Goal: Task Accomplishment & Management: Manage account settings

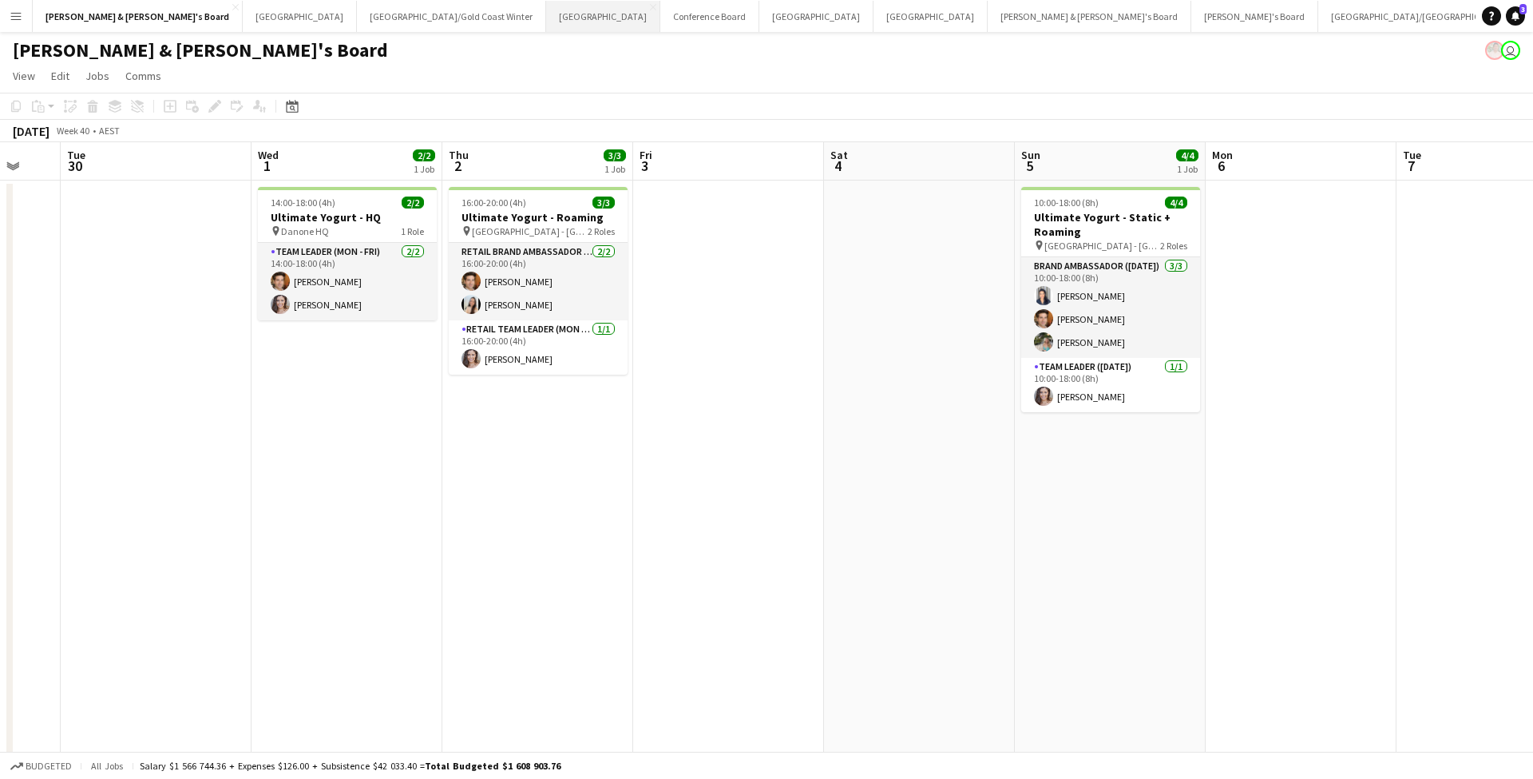
click at [546, 13] on button "Sydney Close" at bounding box center [603, 16] width 114 height 31
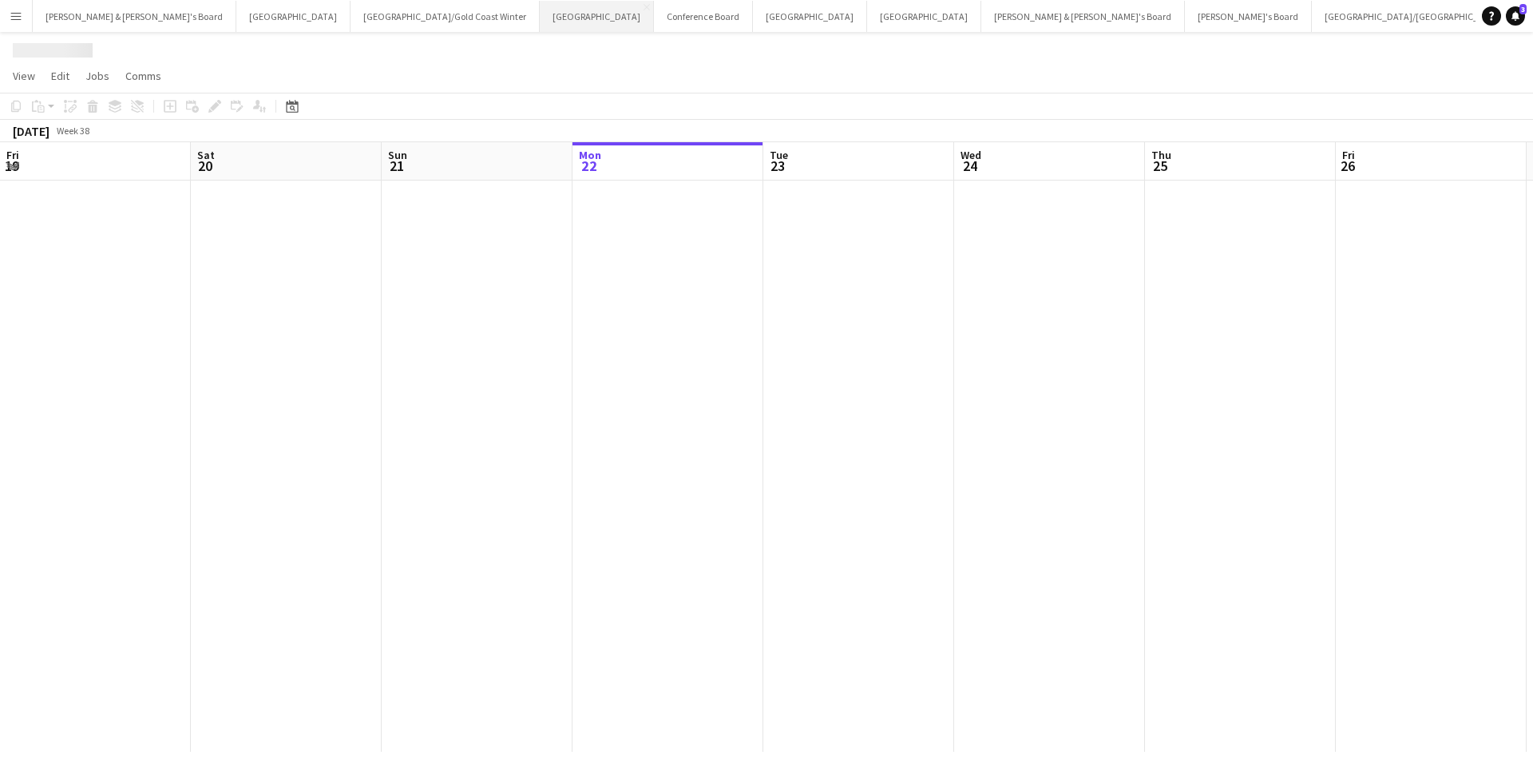
click at [540, 13] on button "Sydney Close" at bounding box center [597, 16] width 114 height 31
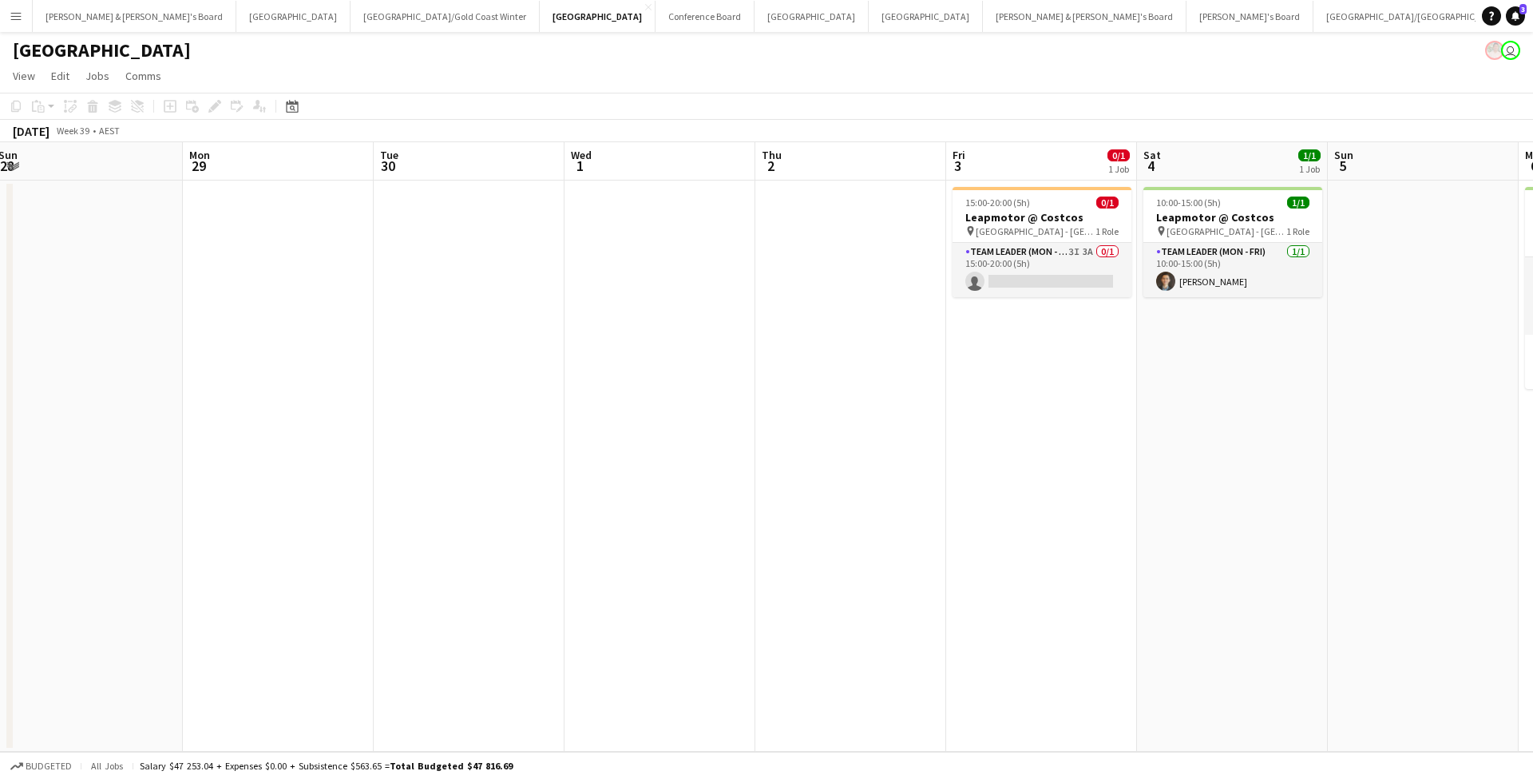
scroll to position [0, 584]
click at [1043, 274] on app-card-role "Team Leader (Mon - Fri) 3I 3A 0/1 15:00-20:00 (5h) single-neutral-actions" at bounding box center [1039, 270] width 179 height 54
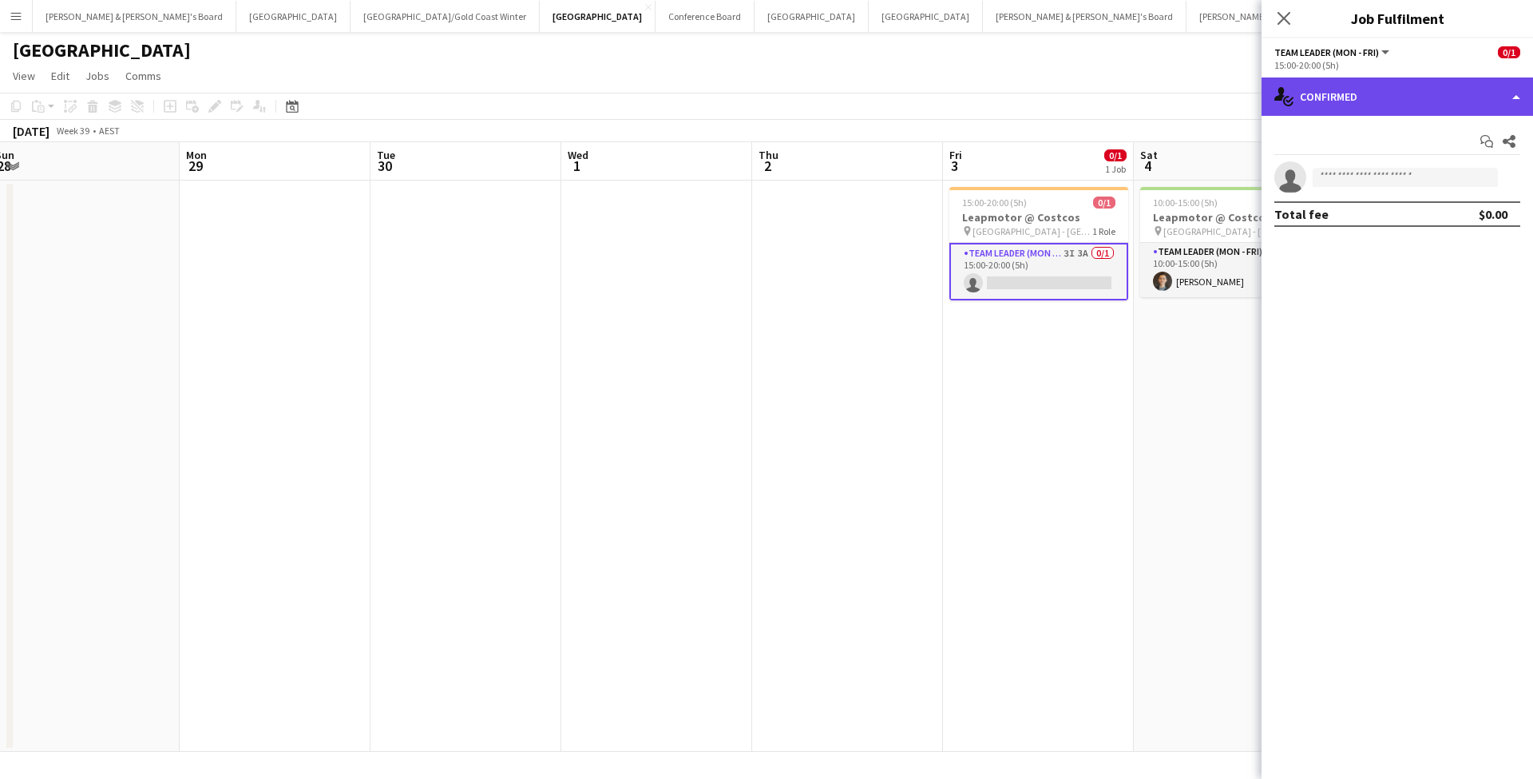
click at [1374, 112] on div "single-neutral-actions-check-2 Confirmed" at bounding box center [1398, 96] width 272 height 38
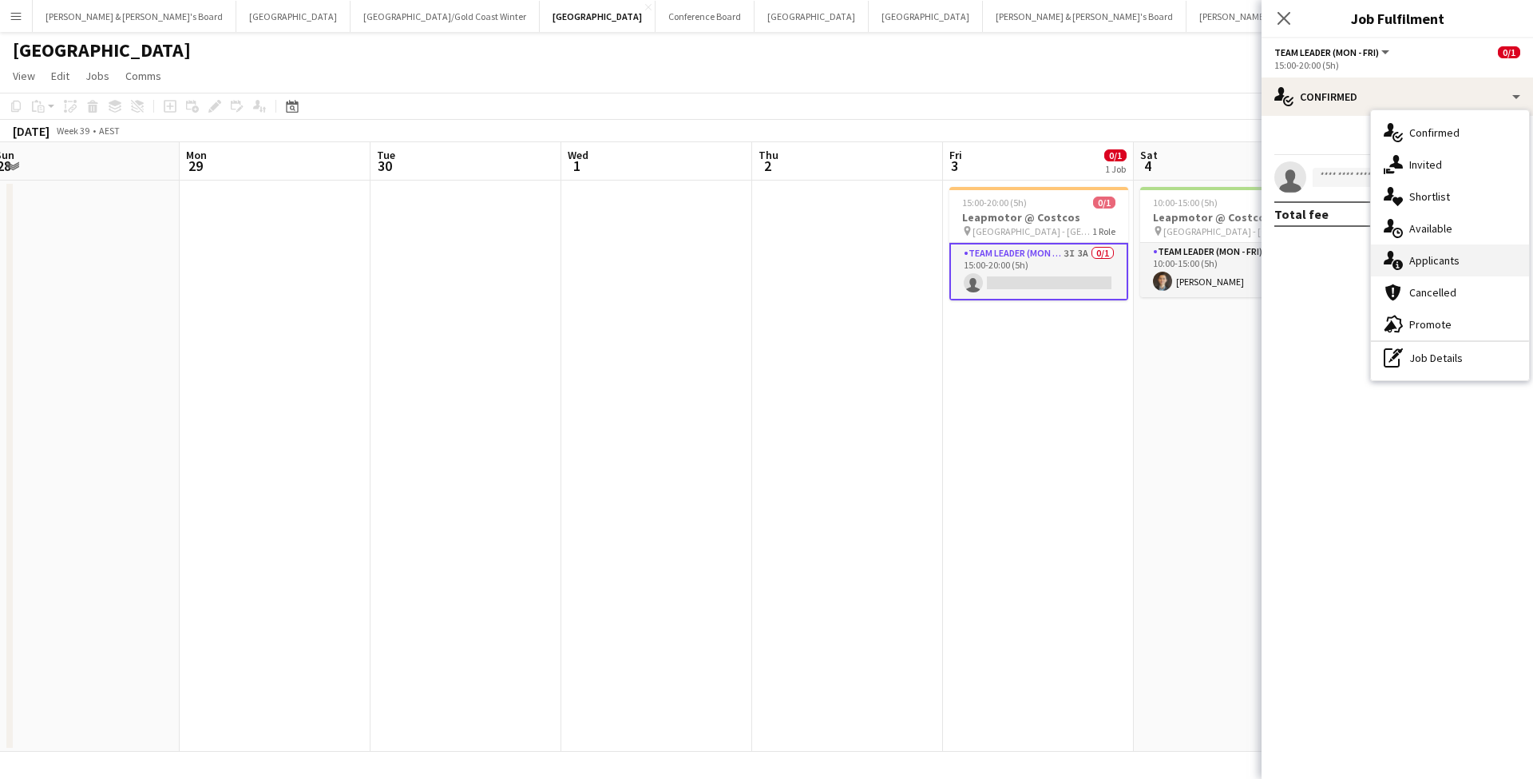
click at [1444, 260] on span "Applicants" at bounding box center [1435, 260] width 50 height 14
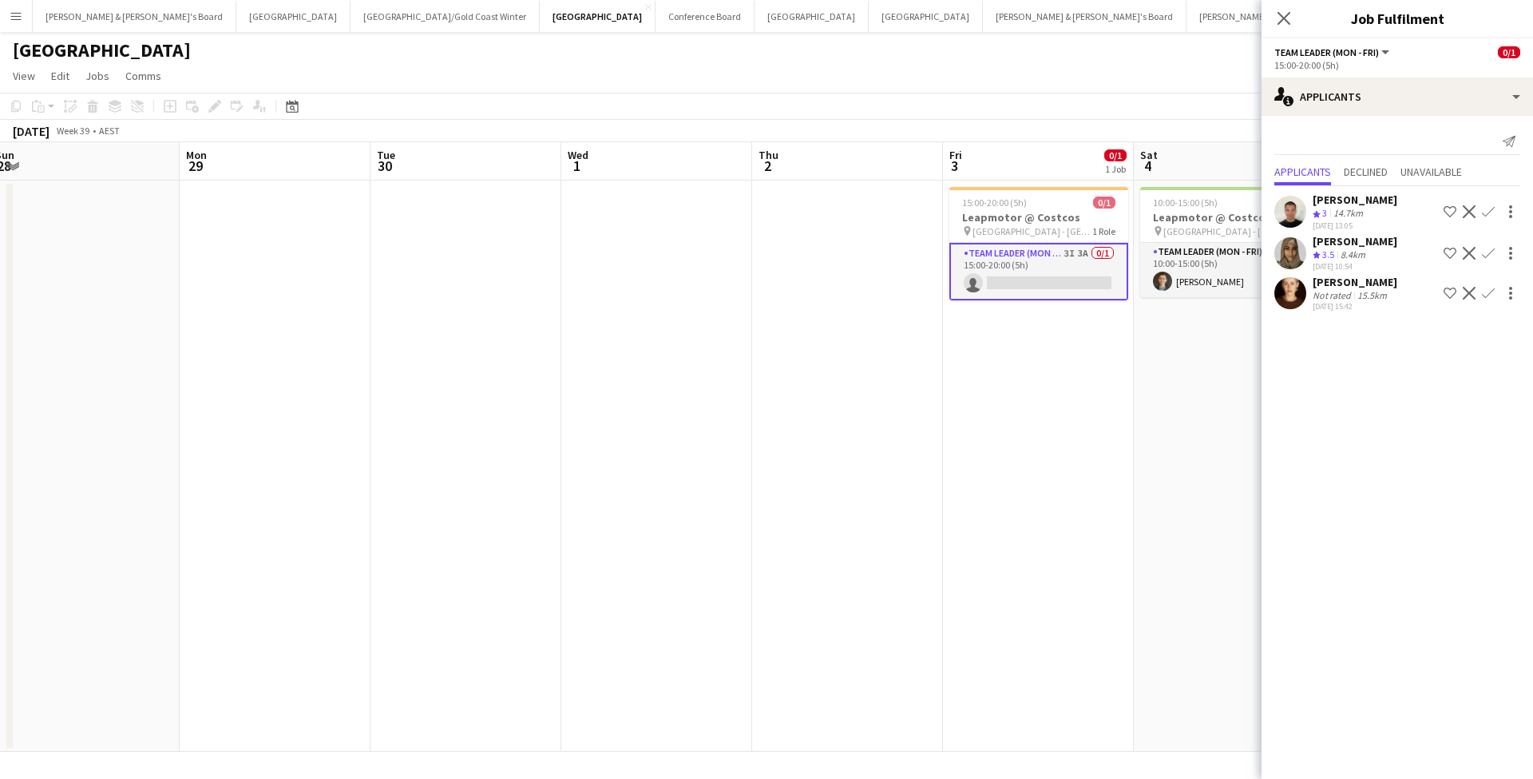
click at [1104, 536] on app-date-cell "15:00-20:00 (5h) 0/1 Leapmotor @ Costcos pin Marsden Park - NSW 1 Role Team Lea…" at bounding box center [1038, 465] width 191 height 571
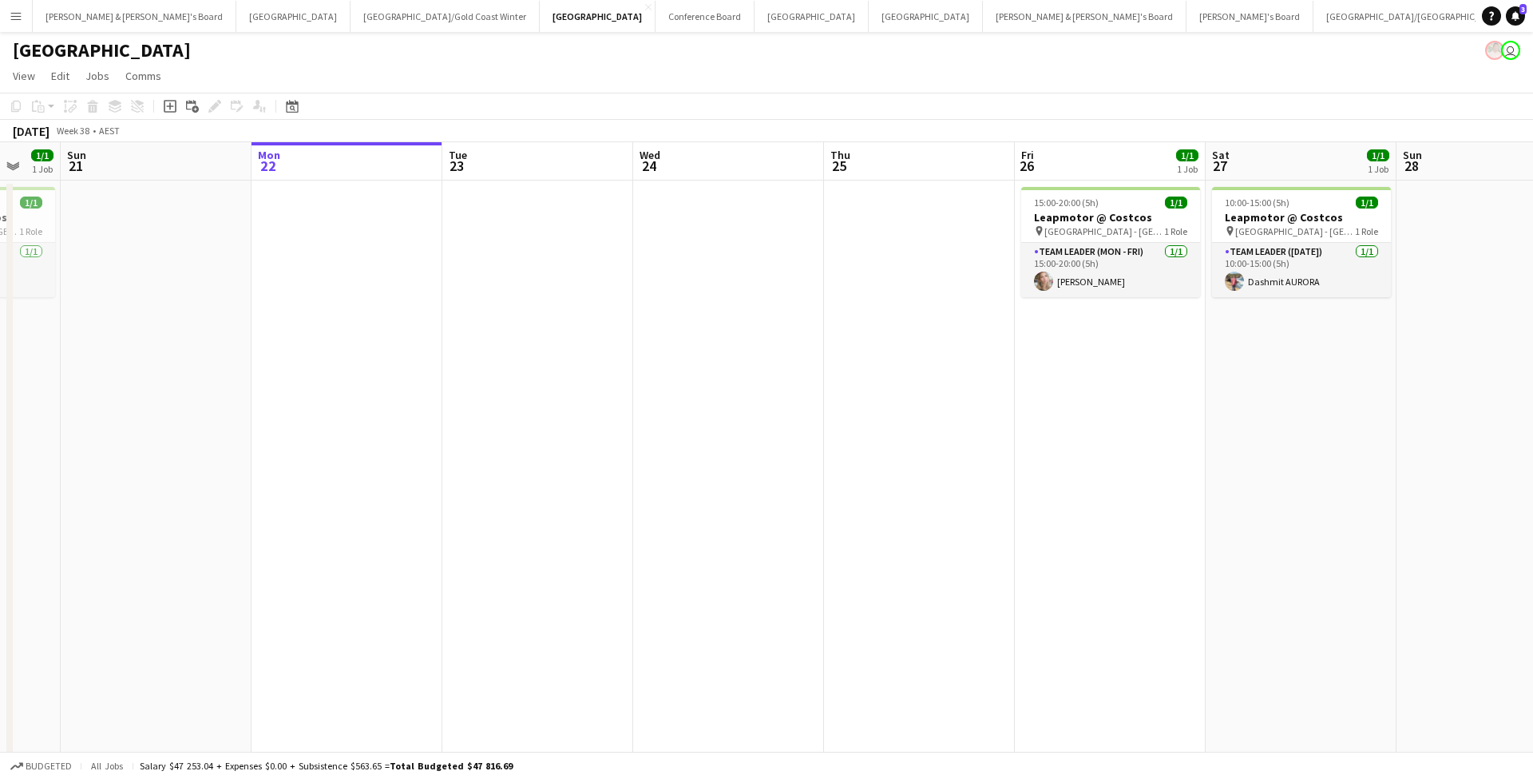
scroll to position [0, 0]
click at [107, 20] on button "[PERSON_NAME] & [PERSON_NAME]'s Board Close" at bounding box center [135, 16] width 204 height 31
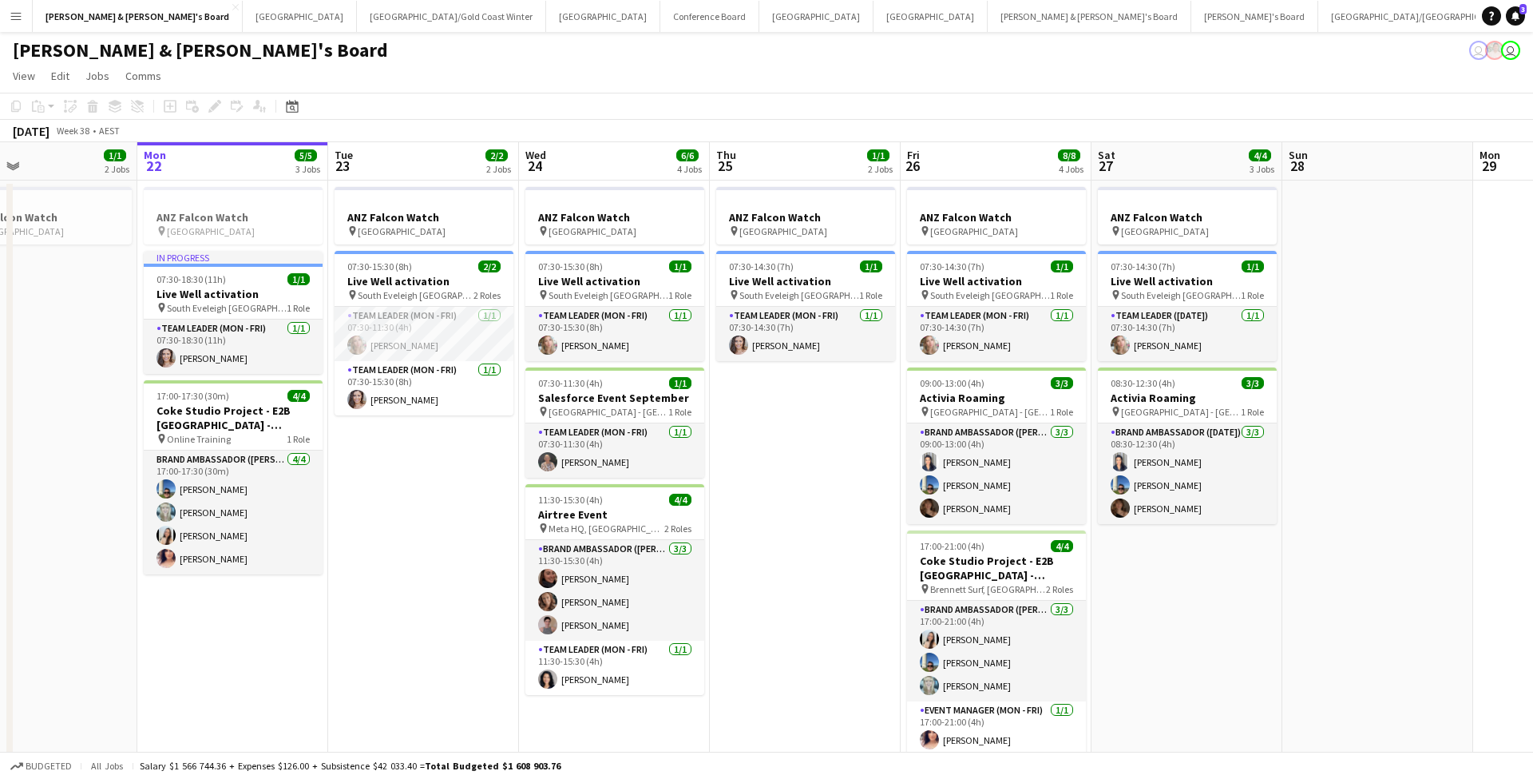
scroll to position [0, 440]
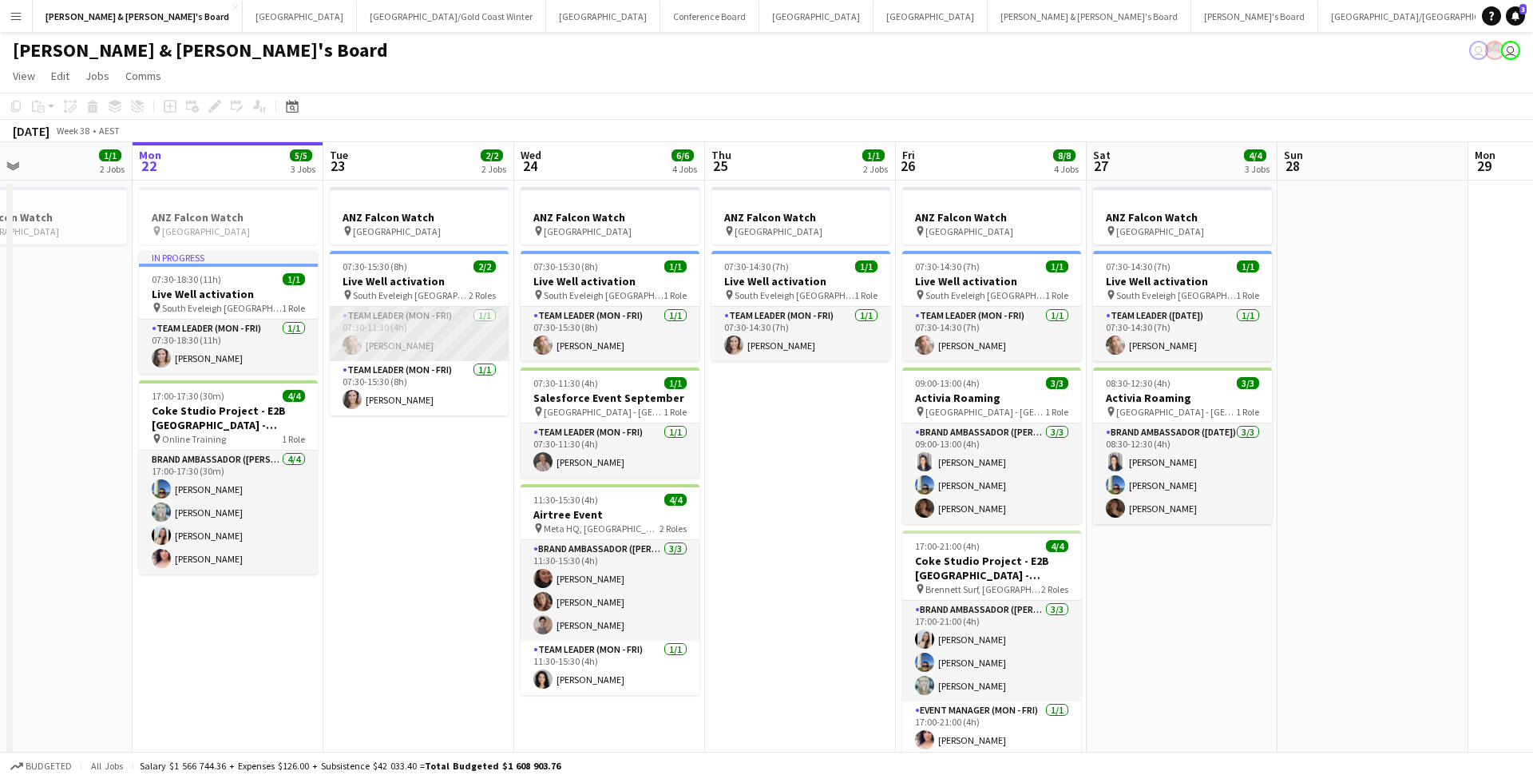
click at [430, 334] on app-card-role "Team Leader (Mon - Fri) 1/1 07:30-11:30 (4h) Annie Anderson" at bounding box center [419, 334] width 179 height 54
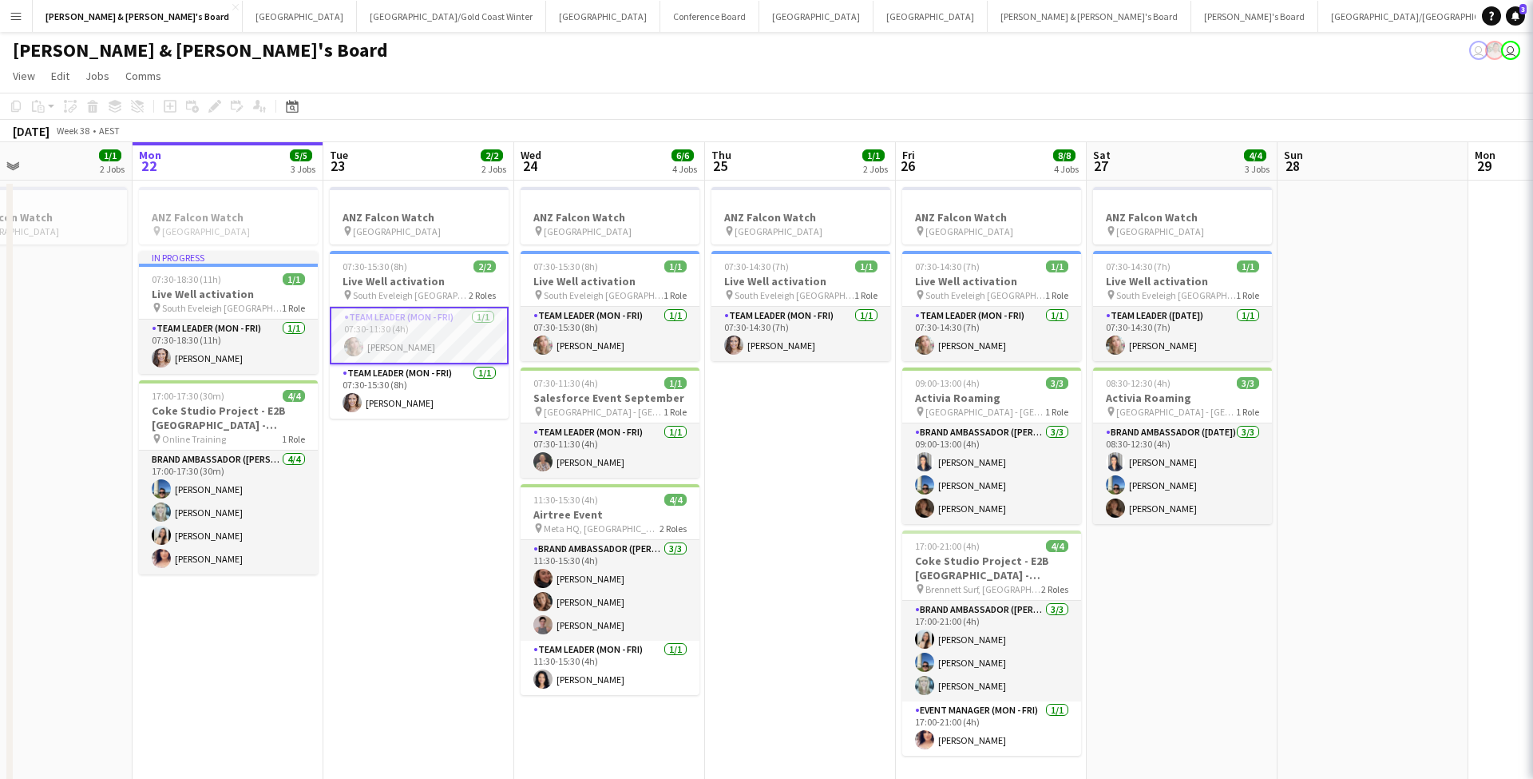
click at [430, 334] on app-card-role "Team Leader (Mon - Fri) 1/1 07:30-11:30 (4h) Annie Anderson" at bounding box center [419, 335] width 179 height 57
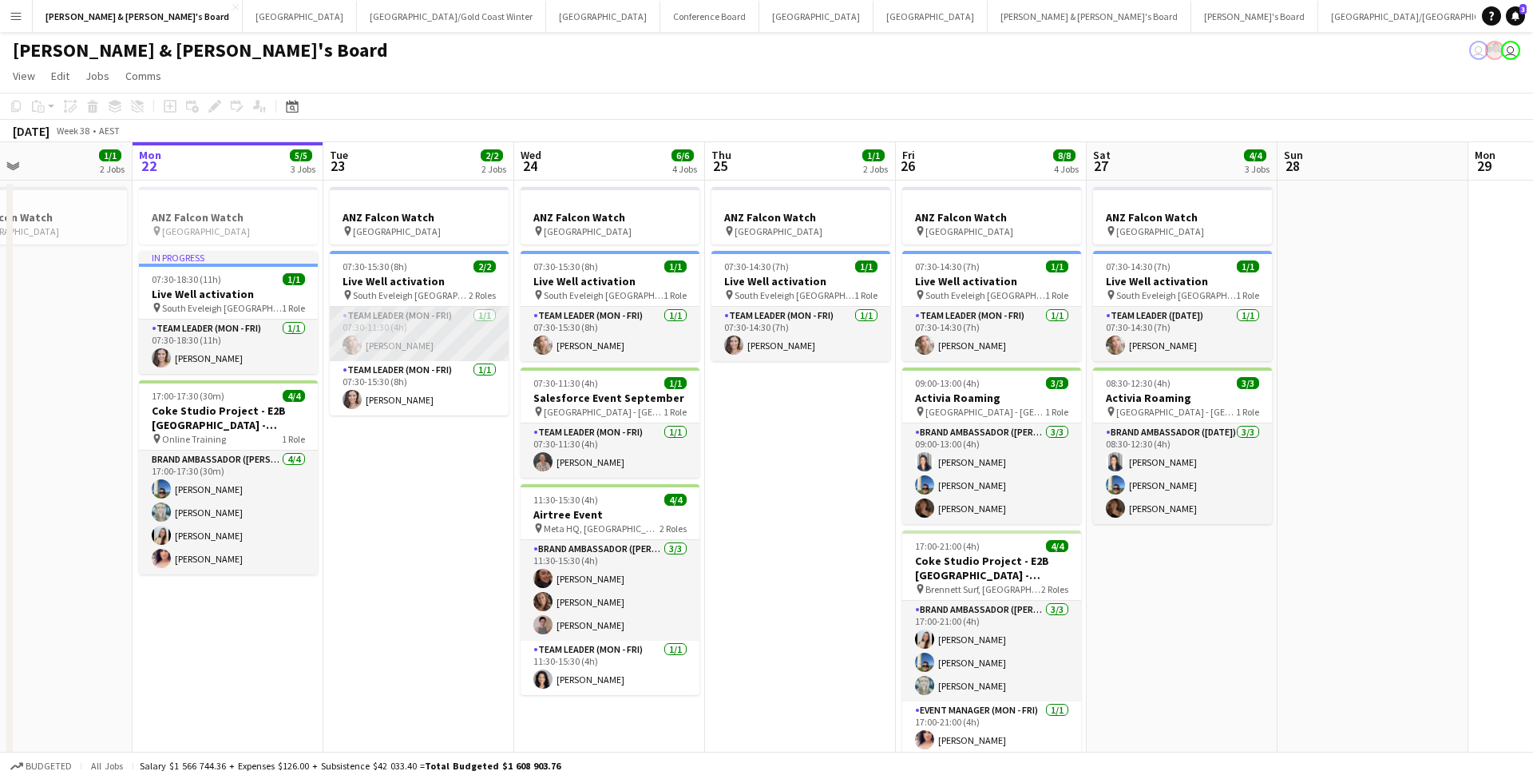
click at [463, 331] on app-card-role "Team Leader (Mon - Fri) 1/1 07:30-11:30 (4h) Annie Anderson" at bounding box center [419, 334] width 179 height 54
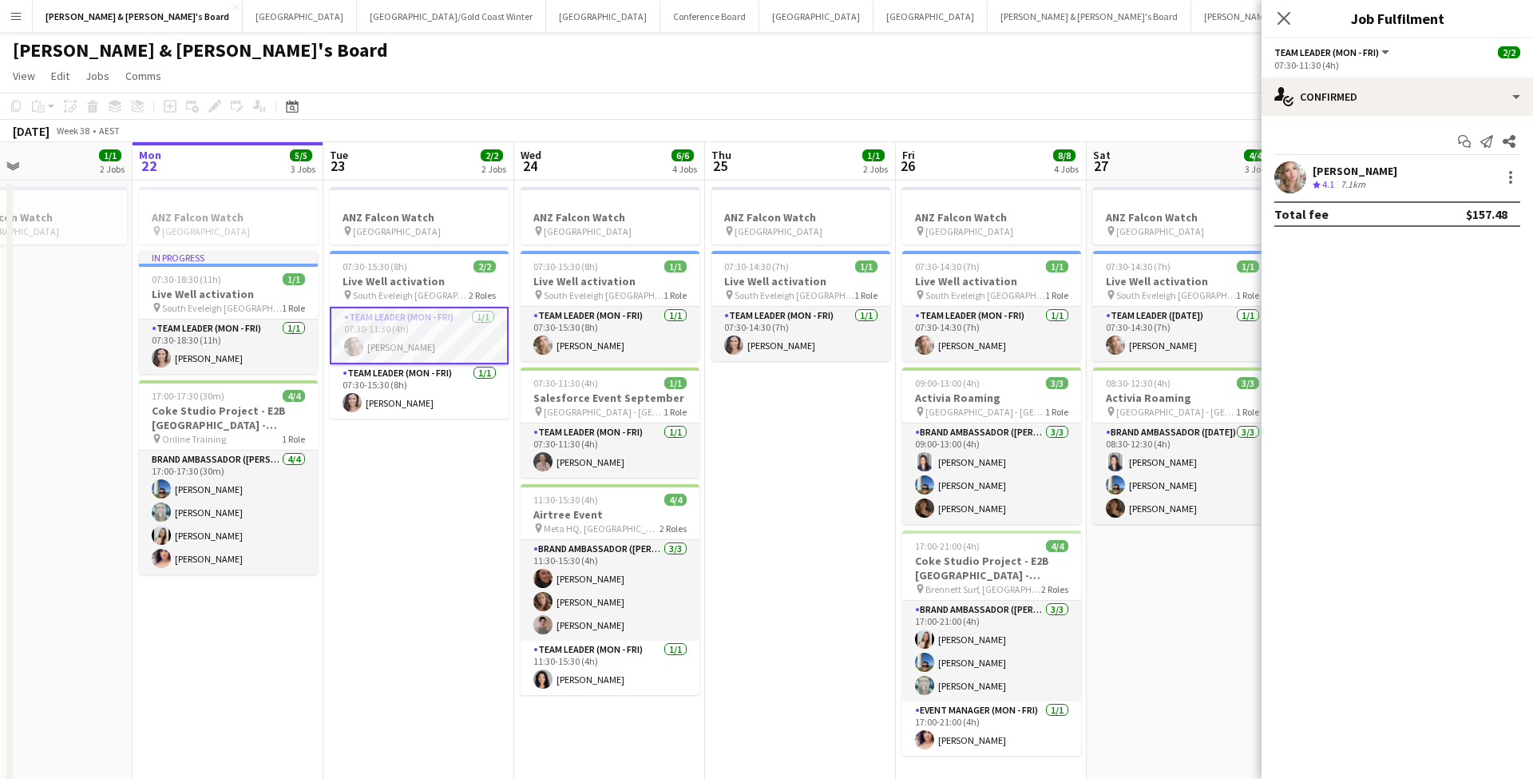
click at [1346, 169] on div "[PERSON_NAME]" at bounding box center [1355, 171] width 85 height 14
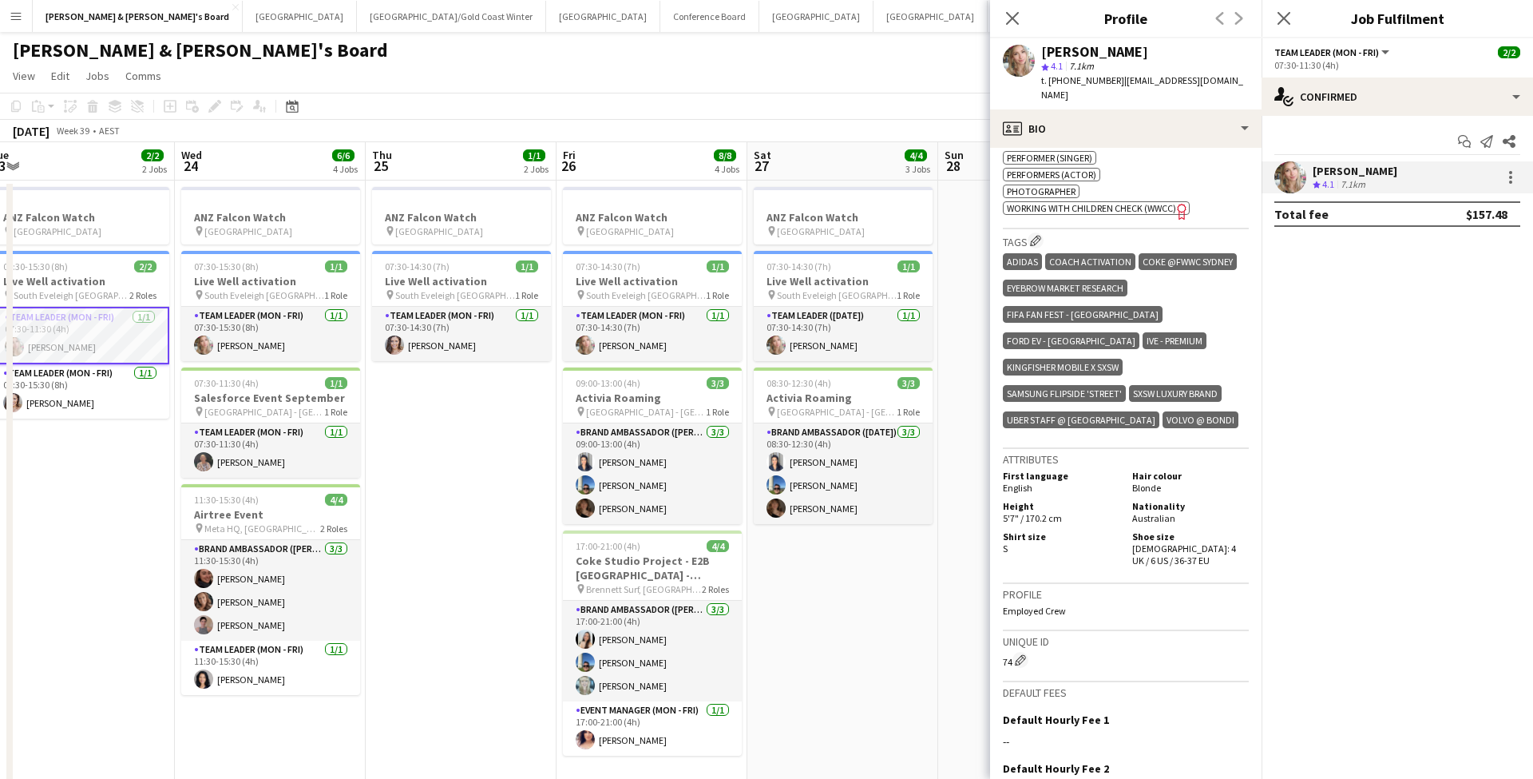
scroll to position [0, 787]
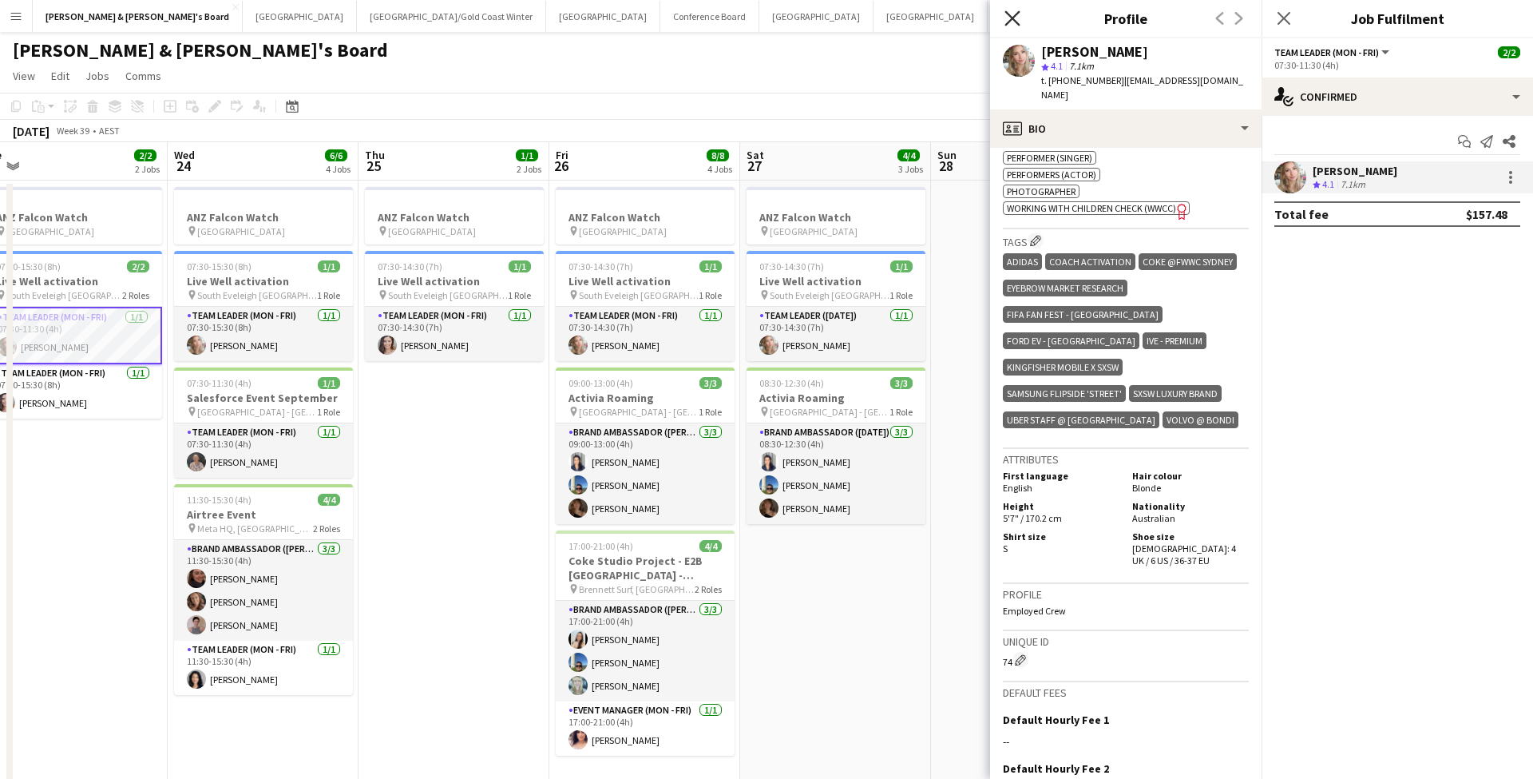
click at [1009, 22] on icon at bounding box center [1012, 17] width 15 height 15
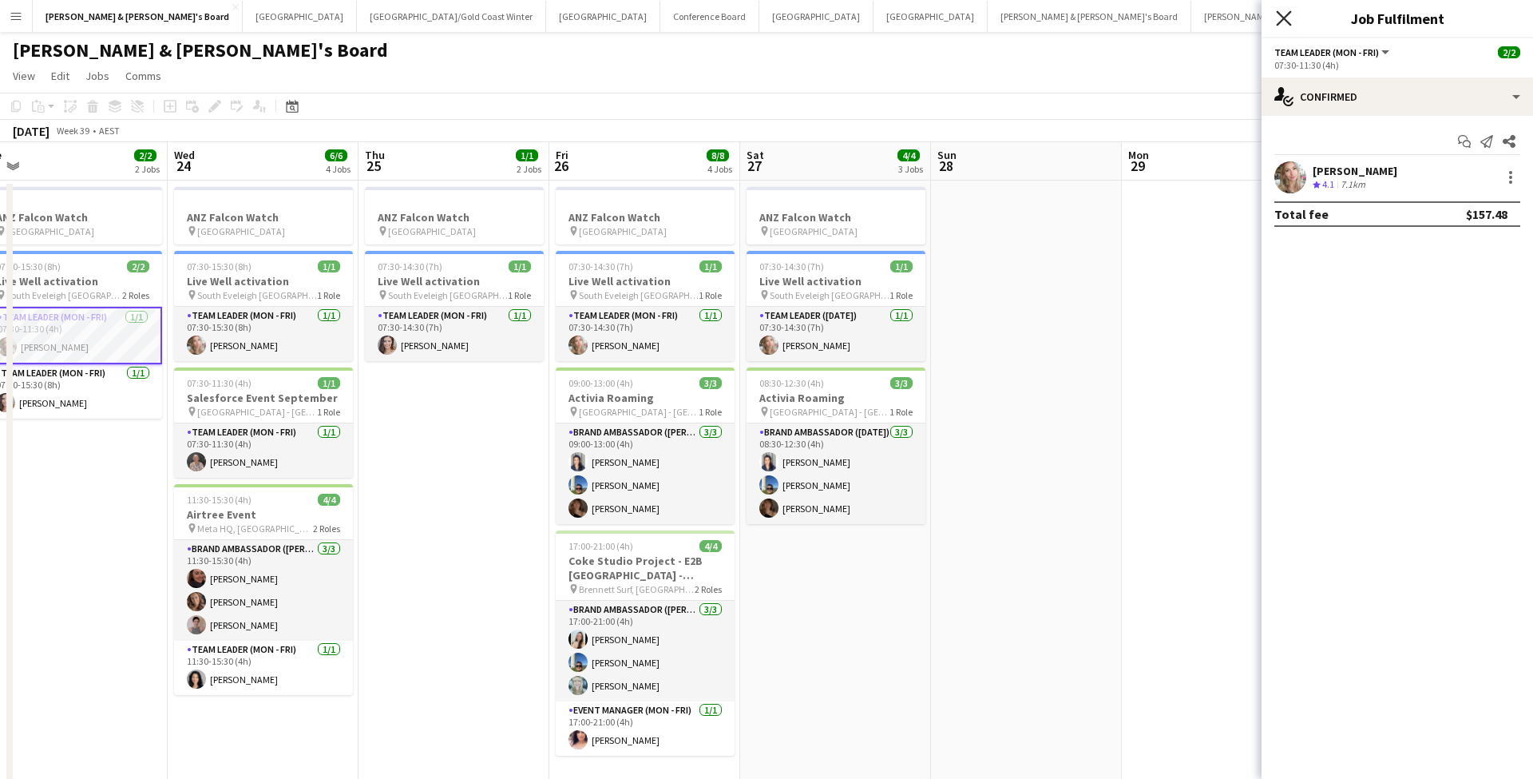
click at [1283, 18] on icon at bounding box center [1283, 17] width 15 height 15
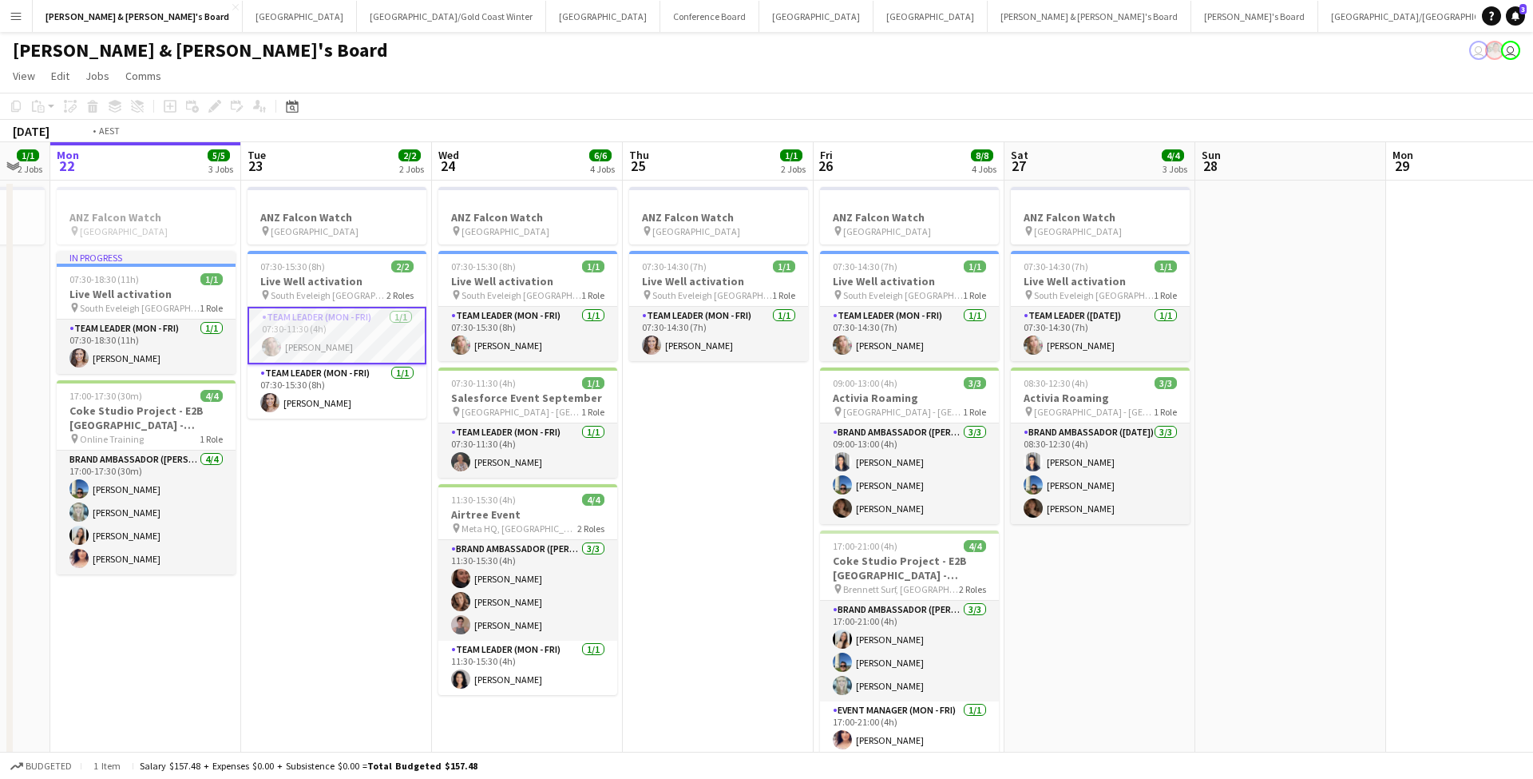
scroll to position [0, 516]
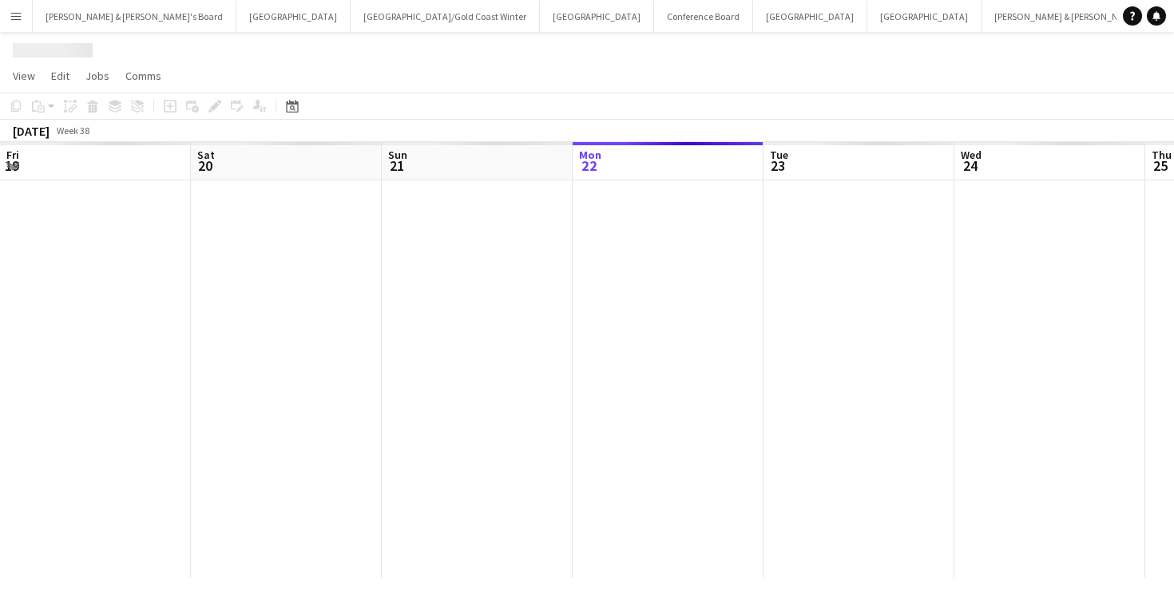
scroll to position [0, 382]
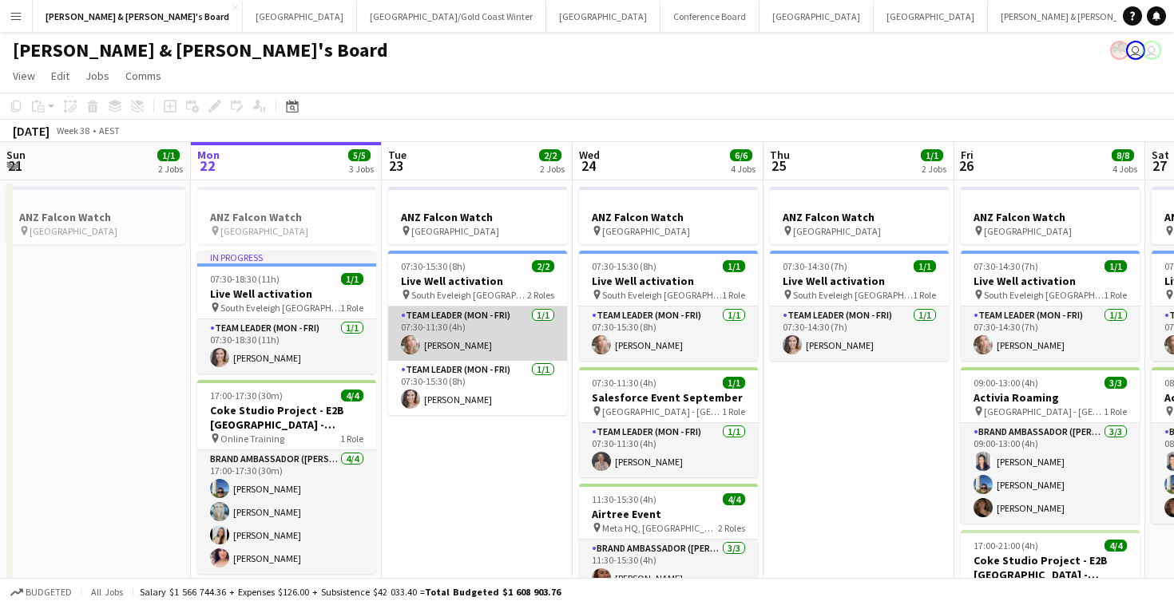
click at [462, 336] on app-card-role "Team Leader (Mon - Fri) [DATE] 07:30-11:30 (4h) [PERSON_NAME]" at bounding box center [477, 334] width 179 height 54
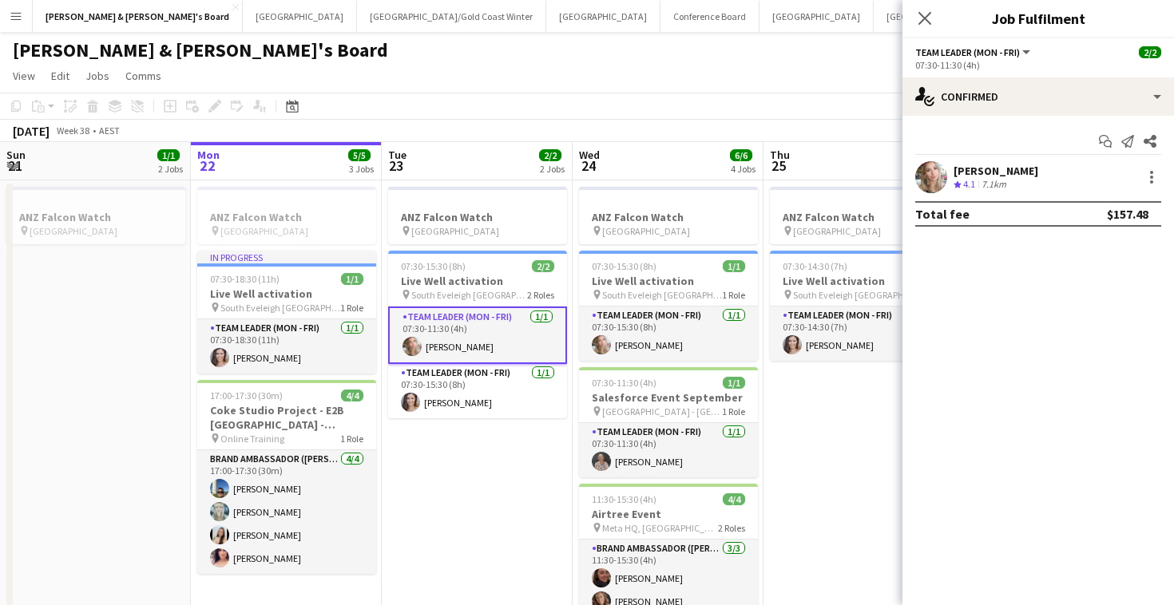
click at [999, 186] on div "7.1km" at bounding box center [993, 185] width 31 height 14
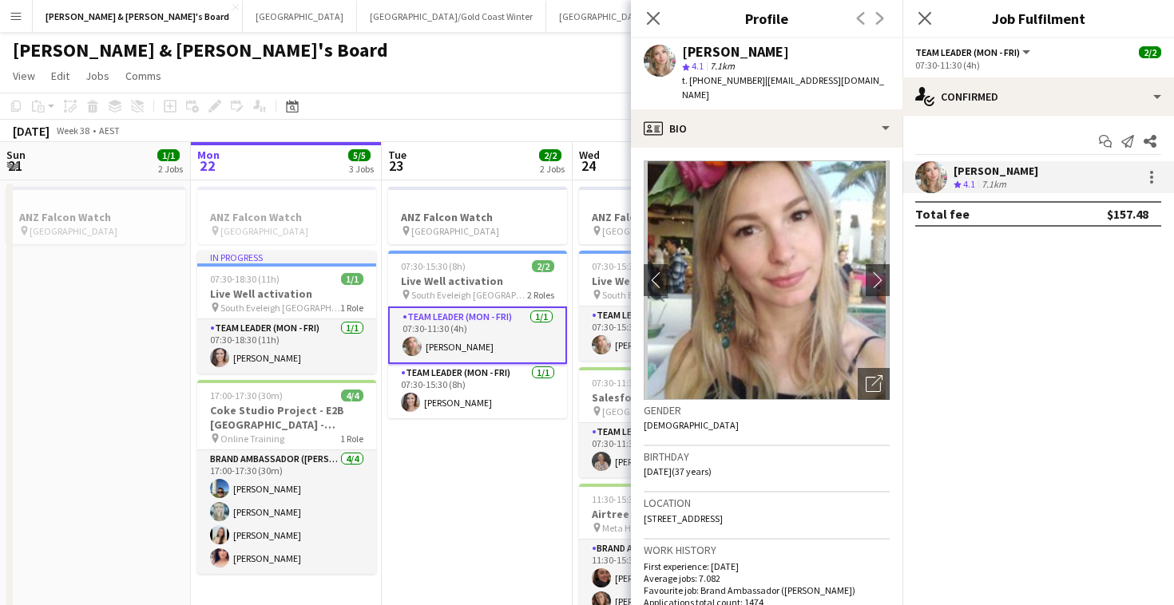
drag, startPoint x: 755, startPoint y: 81, endPoint x: 868, endPoint y: 78, distance: 113.4
click at [868, 79] on div "Annie Anderson star 4.1 7.1km t. +61431257957 | annieainderson@gmail.com" at bounding box center [767, 73] width 272 height 71
copy span "annieainderson@gmail.com"
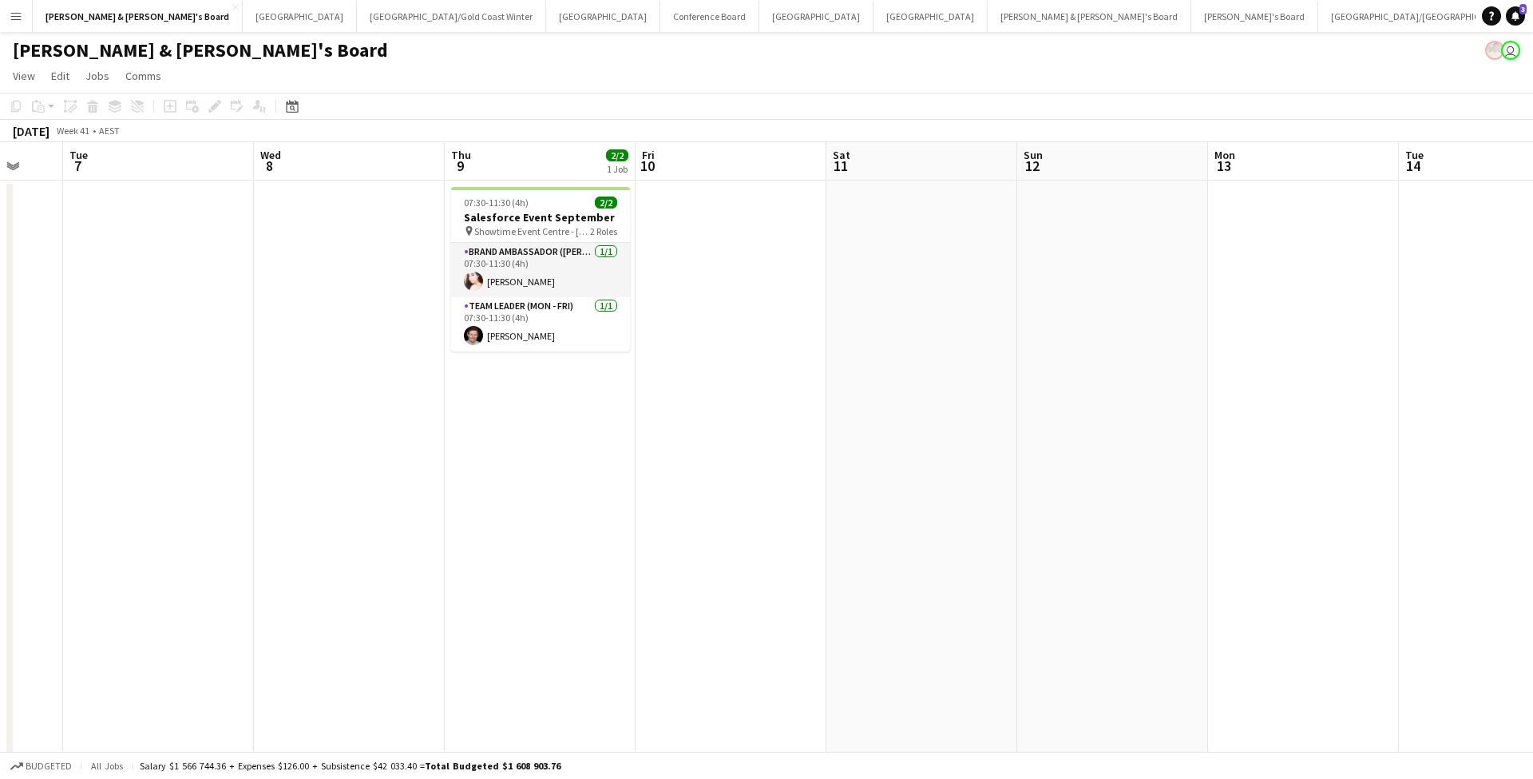
scroll to position [0, 711]
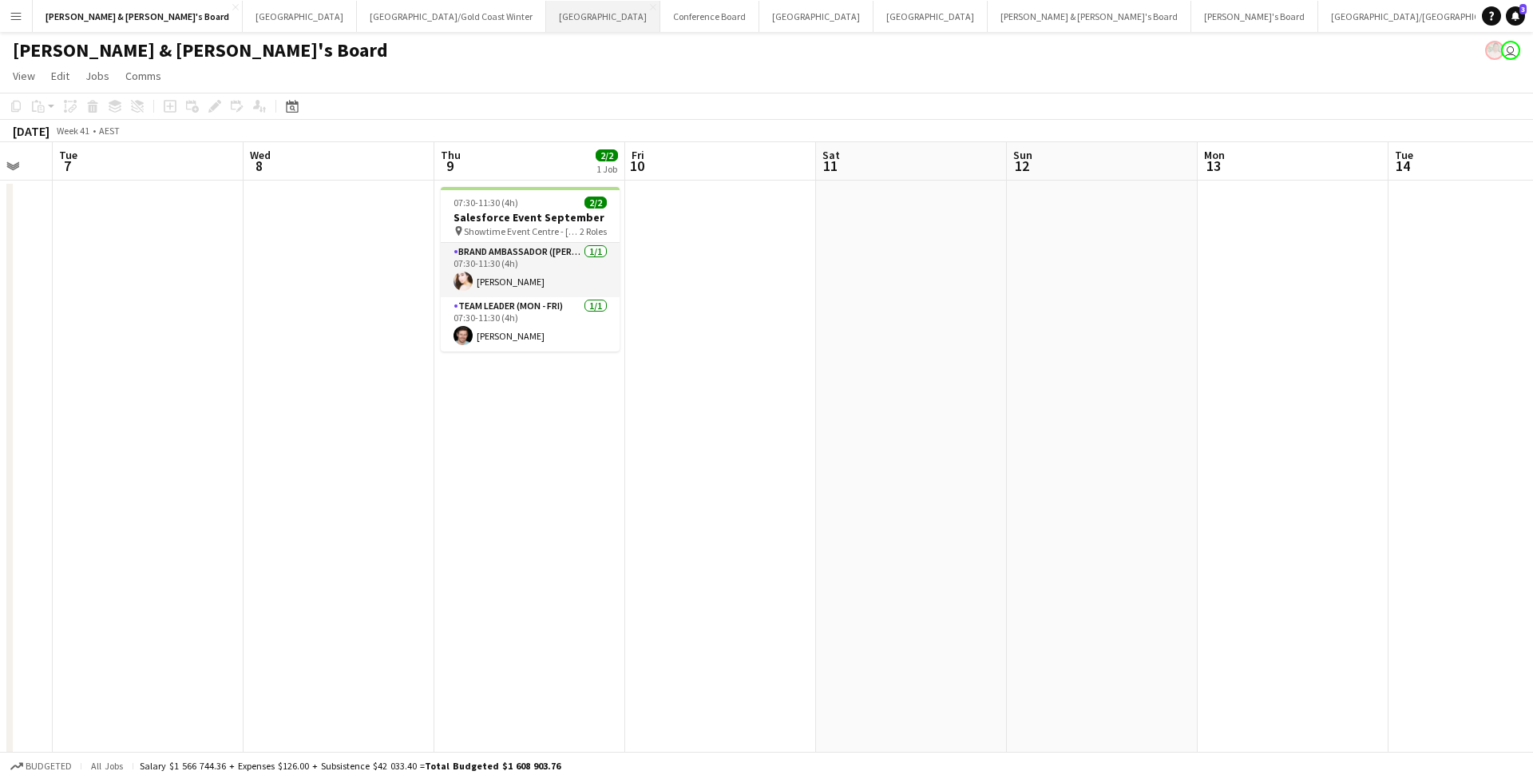
click at [546, 17] on button "Sydney Close" at bounding box center [603, 16] width 114 height 31
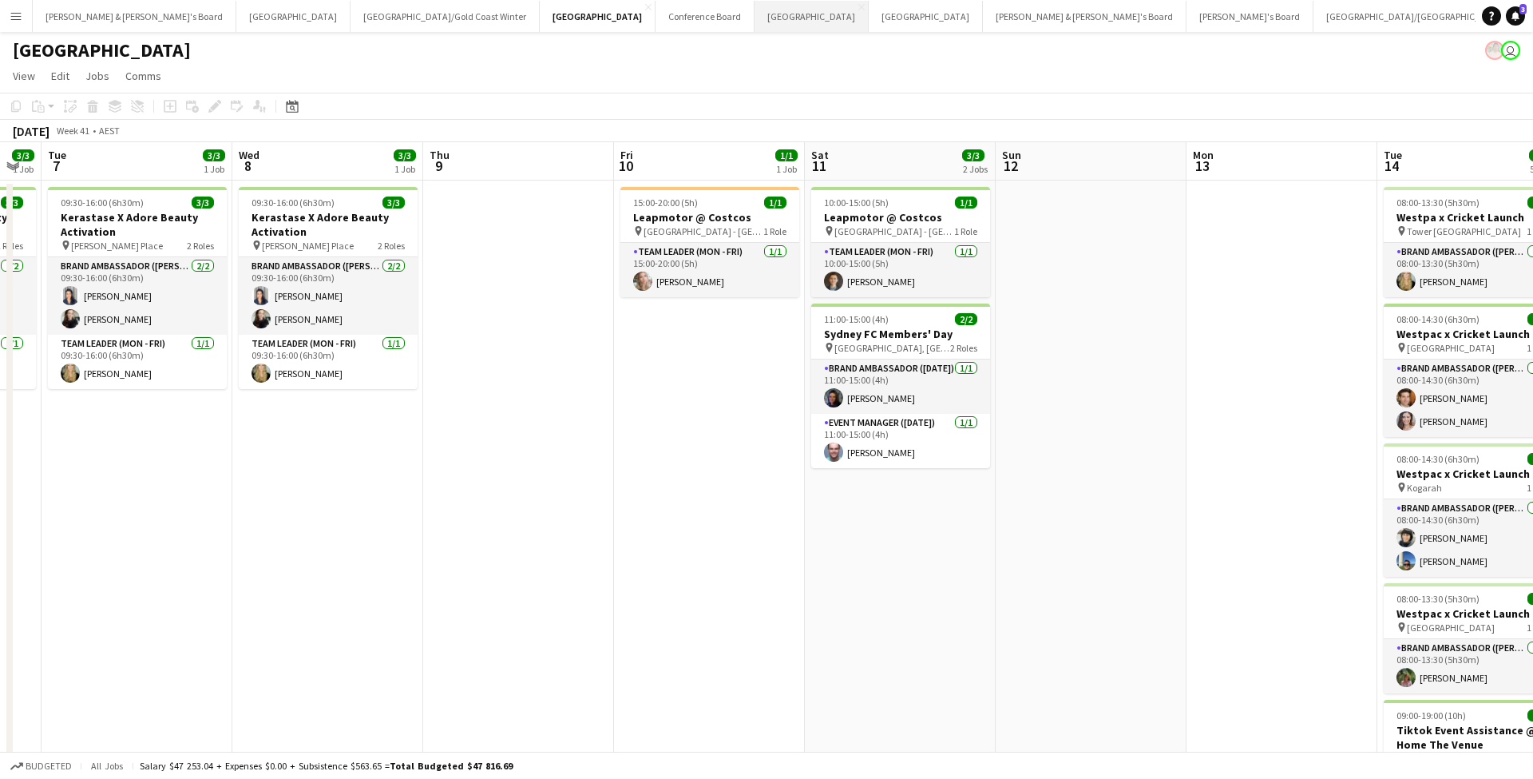
click at [755, 16] on button "Melbourne Close" at bounding box center [812, 16] width 114 height 31
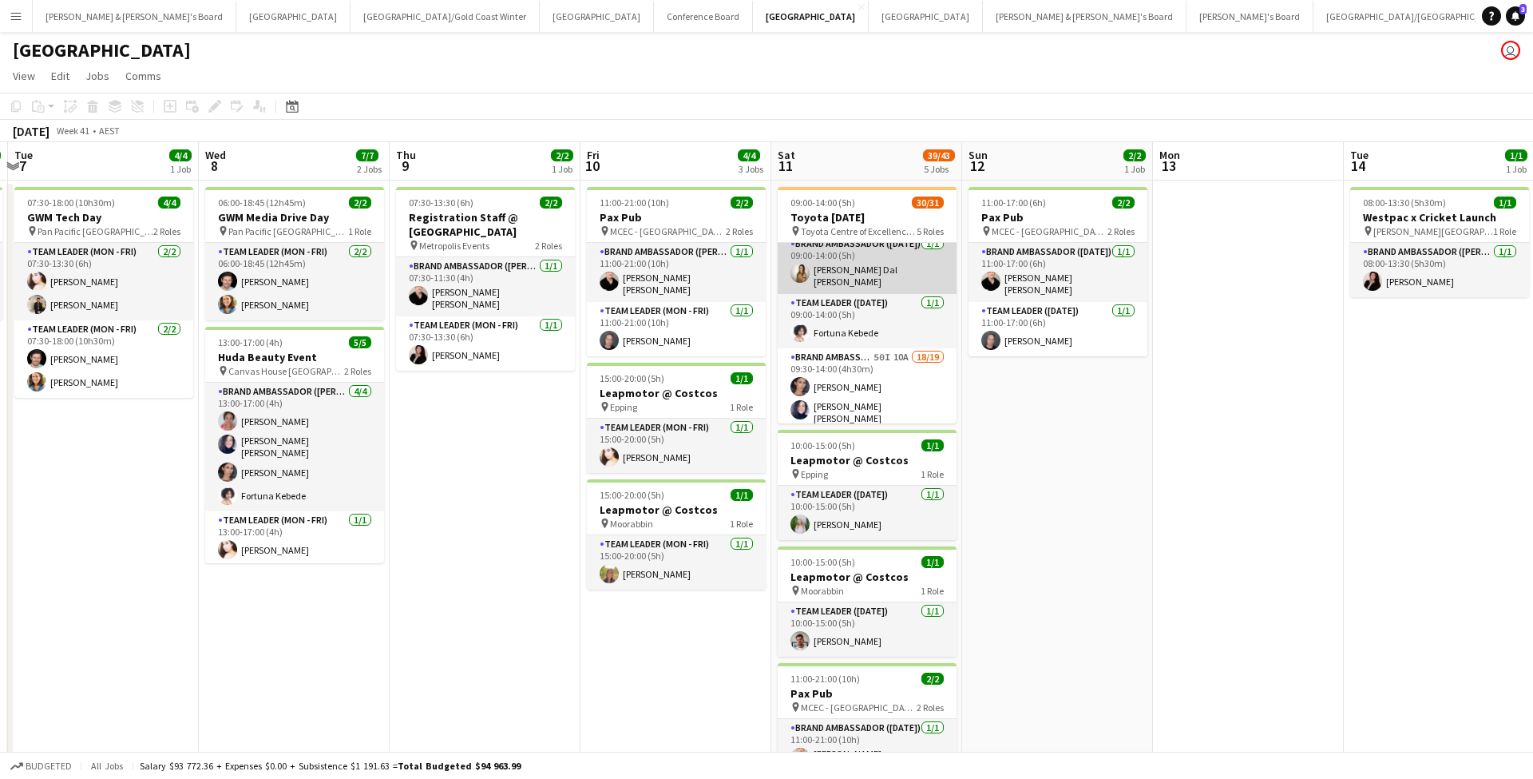
scroll to position [239, 0]
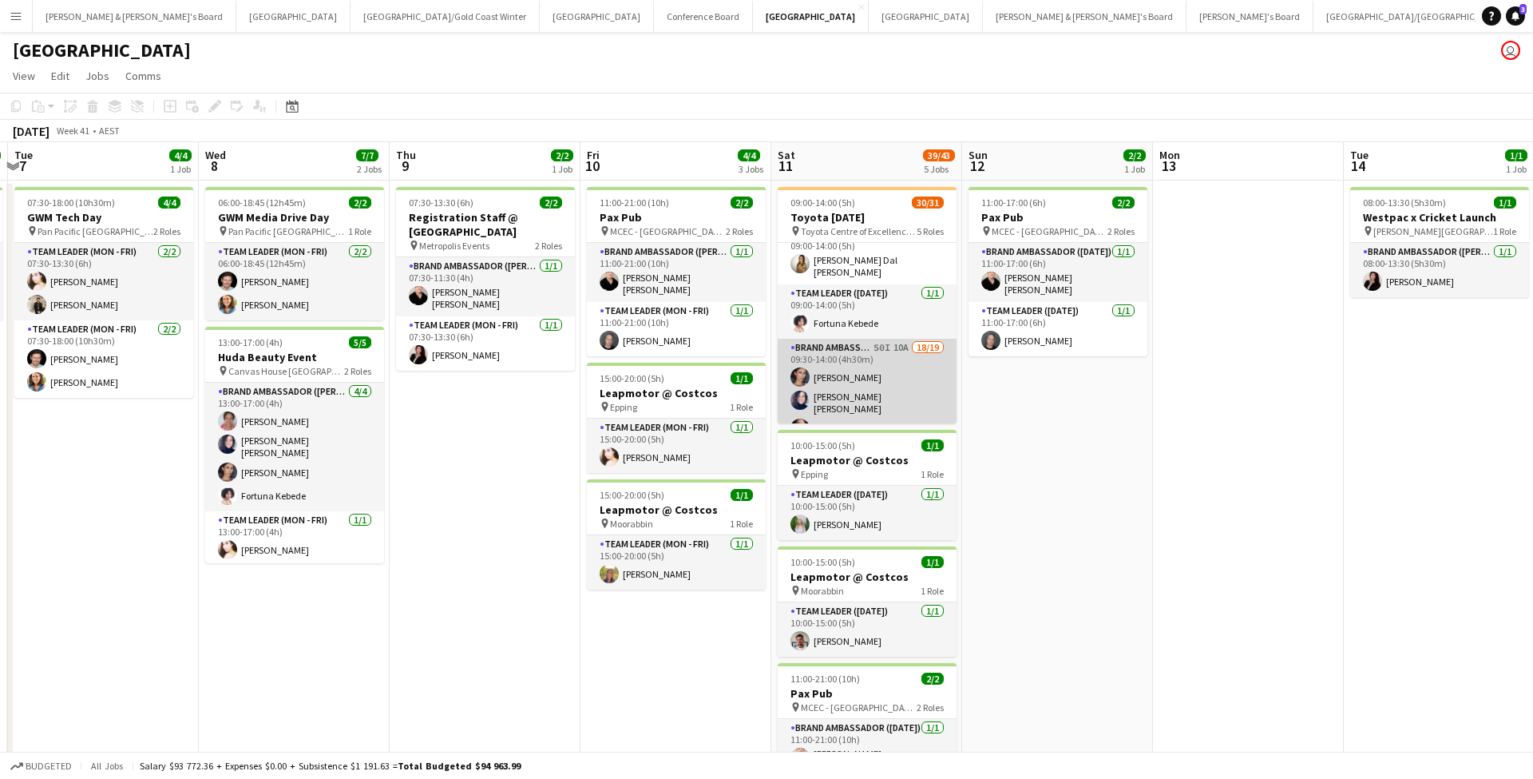
click at [859, 370] on app-card-role "Brand Ambassador ([DATE]) 50I 10A 18/19 09:30-14:00 (4h30m) [PERSON_NAME] [PERS…" at bounding box center [867, 577] width 179 height 476
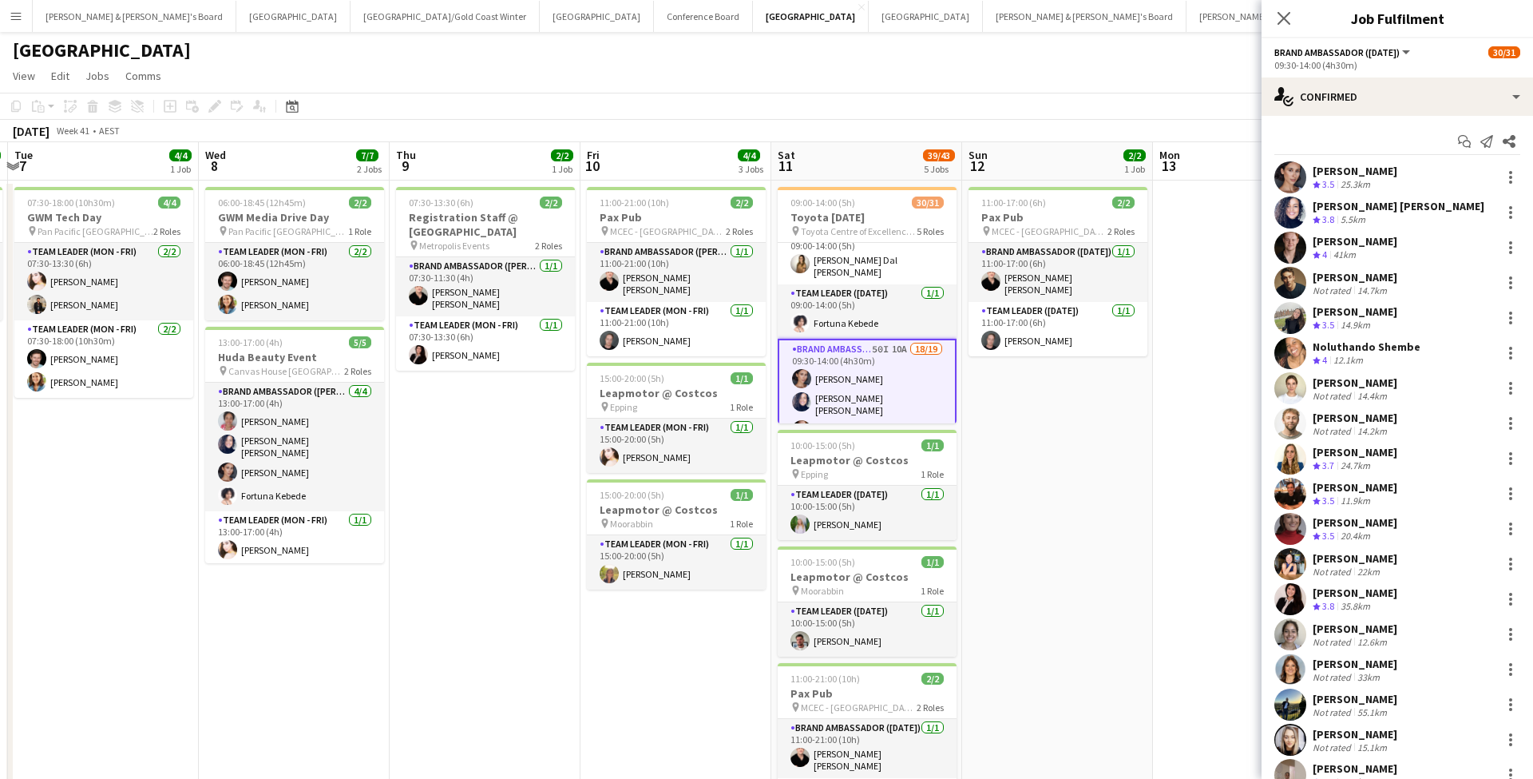
scroll to position [0, 0]
click at [1512, 174] on div at bounding box center [1510, 177] width 19 height 19
click at [1437, 355] on span "Remove" at bounding box center [1433, 360] width 48 height 14
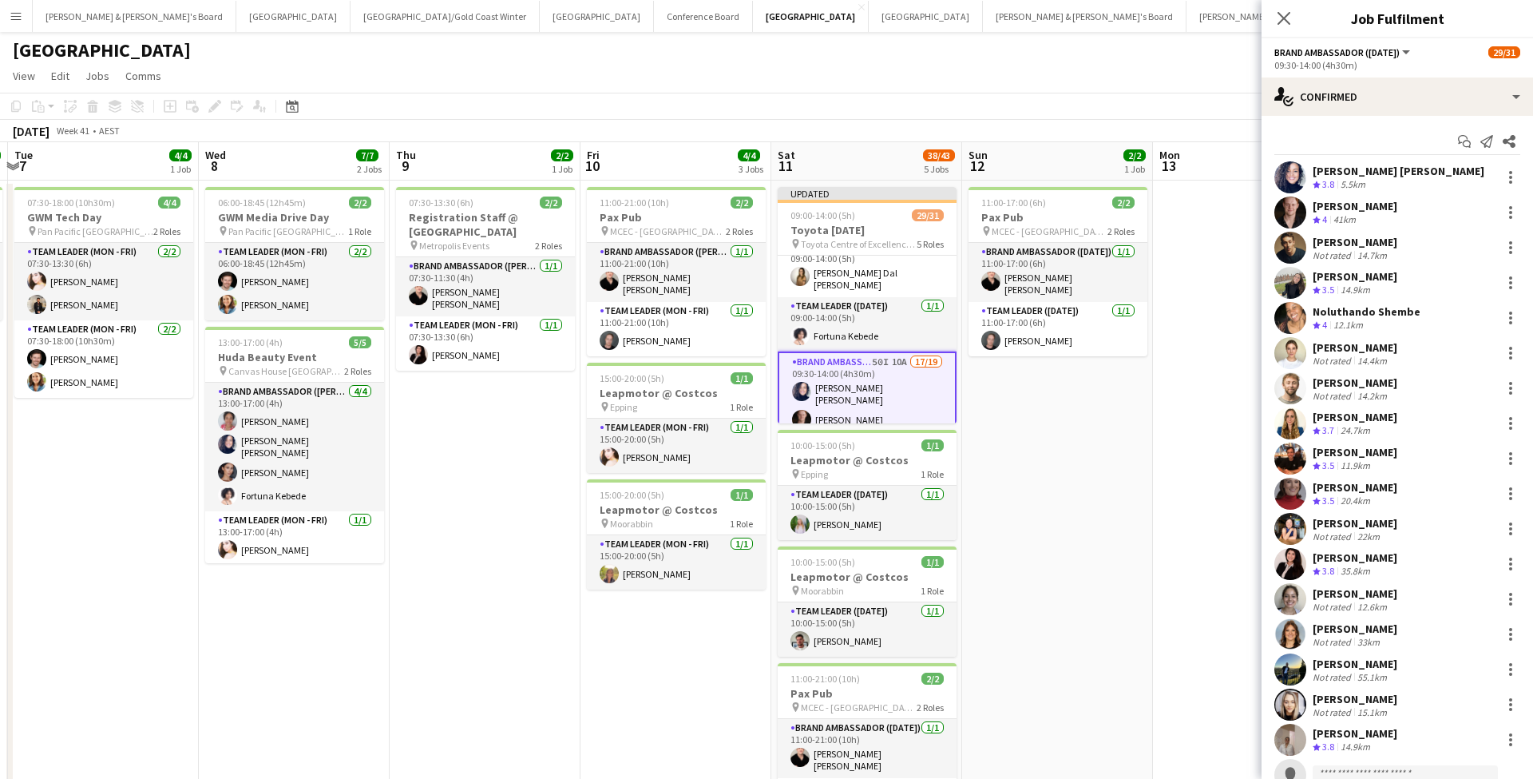
click at [1164, 477] on app-date-cell at bounding box center [1248, 643] width 191 height 926
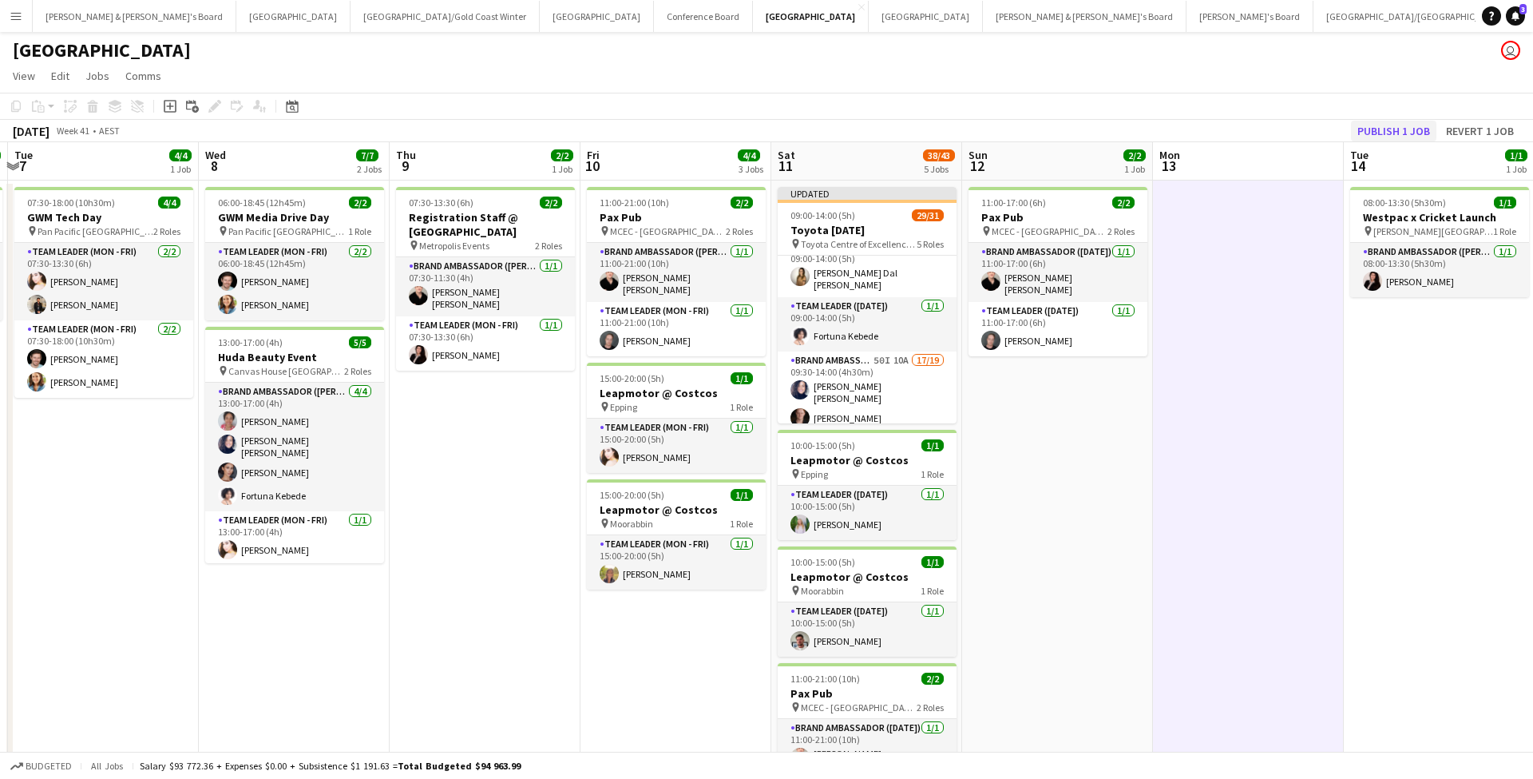
click at [1384, 124] on button "Publish 1 job" at bounding box center [1393, 131] width 85 height 21
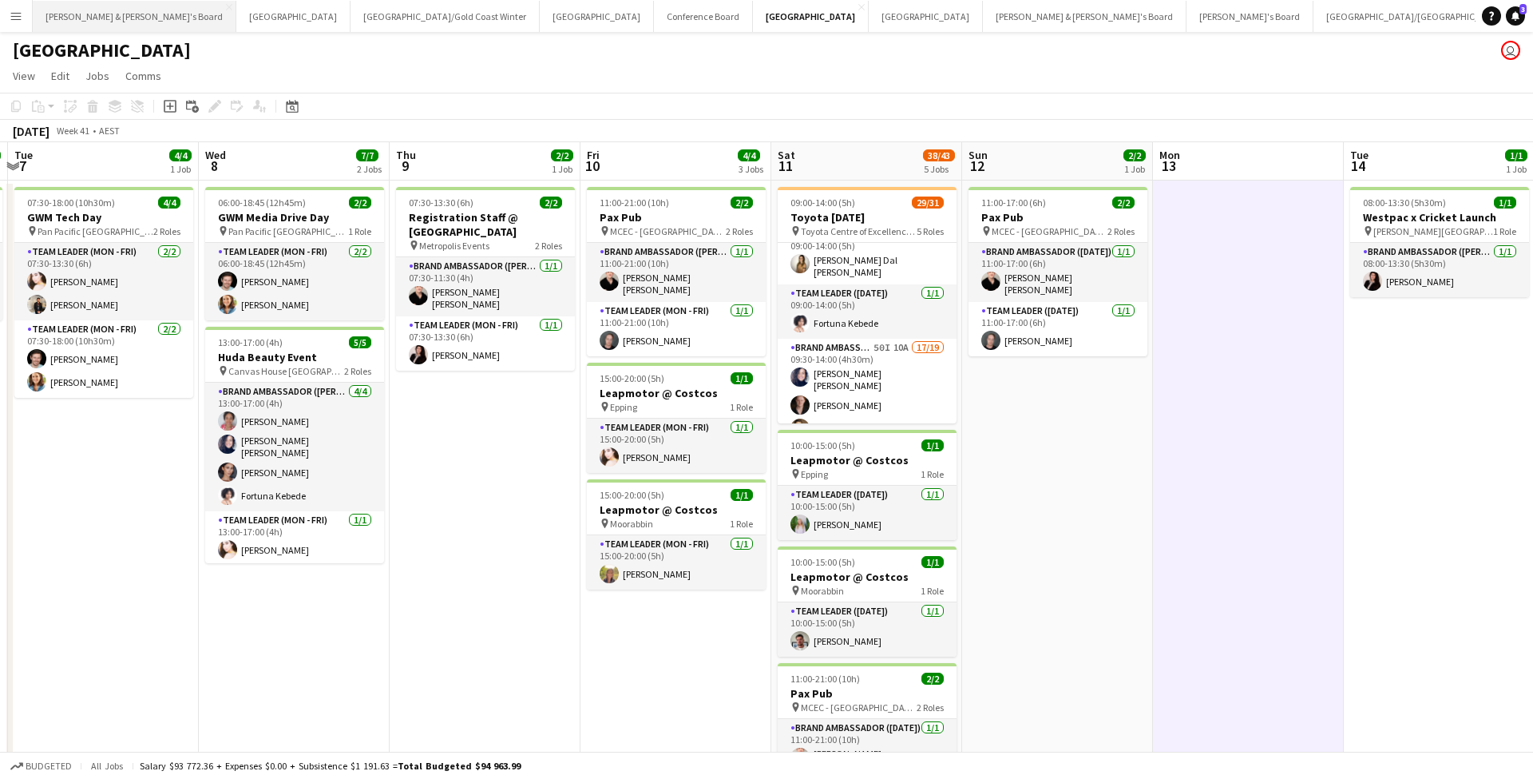
click at [112, 26] on button "[PERSON_NAME] & [PERSON_NAME]'s Board Close" at bounding box center [135, 16] width 204 height 31
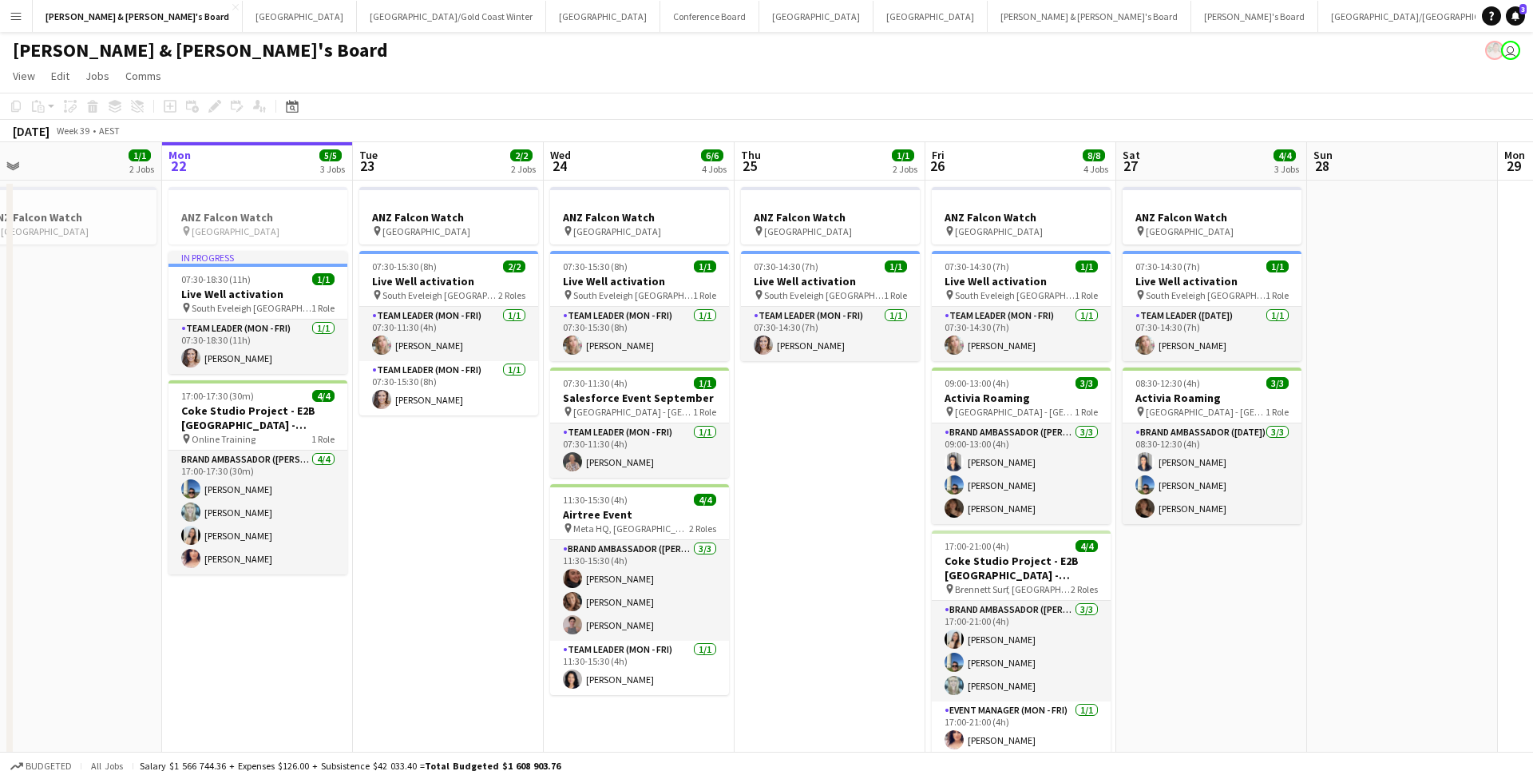
scroll to position [0, 399]
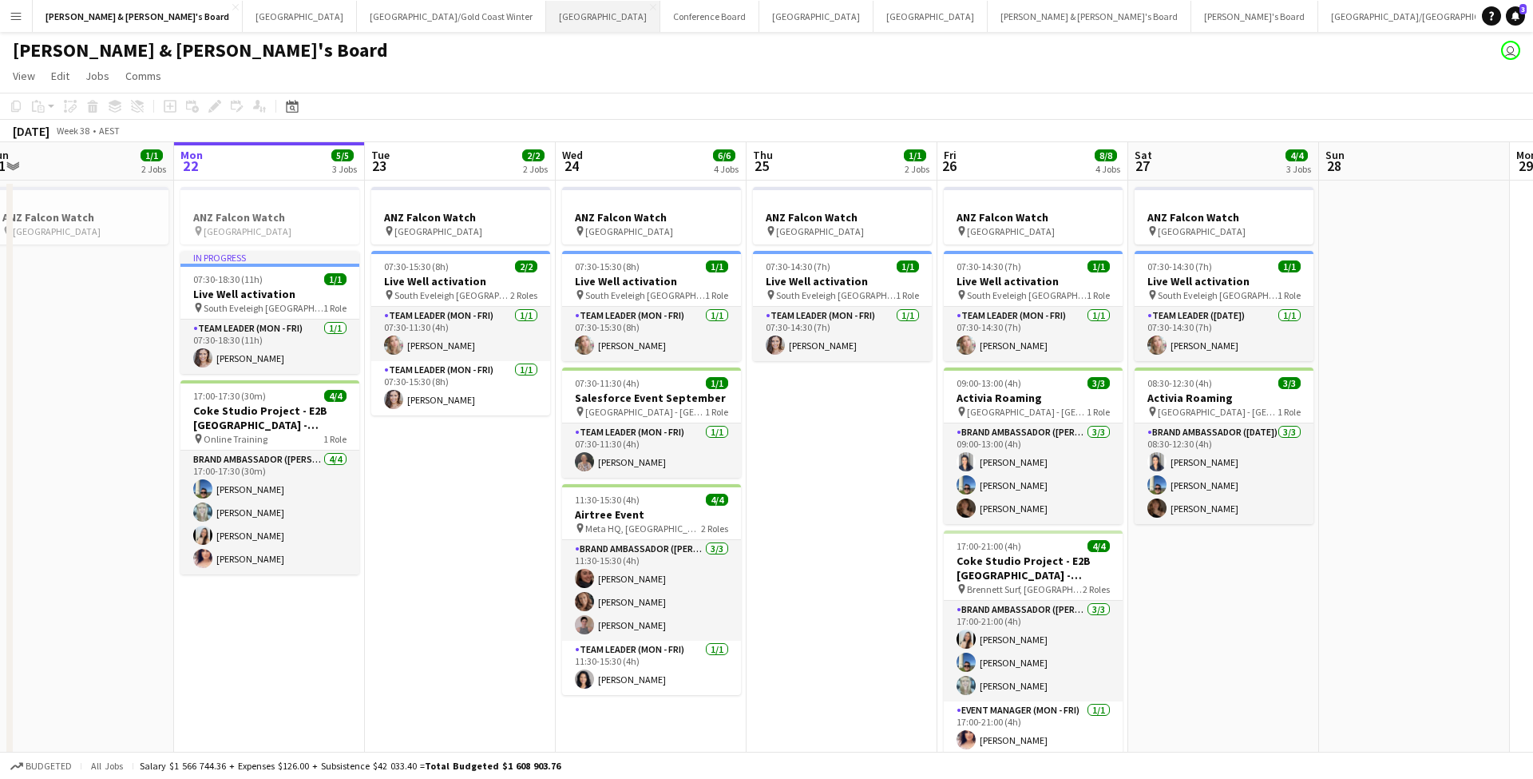
click at [546, 12] on button "Sydney Close" at bounding box center [603, 16] width 114 height 31
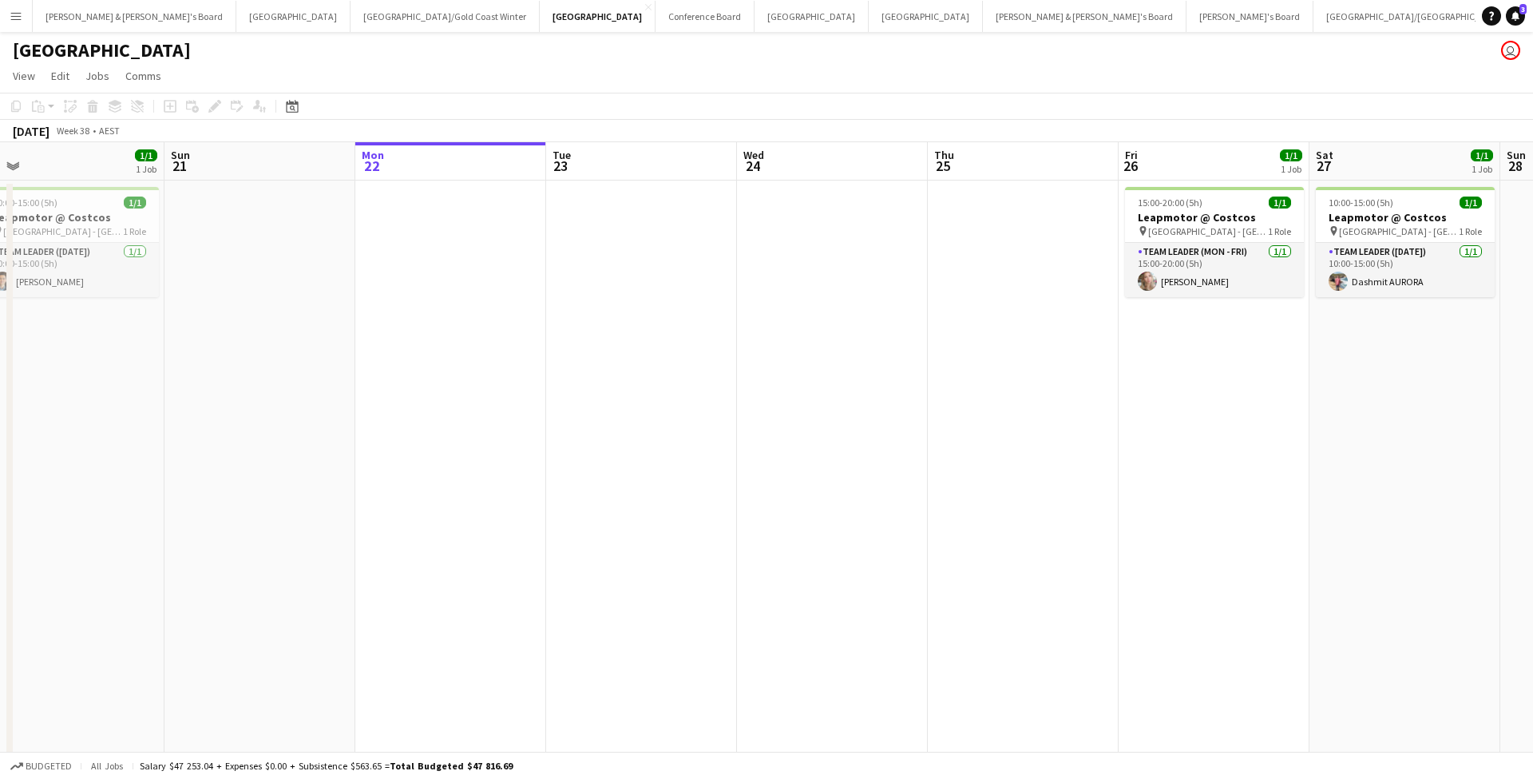
scroll to position [0, 406]
click at [105, 14] on button "[PERSON_NAME] & [PERSON_NAME]'s Board Close" at bounding box center [135, 16] width 204 height 31
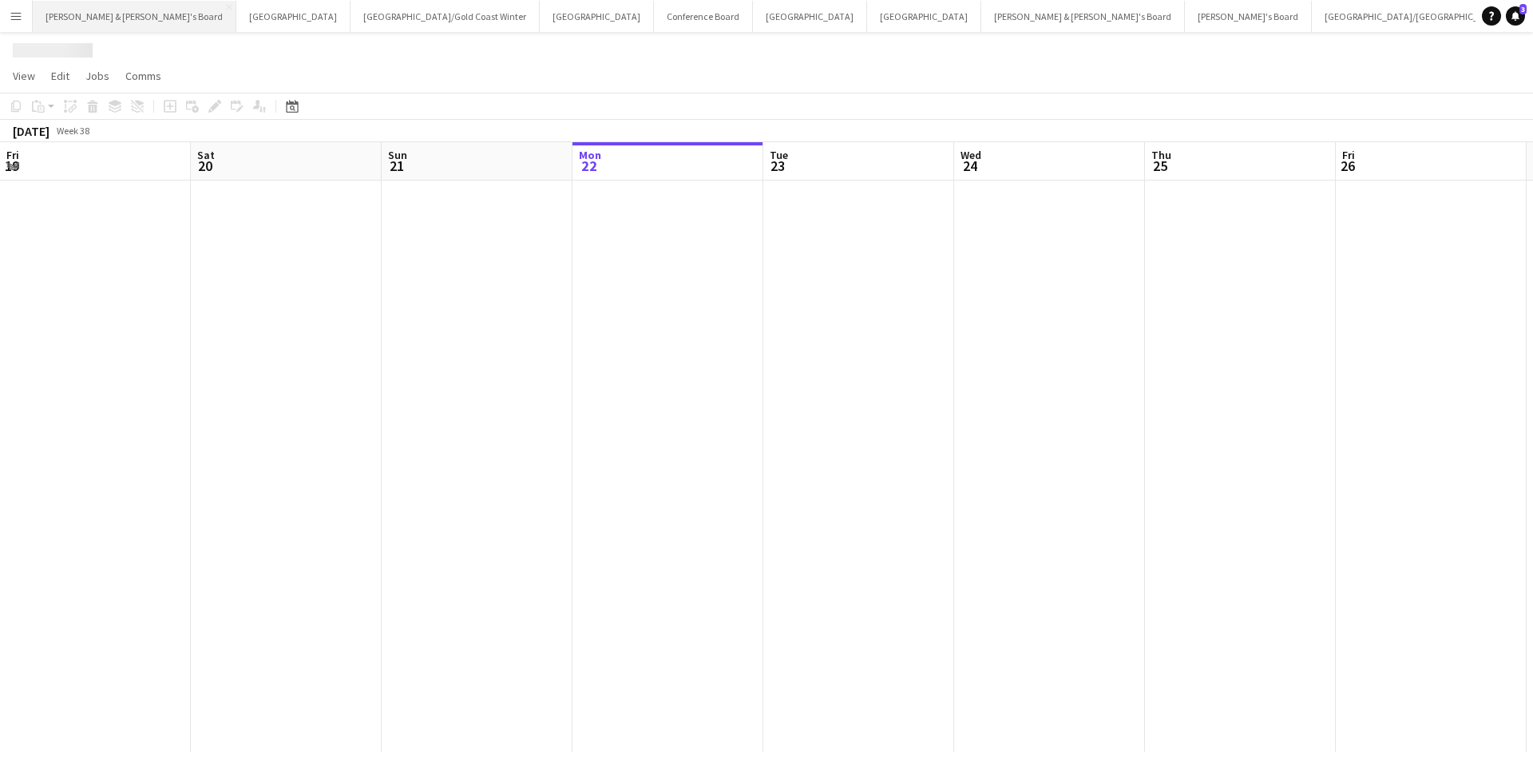
click at [105, 14] on button "[PERSON_NAME] & [PERSON_NAME]'s Board Close" at bounding box center [135, 16] width 204 height 31
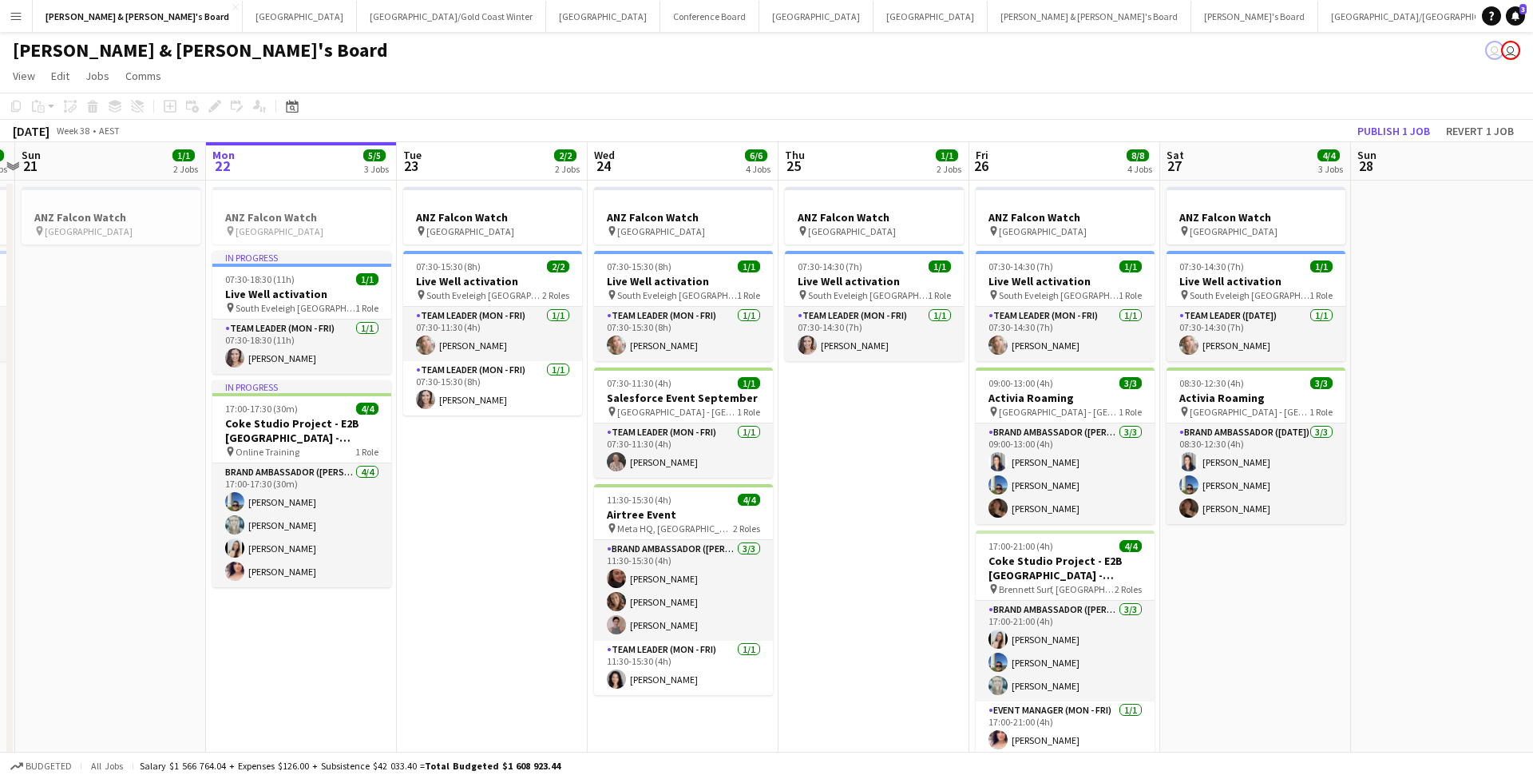
scroll to position [0, 749]
click at [874, 16] on button "Adelaide Close" at bounding box center [931, 16] width 114 height 31
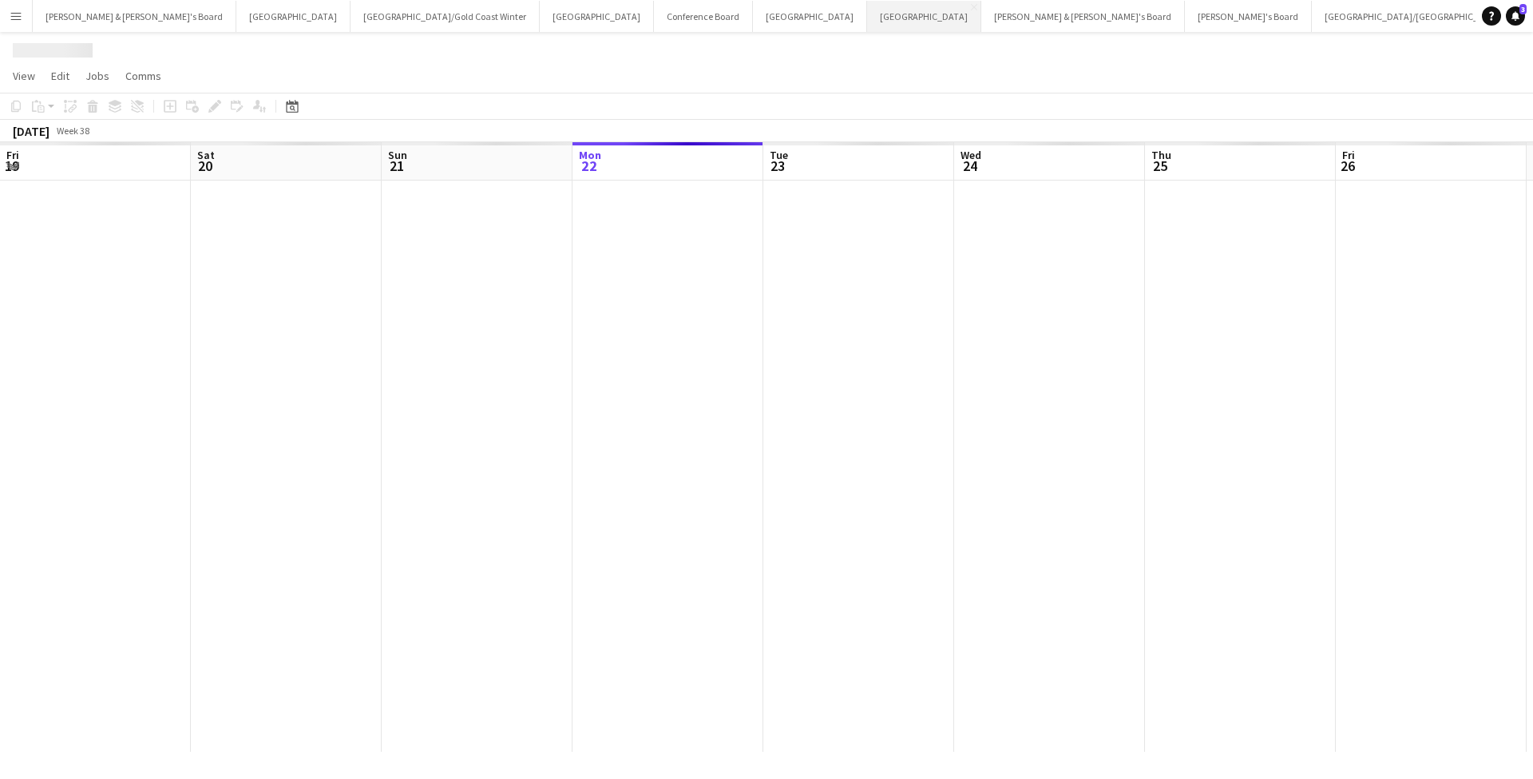
click at [867, 16] on button "Adelaide Close" at bounding box center [924, 16] width 114 height 31
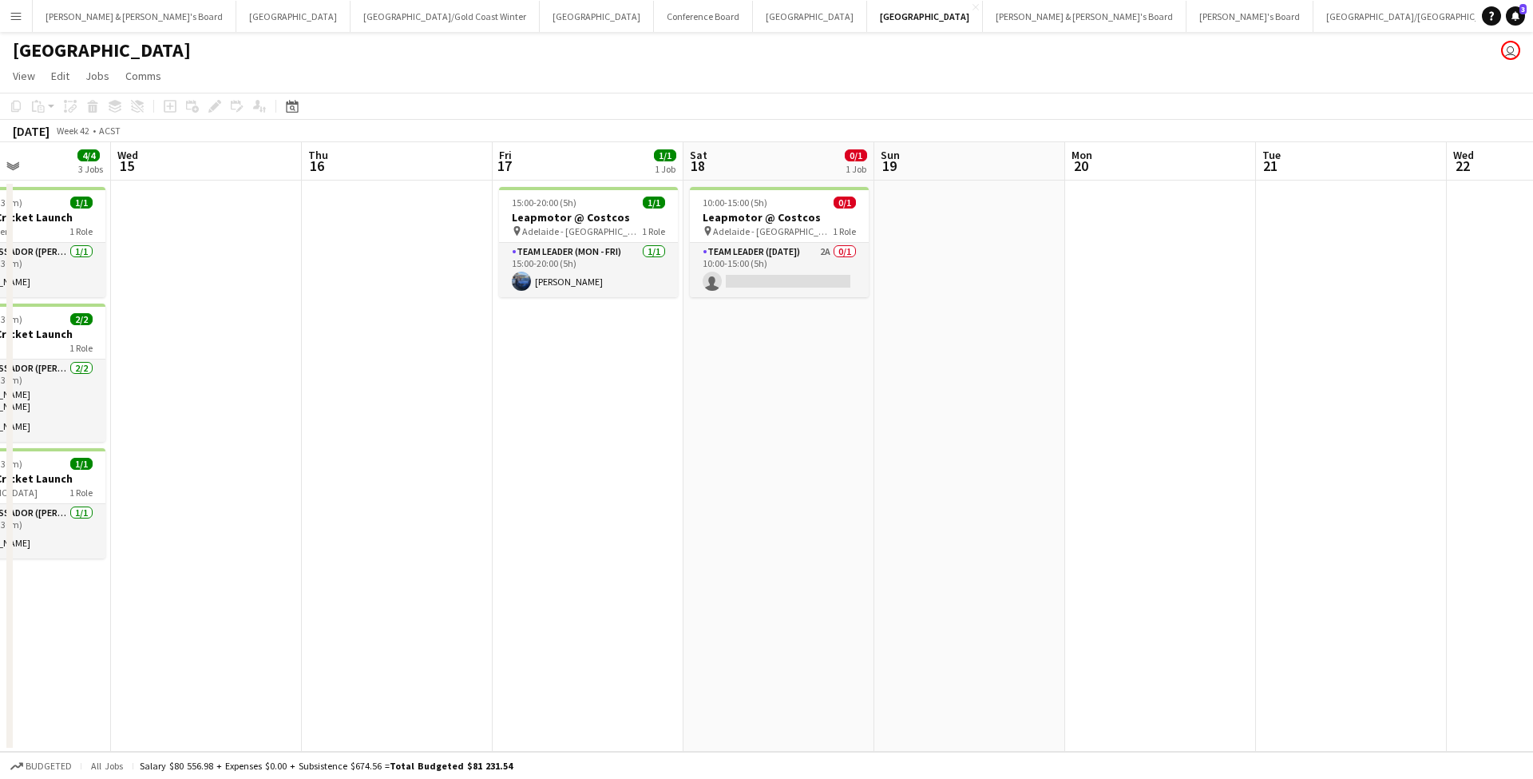
scroll to position [0, 656]
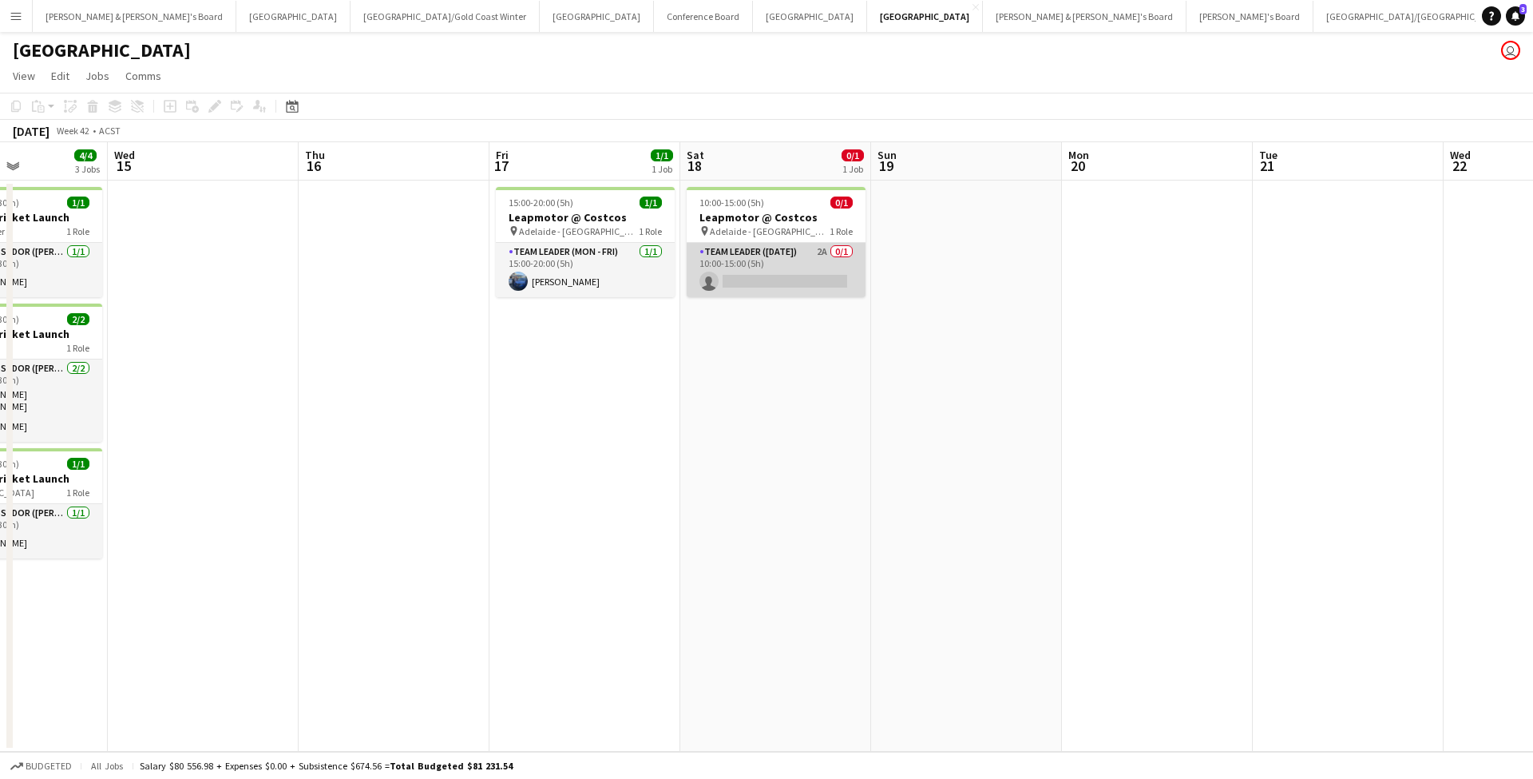
click at [771, 261] on app-card-role "Team Leader ([DATE]) 2A 0/1 10:00-15:00 (5h) single-neutral-actions" at bounding box center [776, 270] width 179 height 54
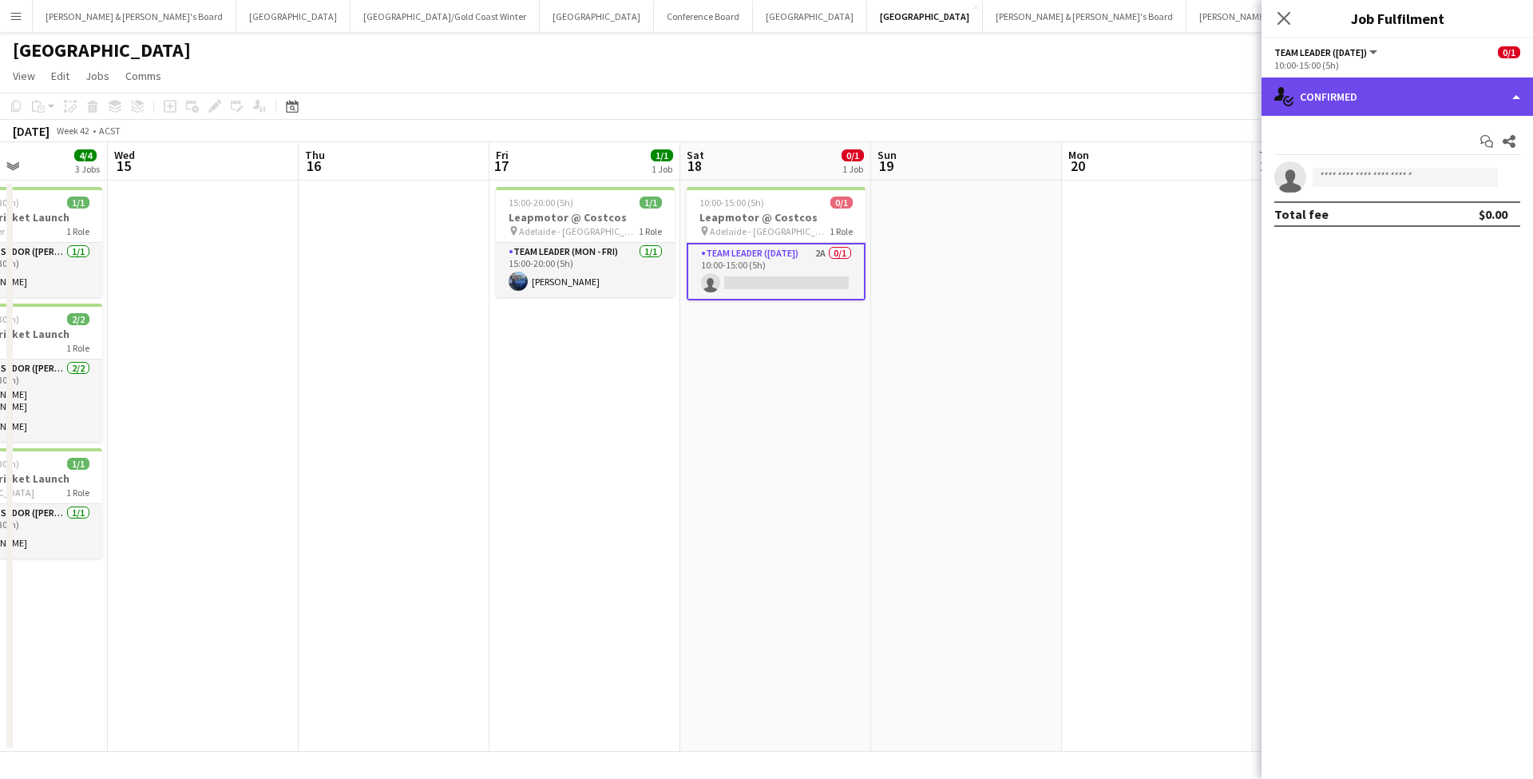
click at [1382, 95] on div "single-neutral-actions-check-2 Confirmed" at bounding box center [1398, 96] width 272 height 38
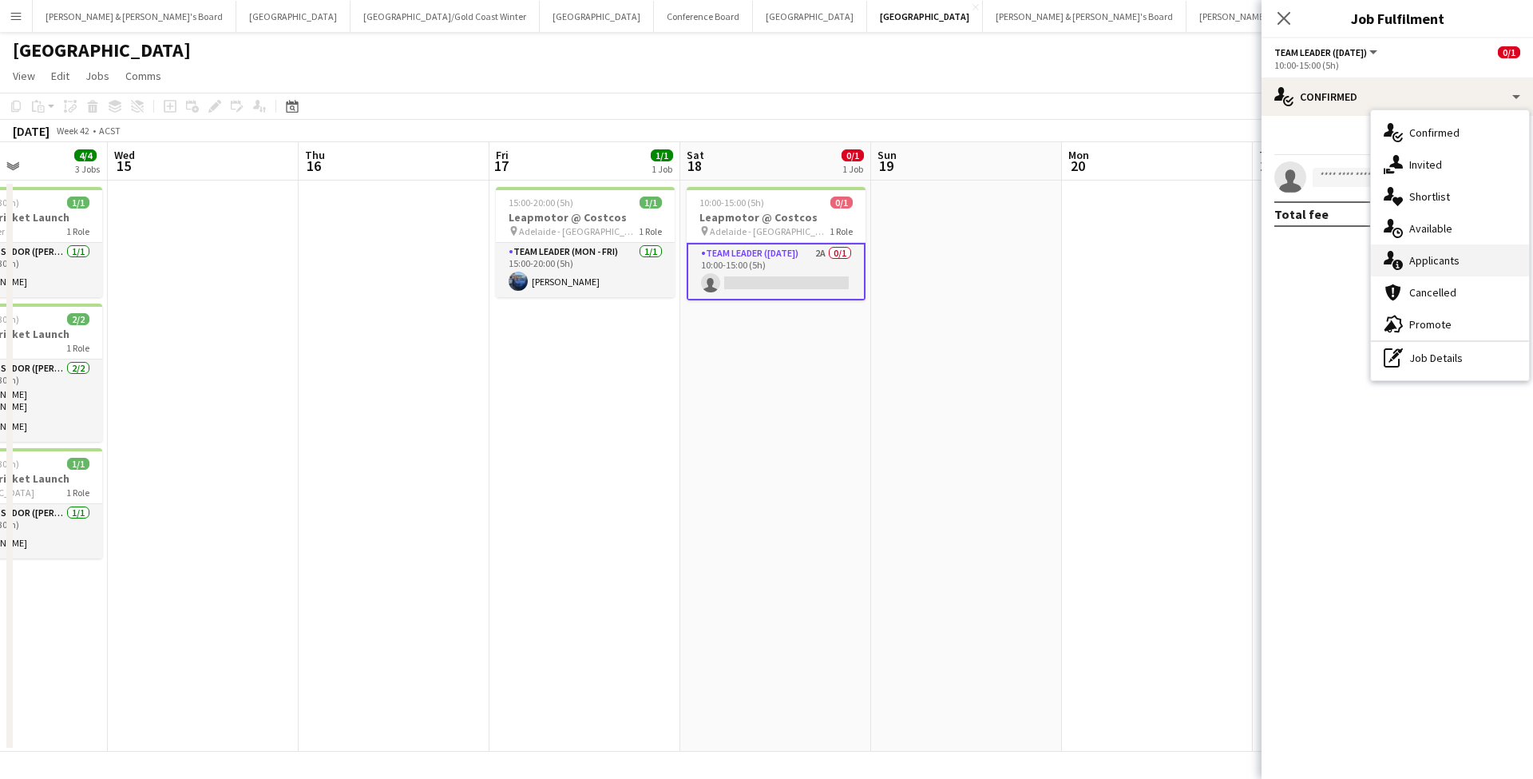
click at [1465, 257] on div "single-neutral-actions-information Applicants" at bounding box center [1450, 260] width 158 height 32
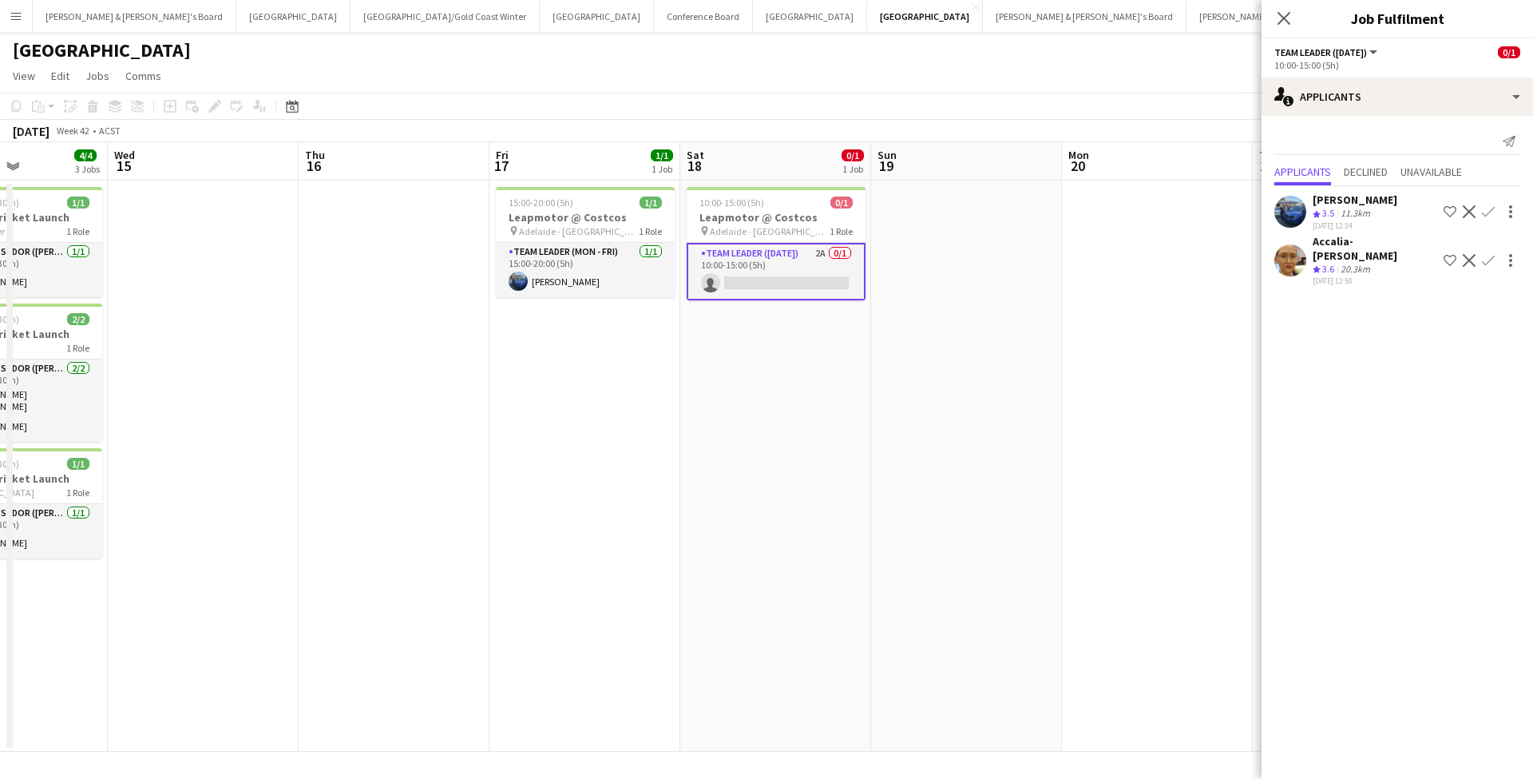
click at [1206, 556] on app-date-cell at bounding box center [1157, 465] width 191 height 571
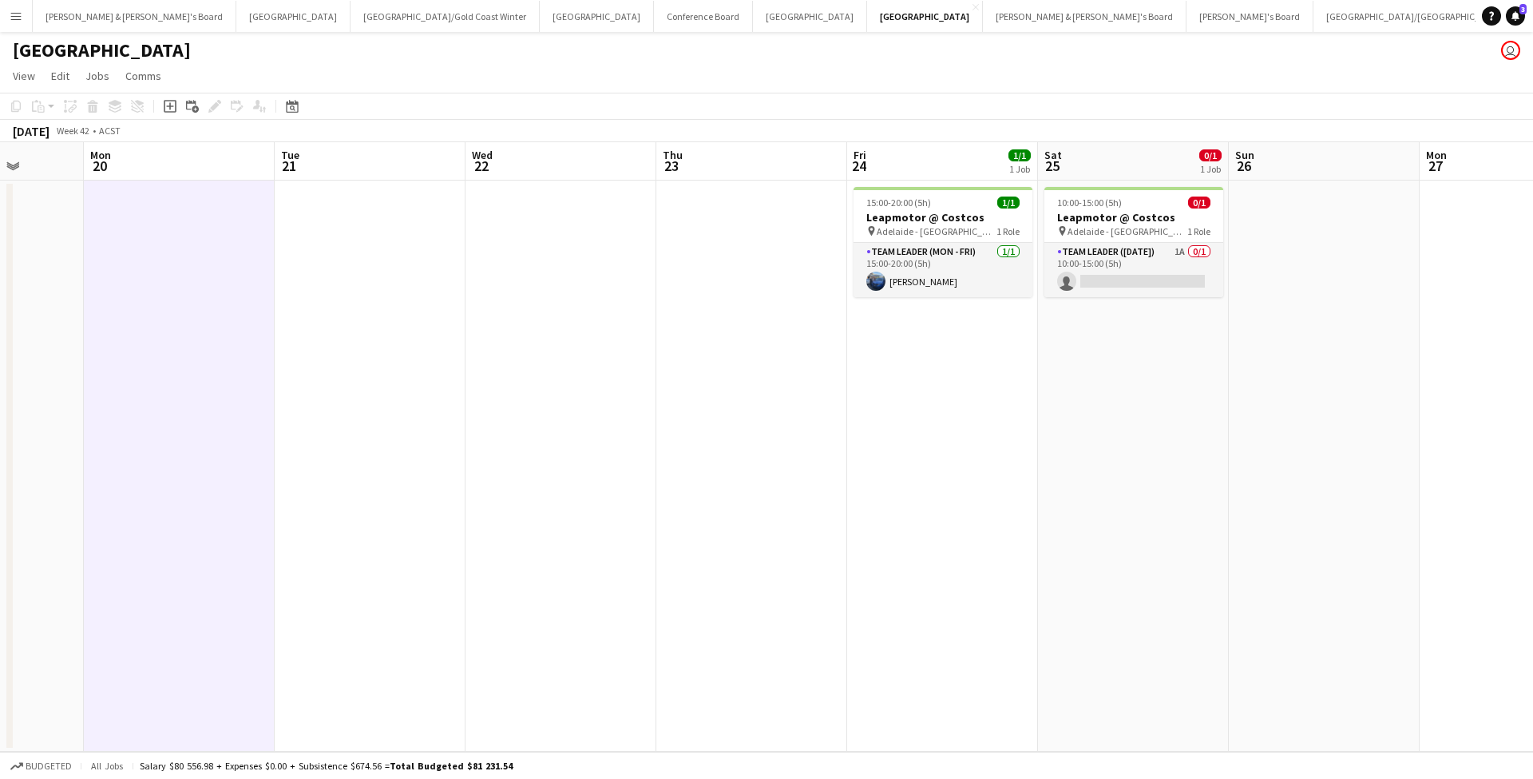
scroll to position [0, 525]
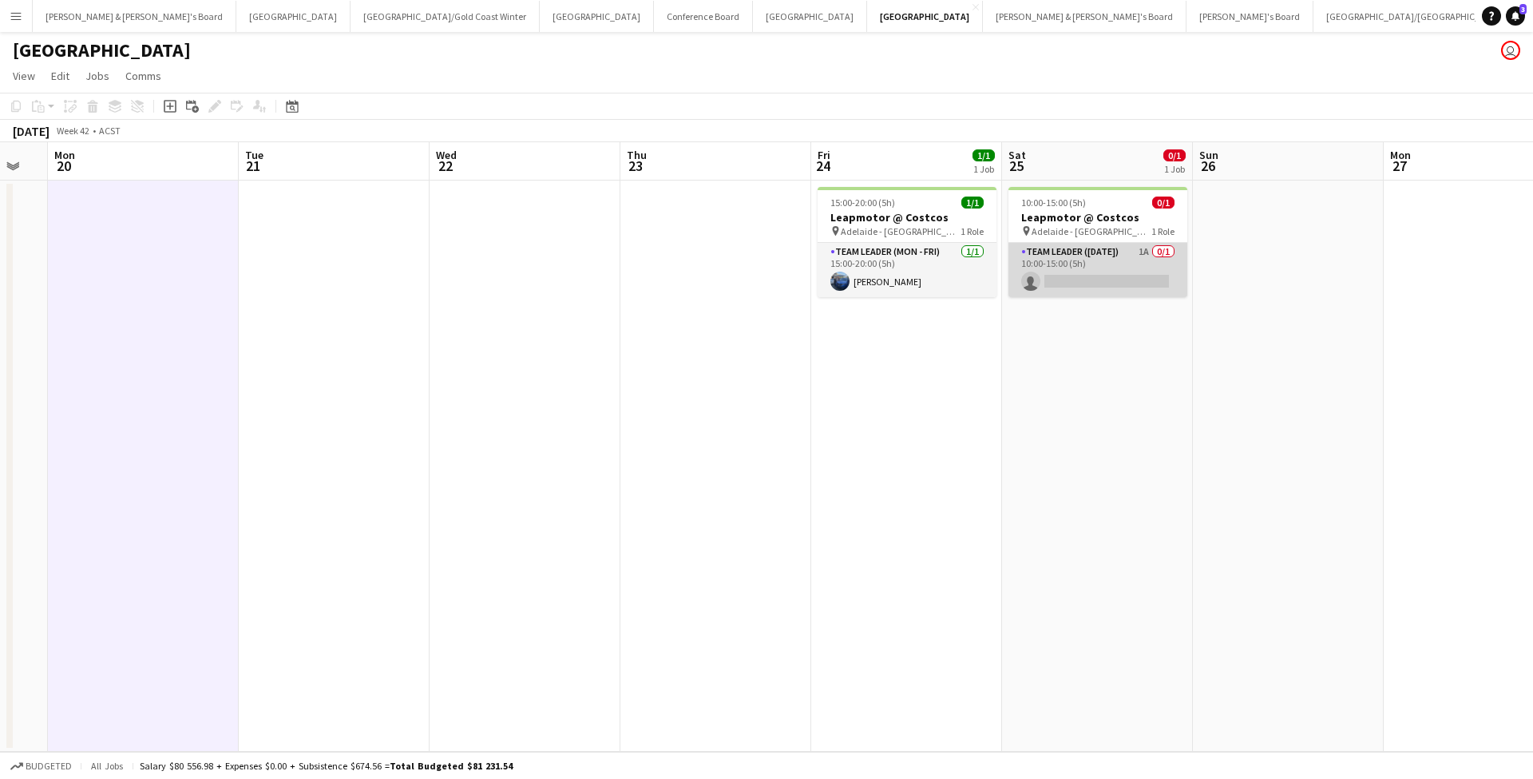
click at [1104, 264] on app-card-role "Team Leader ([DATE]) 1A 0/1 10:00-15:00 (5h) single-neutral-actions" at bounding box center [1098, 270] width 179 height 54
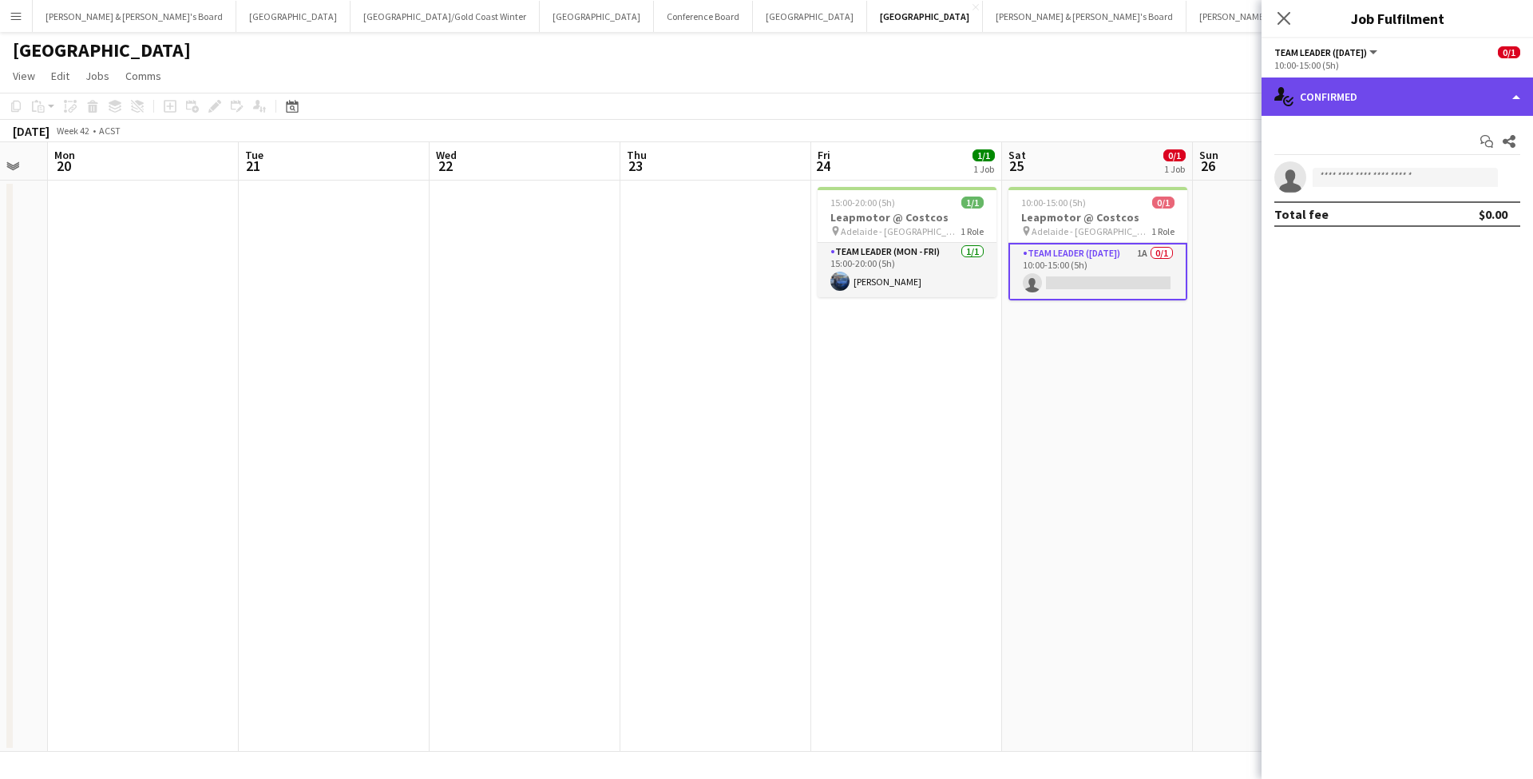
click at [1347, 82] on div "single-neutral-actions-check-2 Confirmed" at bounding box center [1398, 96] width 272 height 38
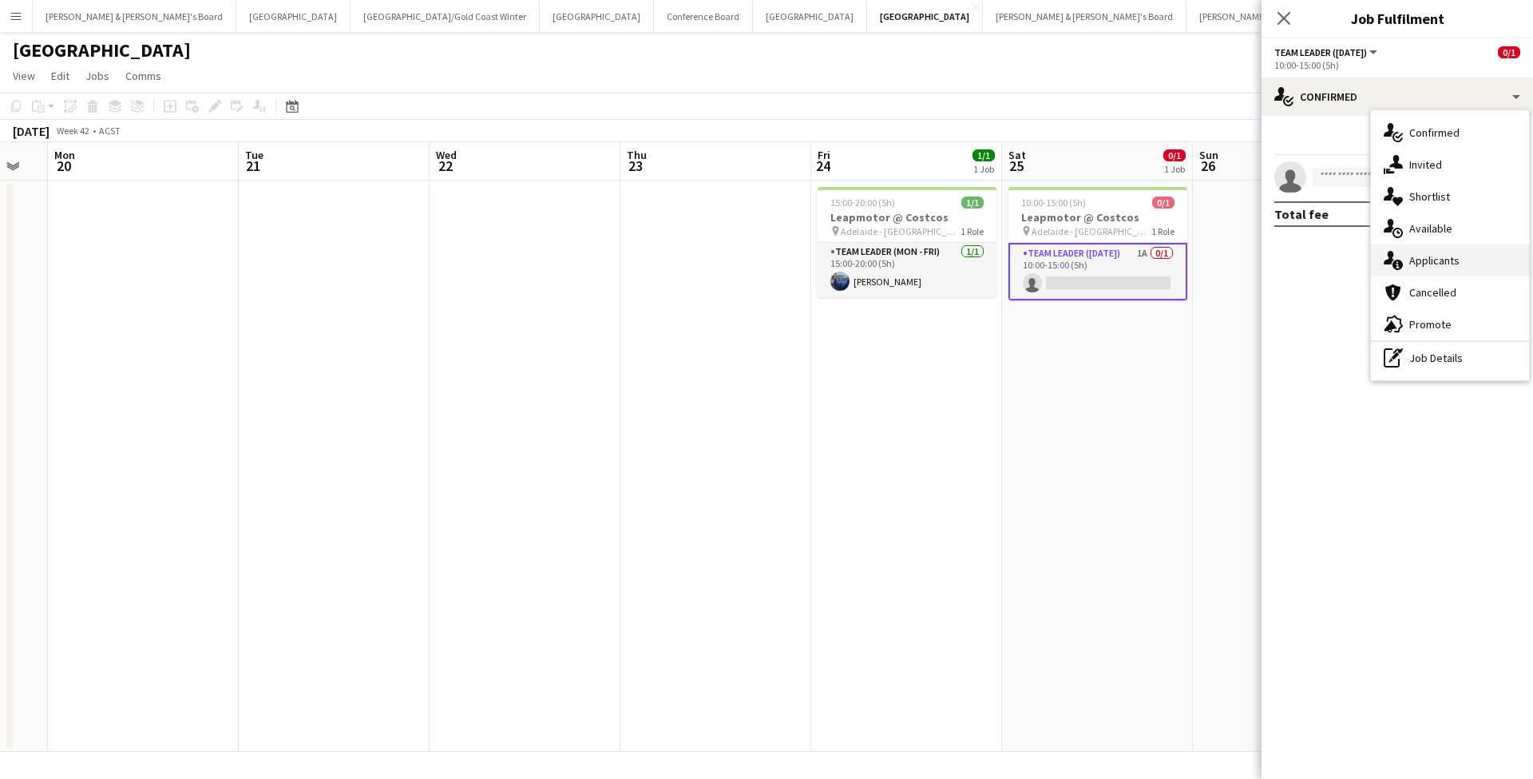
click at [1458, 252] on div "single-neutral-actions-information Applicants" at bounding box center [1450, 260] width 158 height 32
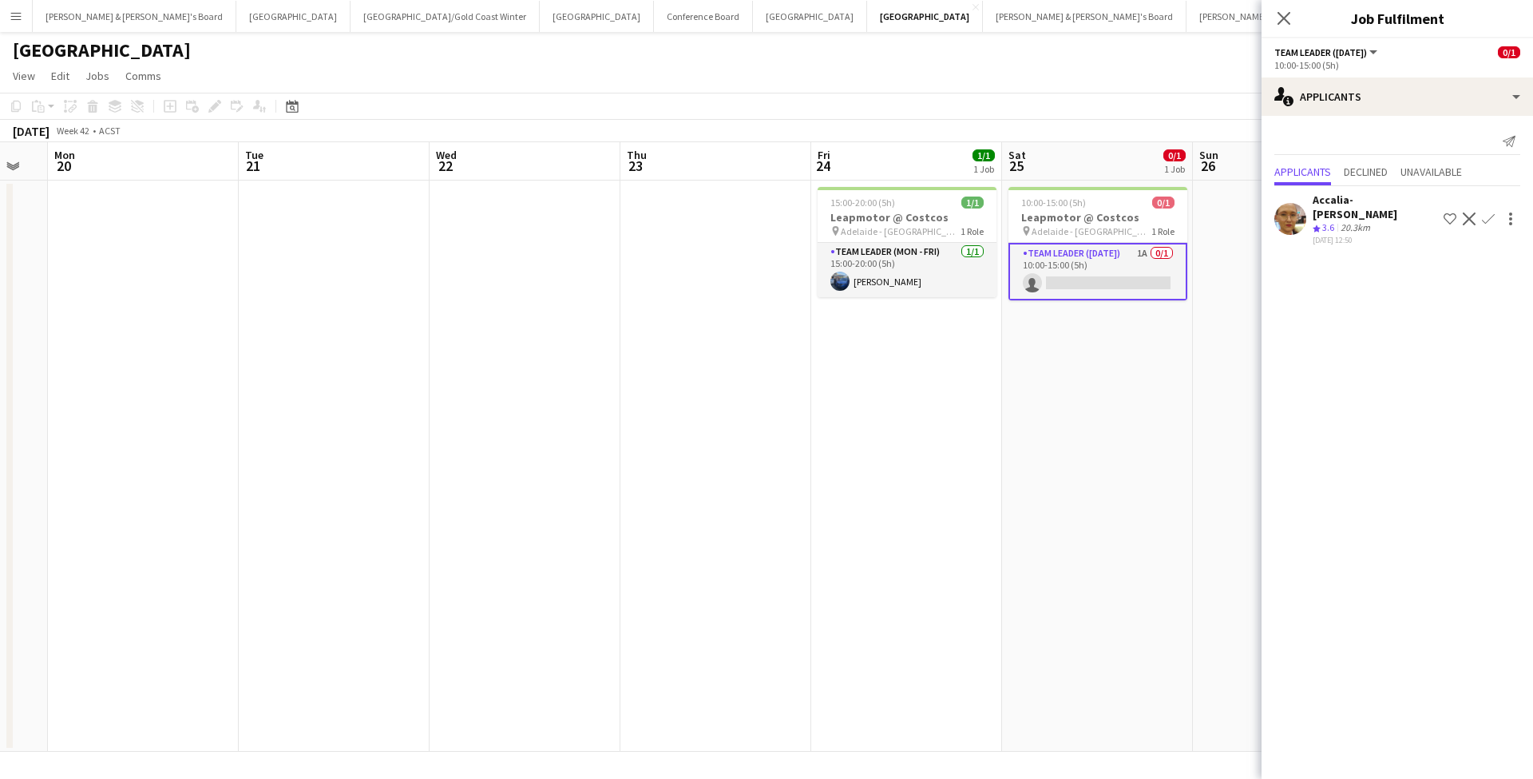
click at [1158, 536] on app-date-cell "10:00-15:00 (5h) 0/1 Leapmotor @ Costcos pin Adelaide - SA 1 Role Team Leader (…" at bounding box center [1097, 465] width 191 height 571
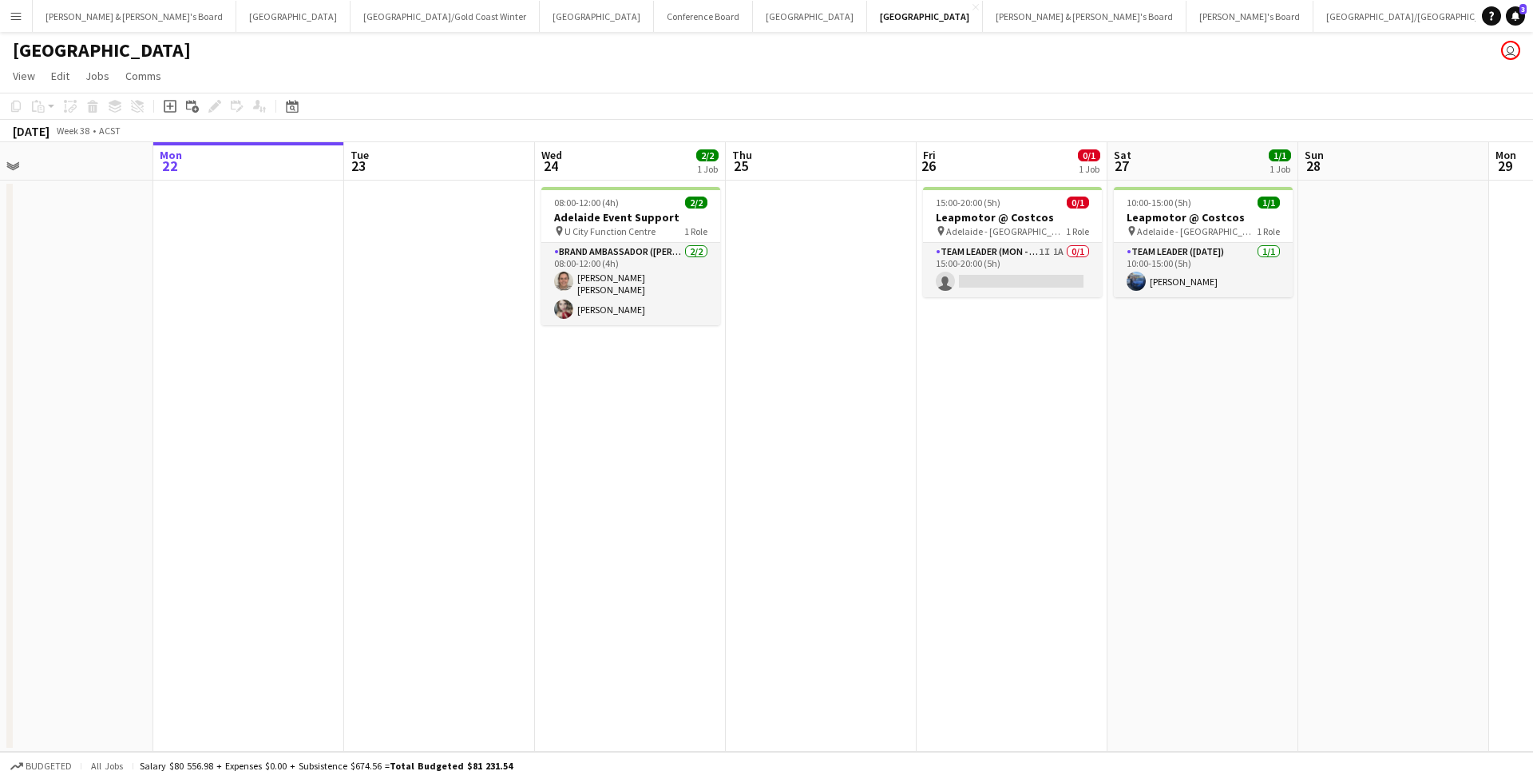
scroll to position [0, 807]
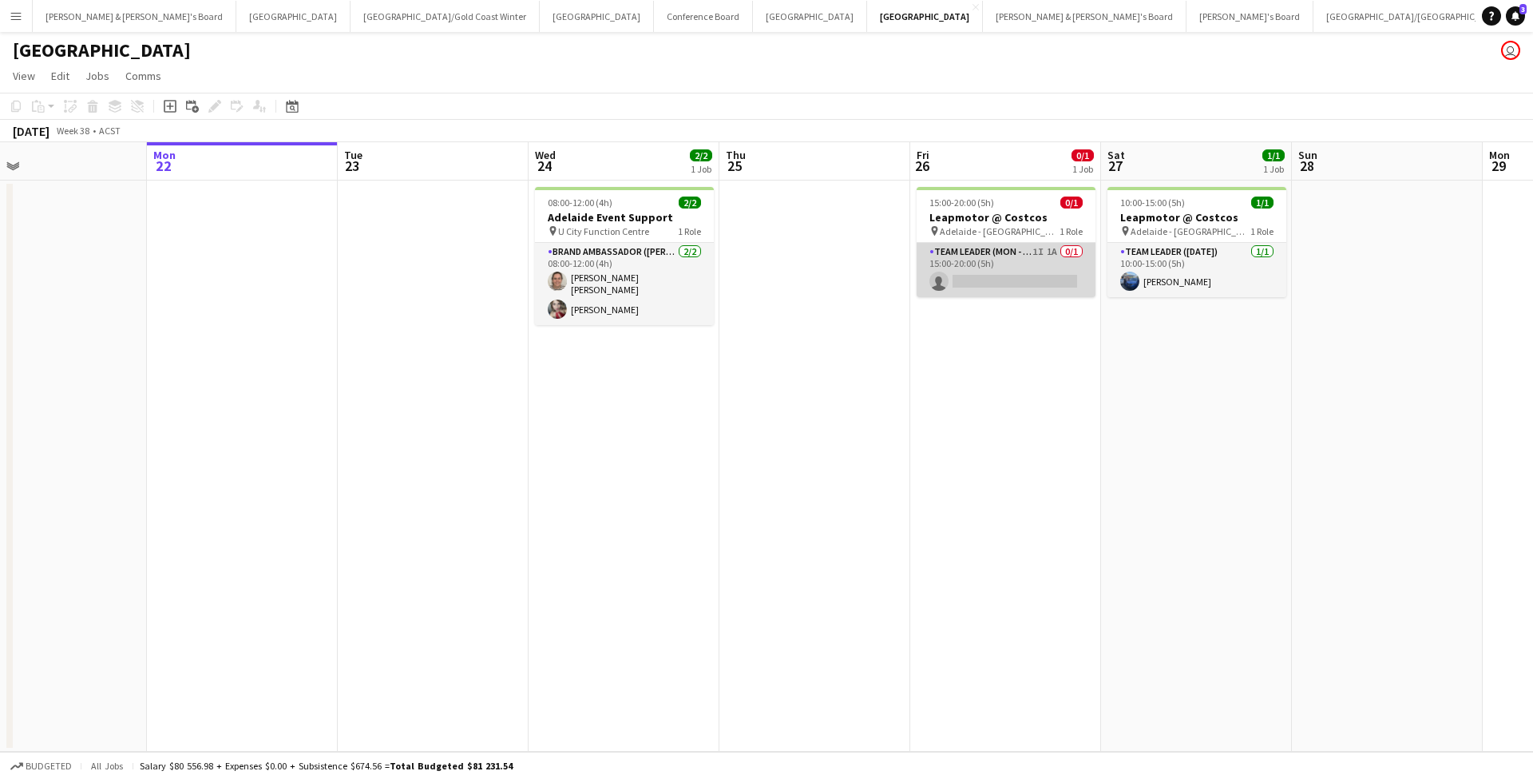
click at [1041, 266] on app-card-role "Team Leader (Mon - Fri) 1I 1A 0/1 15:00-20:00 (5h) single-neutral-actions" at bounding box center [1006, 270] width 179 height 54
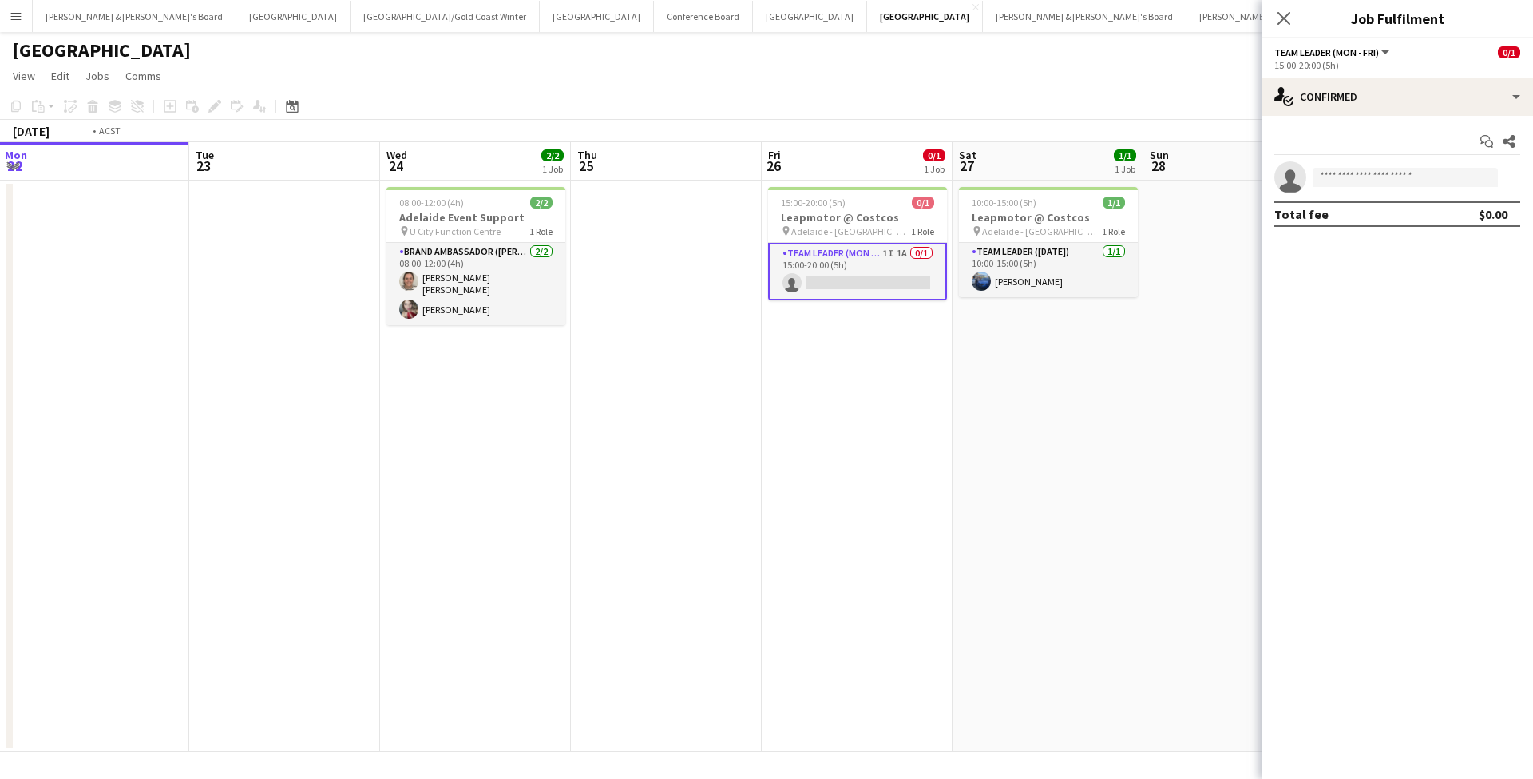
scroll to position [0, 597]
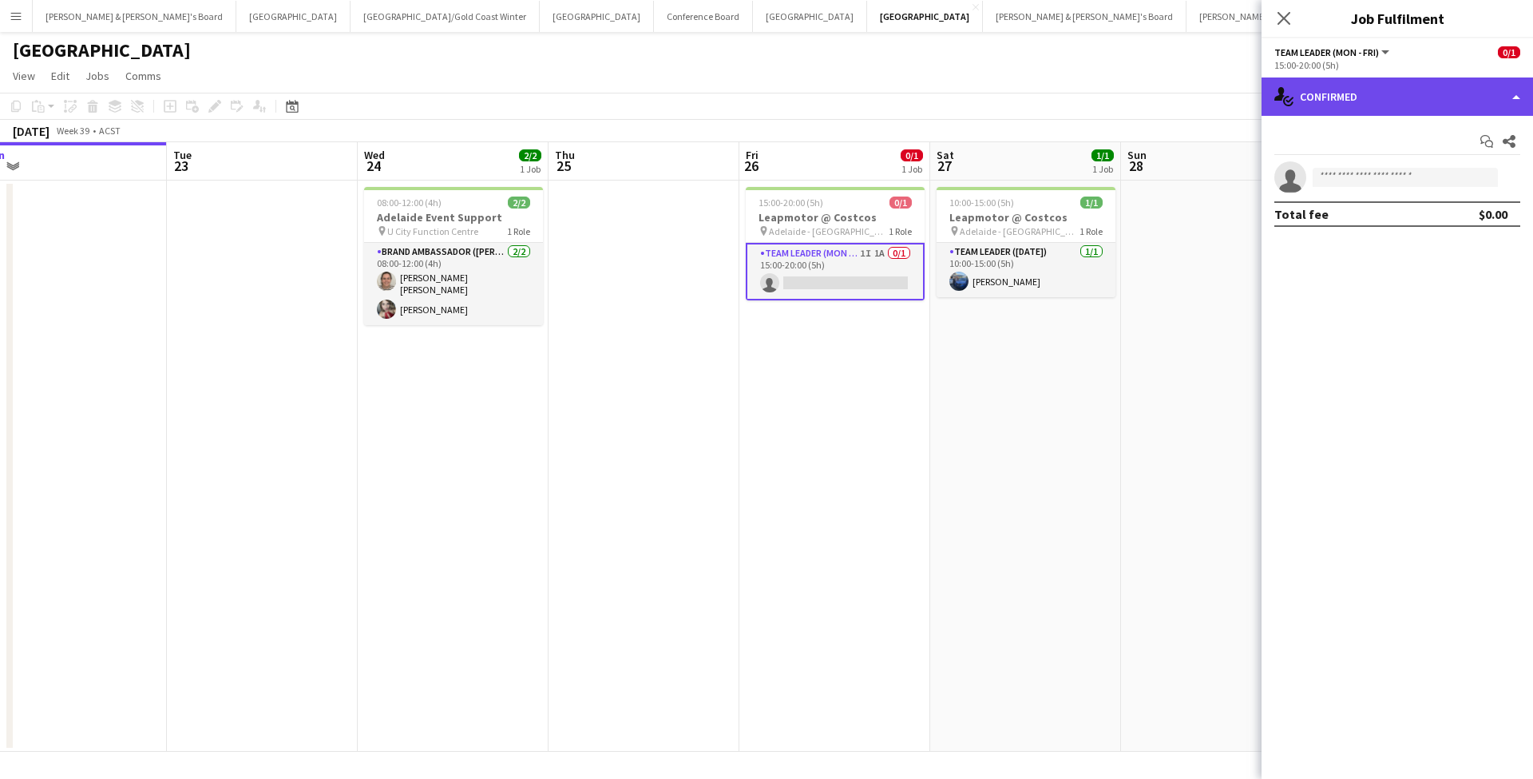
click at [1361, 93] on div "single-neutral-actions-check-2 Confirmed" at bounding box center [1398, 96] width 272 height 38
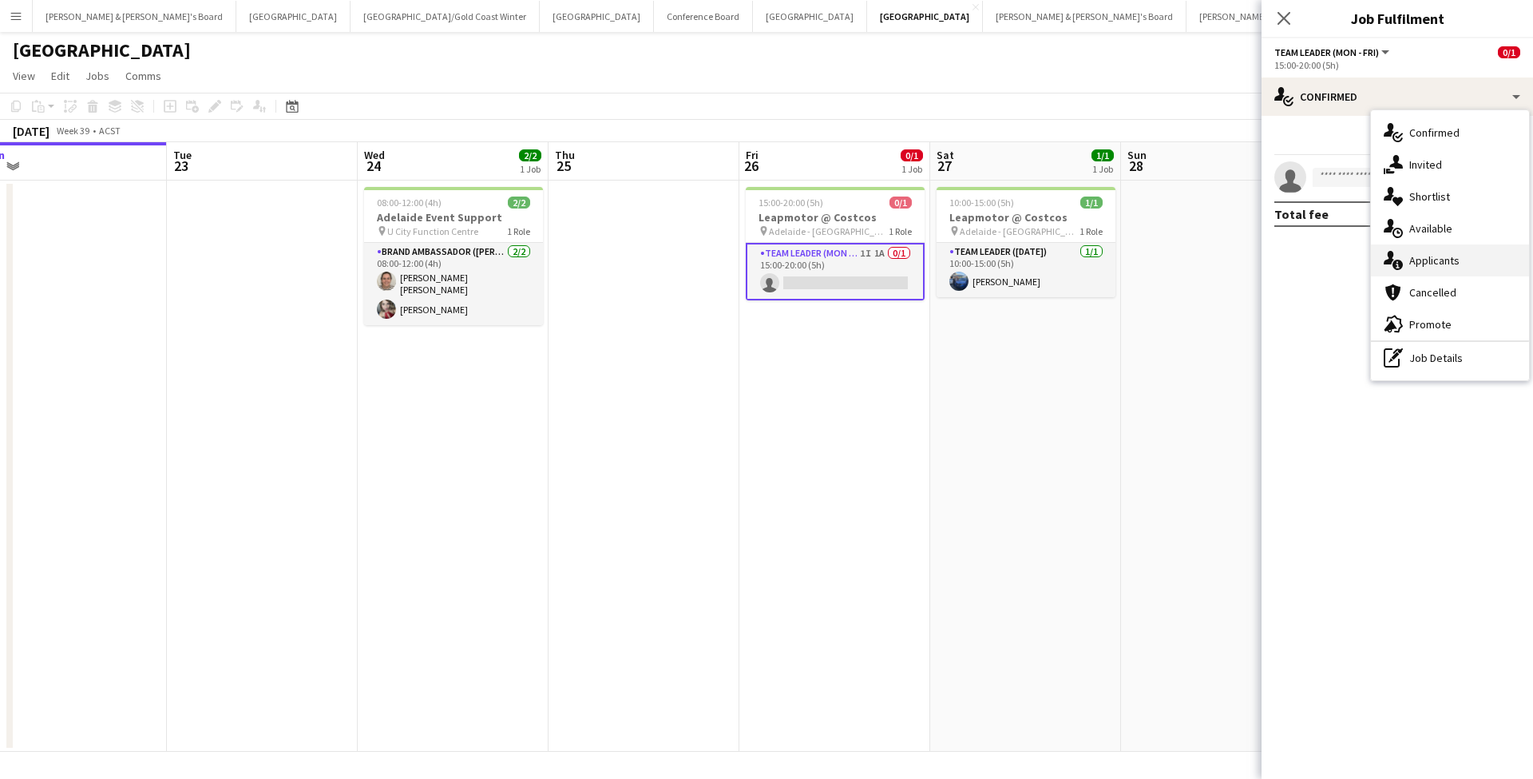
click at [1446, 265] on span "Applicants" at bounding box center [1435, 260] width 50 height 14
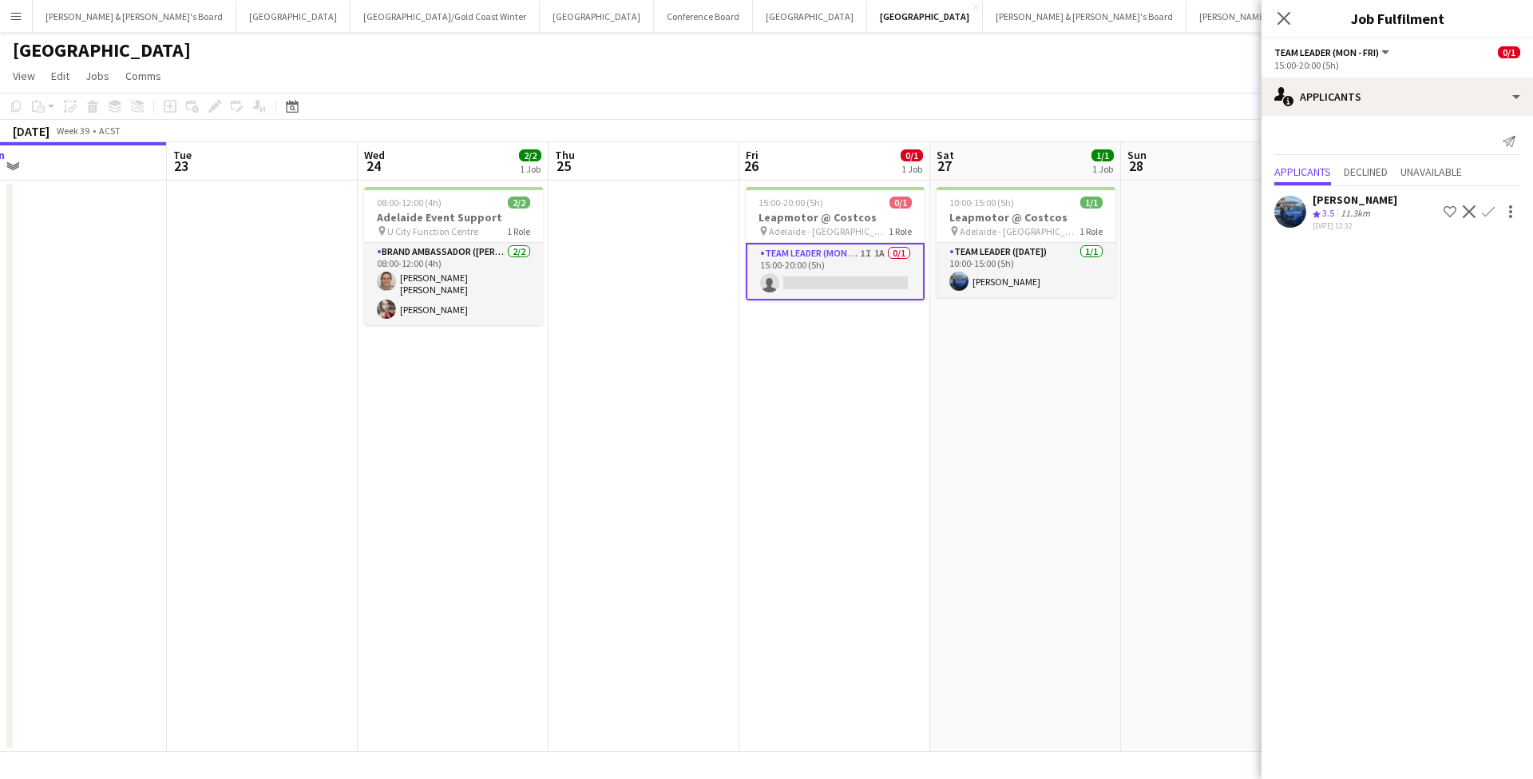
click at [1490, 207] on app-icon "Confirm" at bounding box center [1488, 211] width 13 height 13
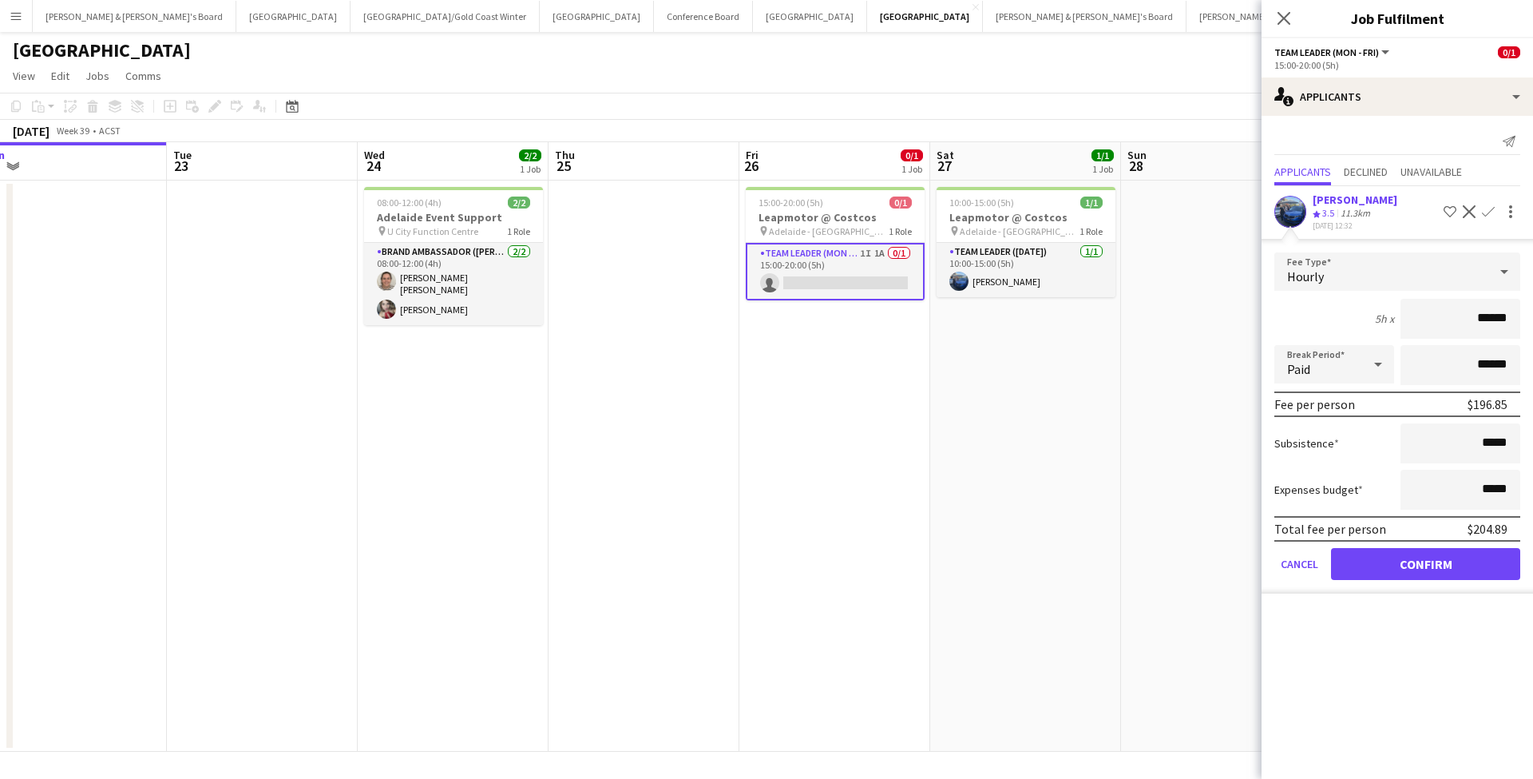
click at [1434, 569] on button "Confirm" at bounding box center [1425, 564] width 189 height 32
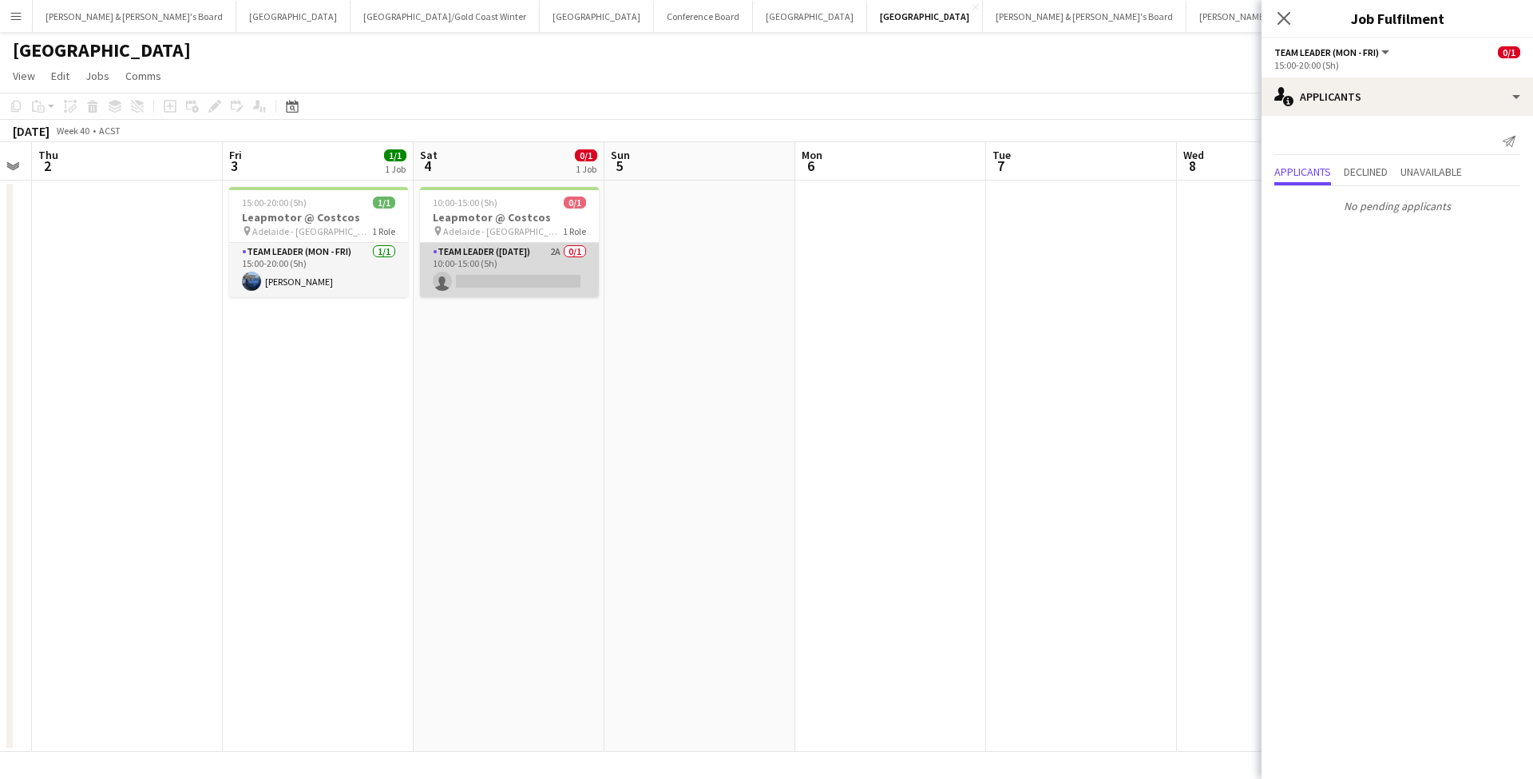
scroll to position [0, 540]
click at [516, 276] on app-card-role "Team Leader ([DATE]) 2A 0/1 10:00-15:00 (5h) single-neutral-actions" at bounding box center [510, 270] width 179 height 54
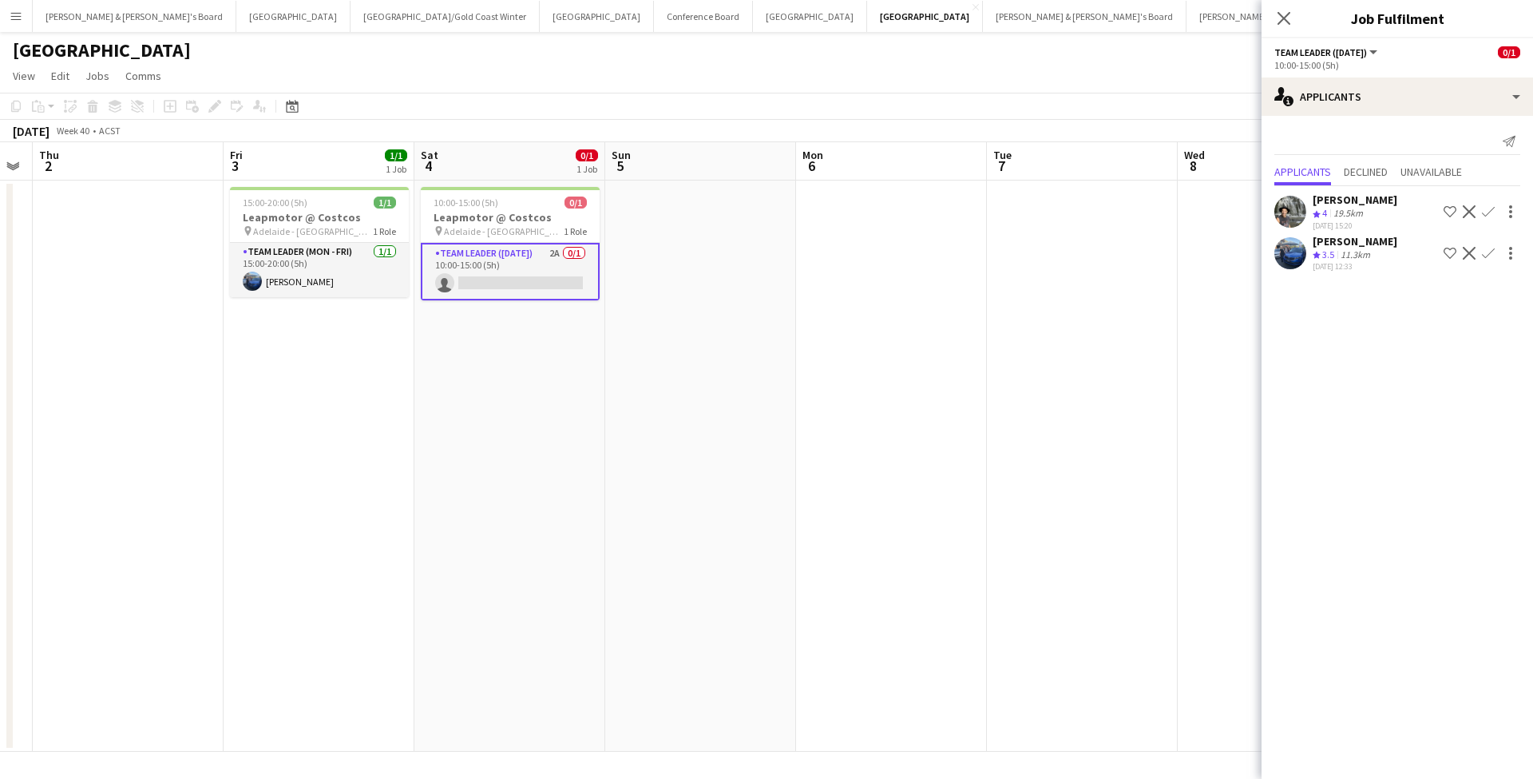
click at [1489, 254] on app-icon "Confirm" at bounding box center [1488, 253] width 13 height 13
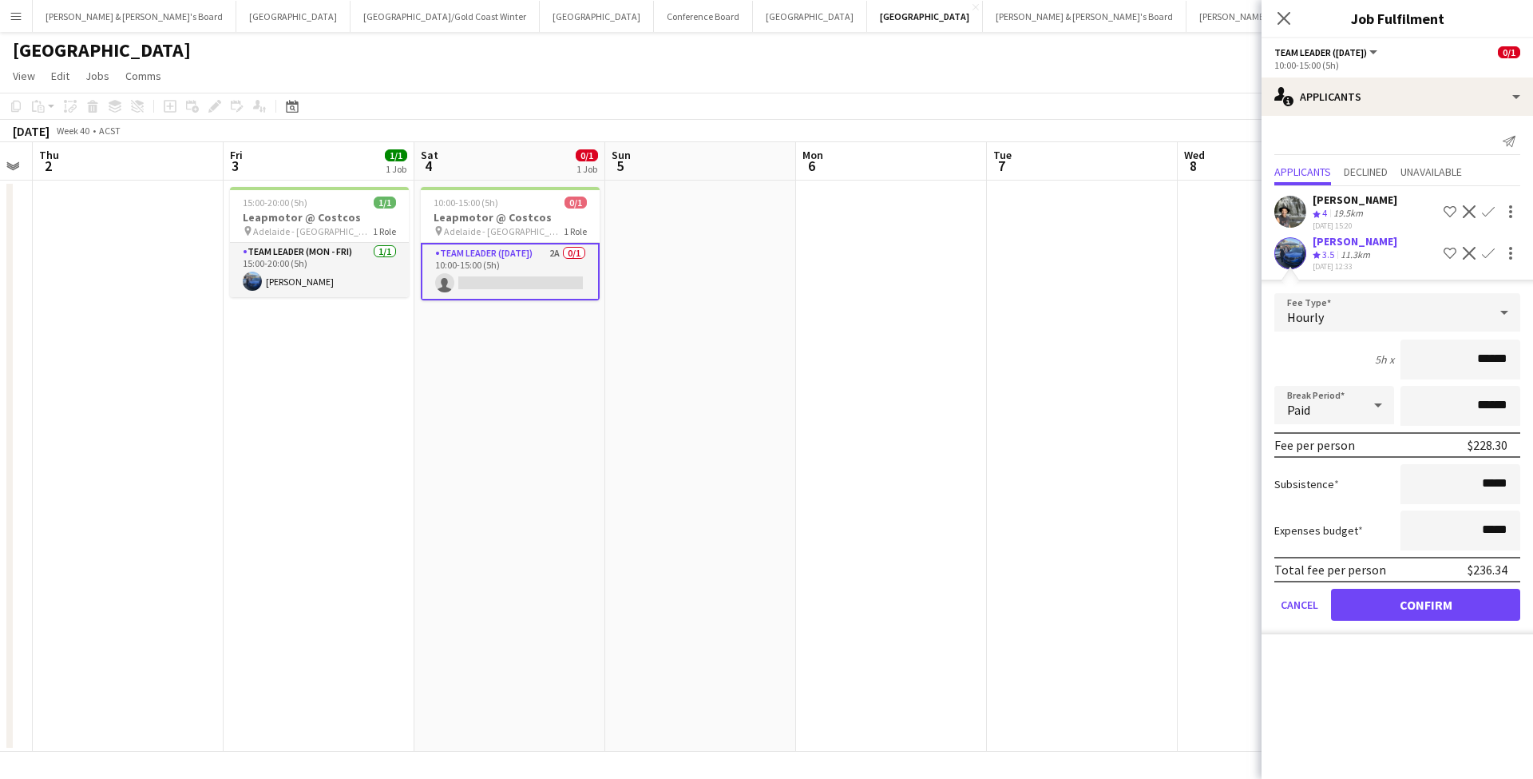
click at [1415, 598] on button "Confirm" at bounding box center [1425, 605] width 189 height 32
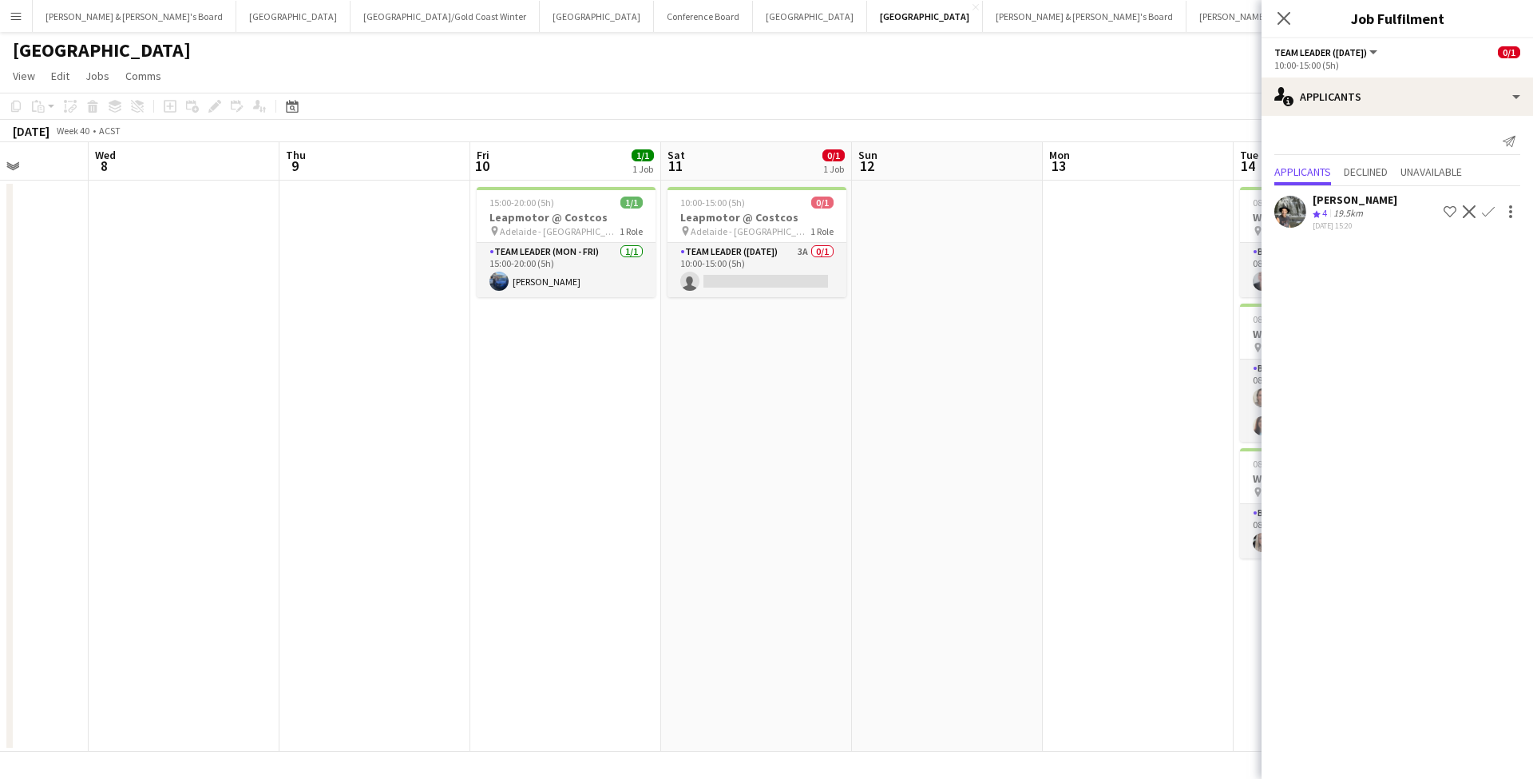
scroll to position [0, 498]
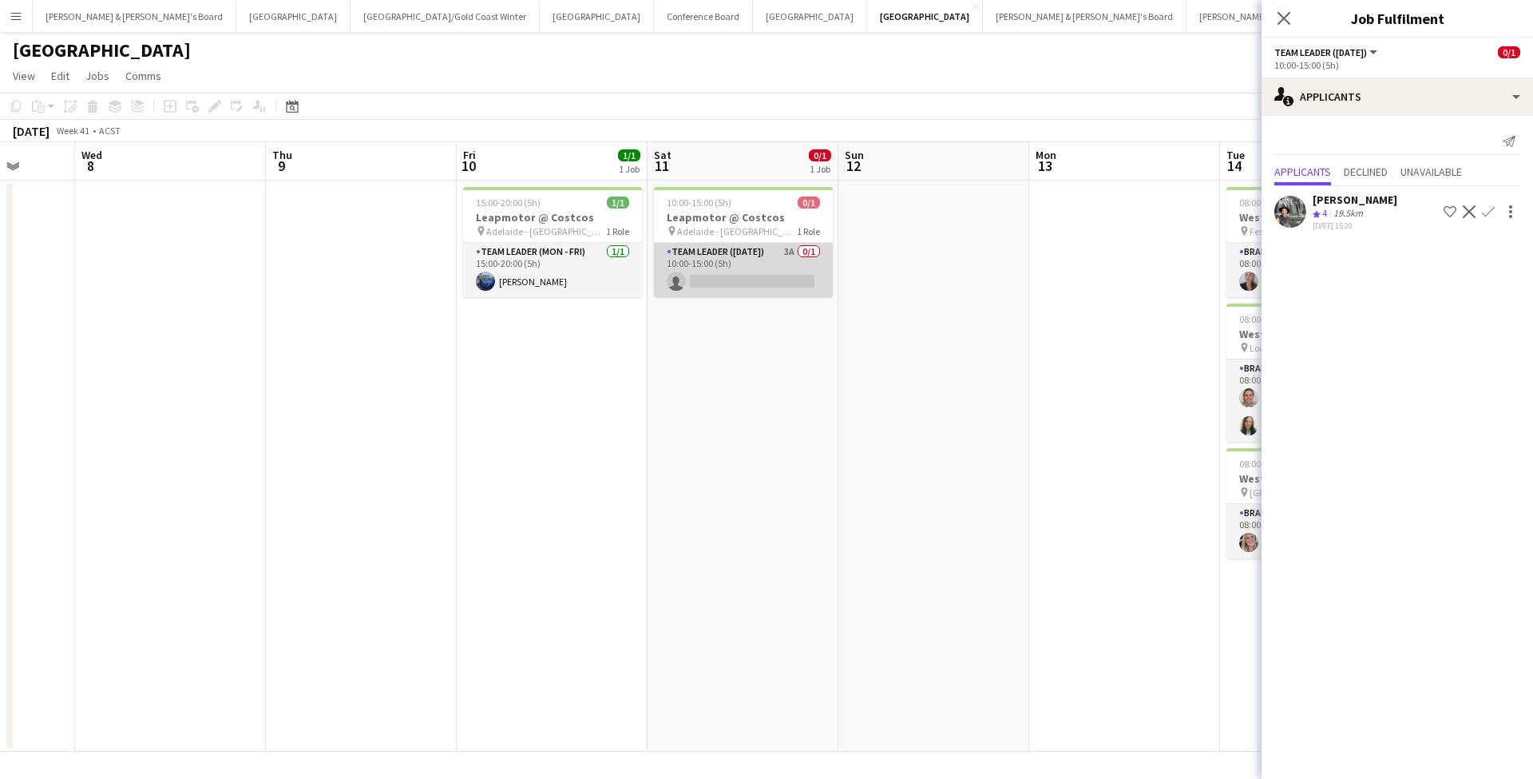
click at [767, 271] on app-card-role "Team Leader ([DATE]) 3A 0/1 10:00-15:00 (5h) single-neutral-actions" at bounding box center [743, 270] width 179 height 54
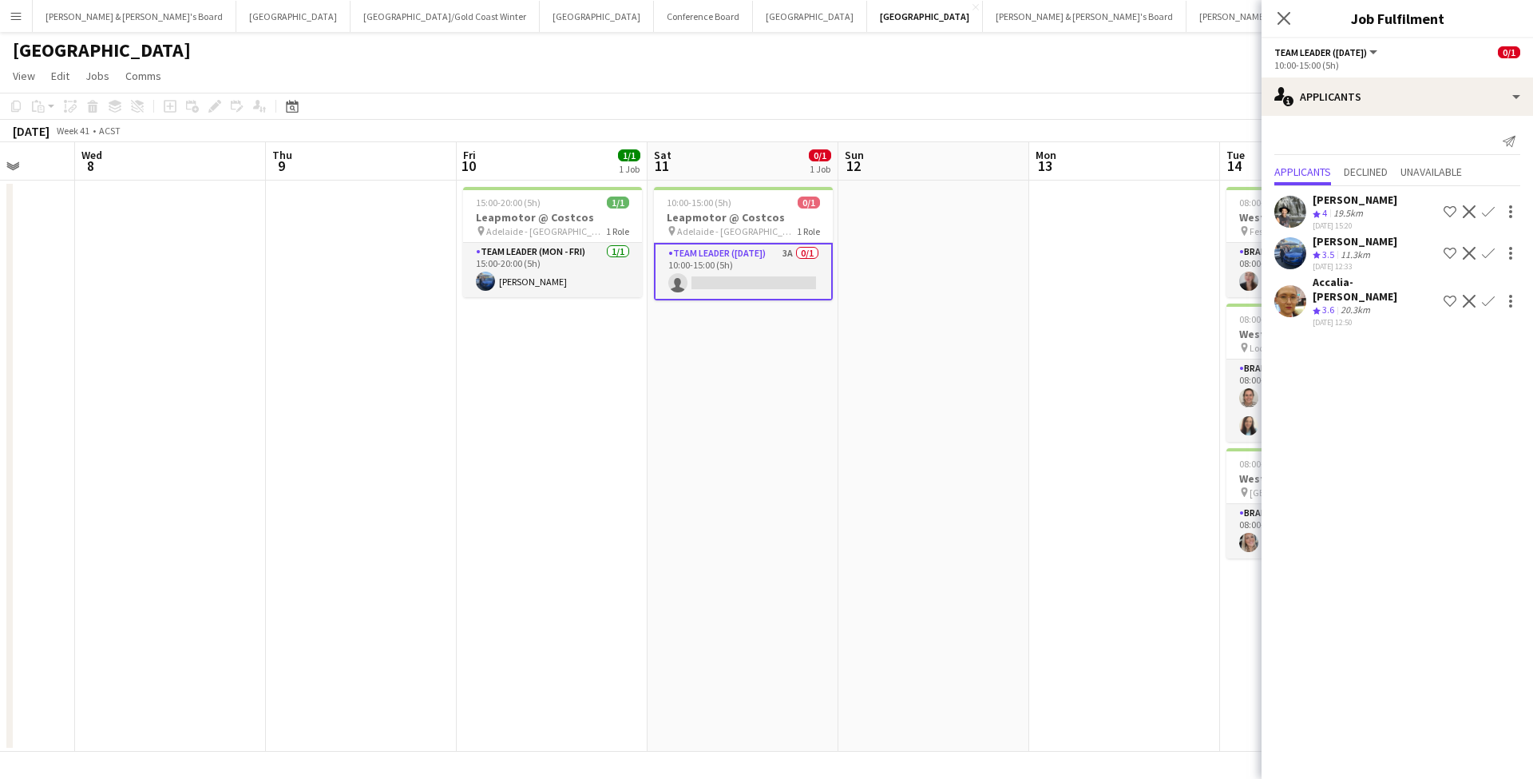
click at [1489, 254] on app-icon "Confirm" at bounding box center [1488, 253] width 13 height 13
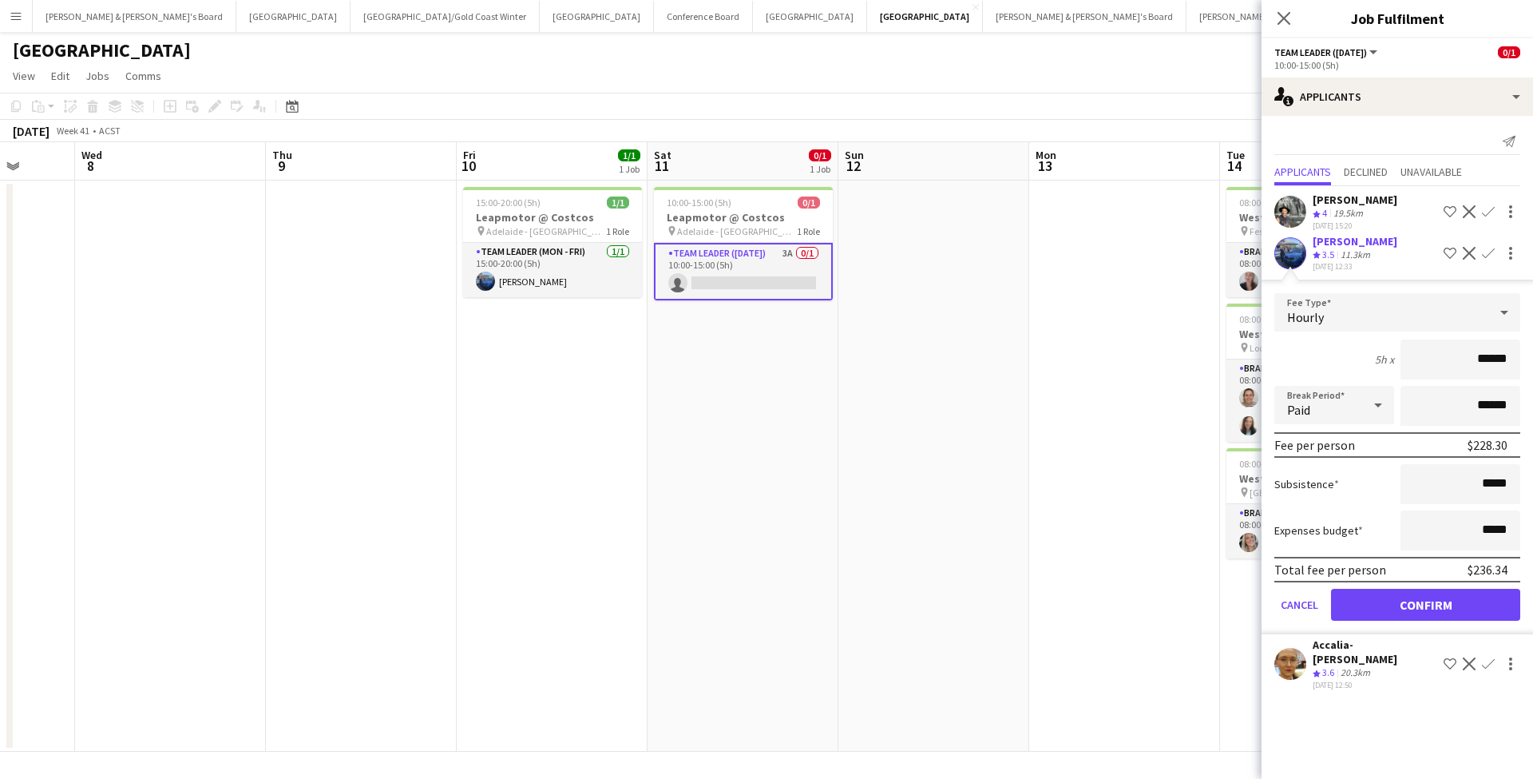
click at [1381, 607] on button "Confirm" at bounding box center [1425, 605] width 189 height 32
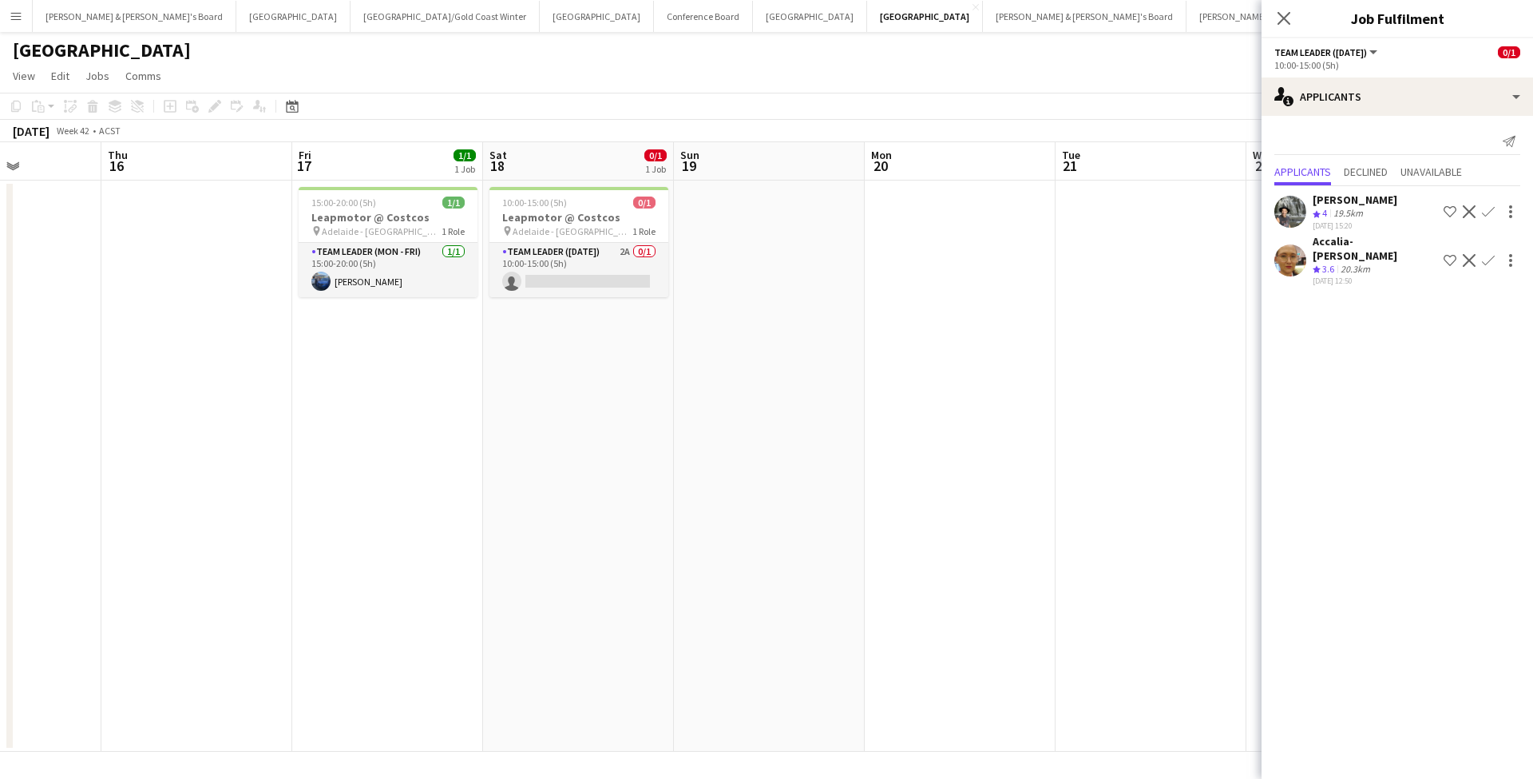
scroll to position [0, 500]
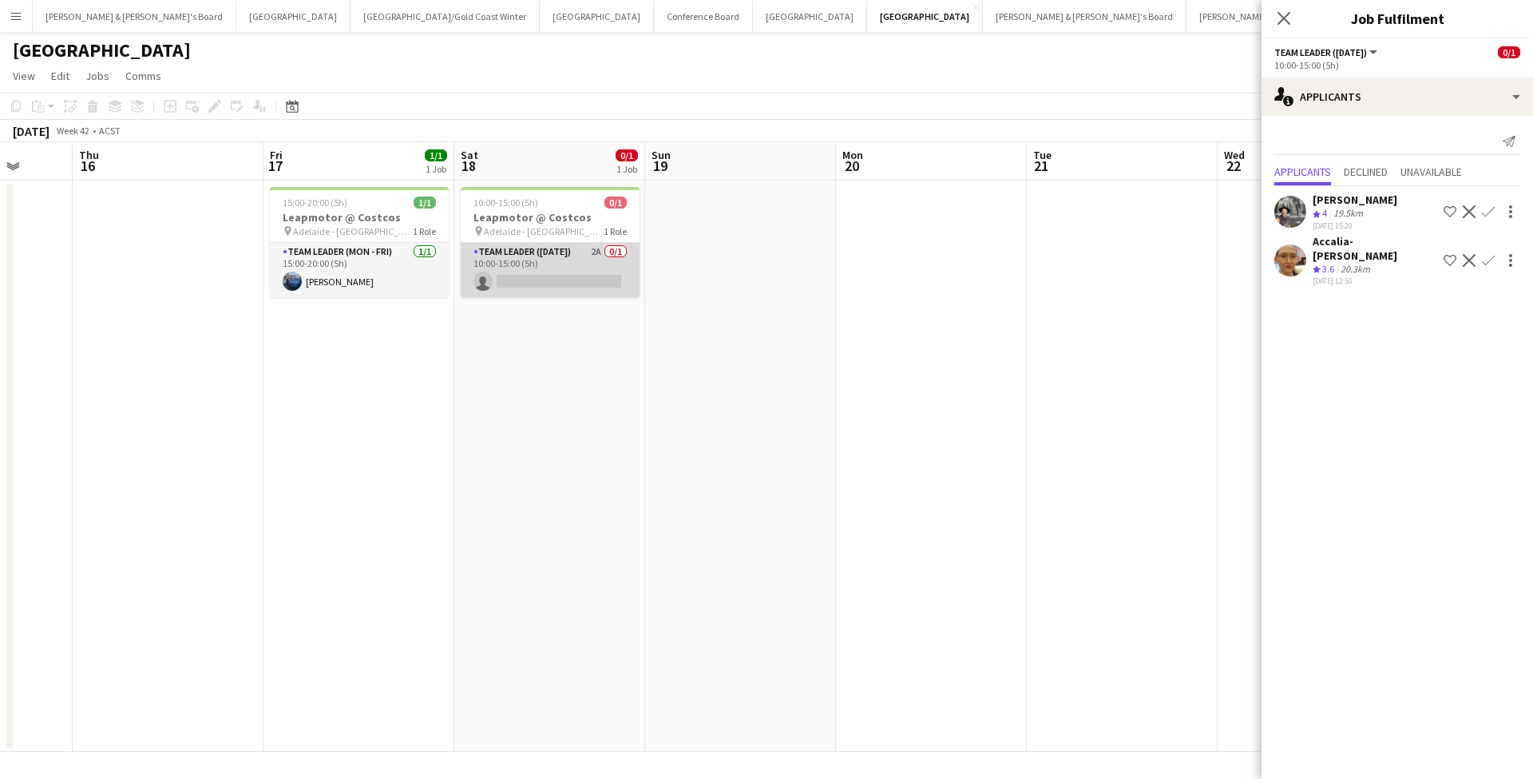
click at [565, 270] on app-card-role "Team Leader ([DATE]) 2A 0/1 10:00-15:00 (5h) single-neutral-actions" at bounding box center [550, 270] width 179 height 54
click at [1489, 207] on app-icon "Confirm" at bounding box center [1488, 211] width 13 height 13
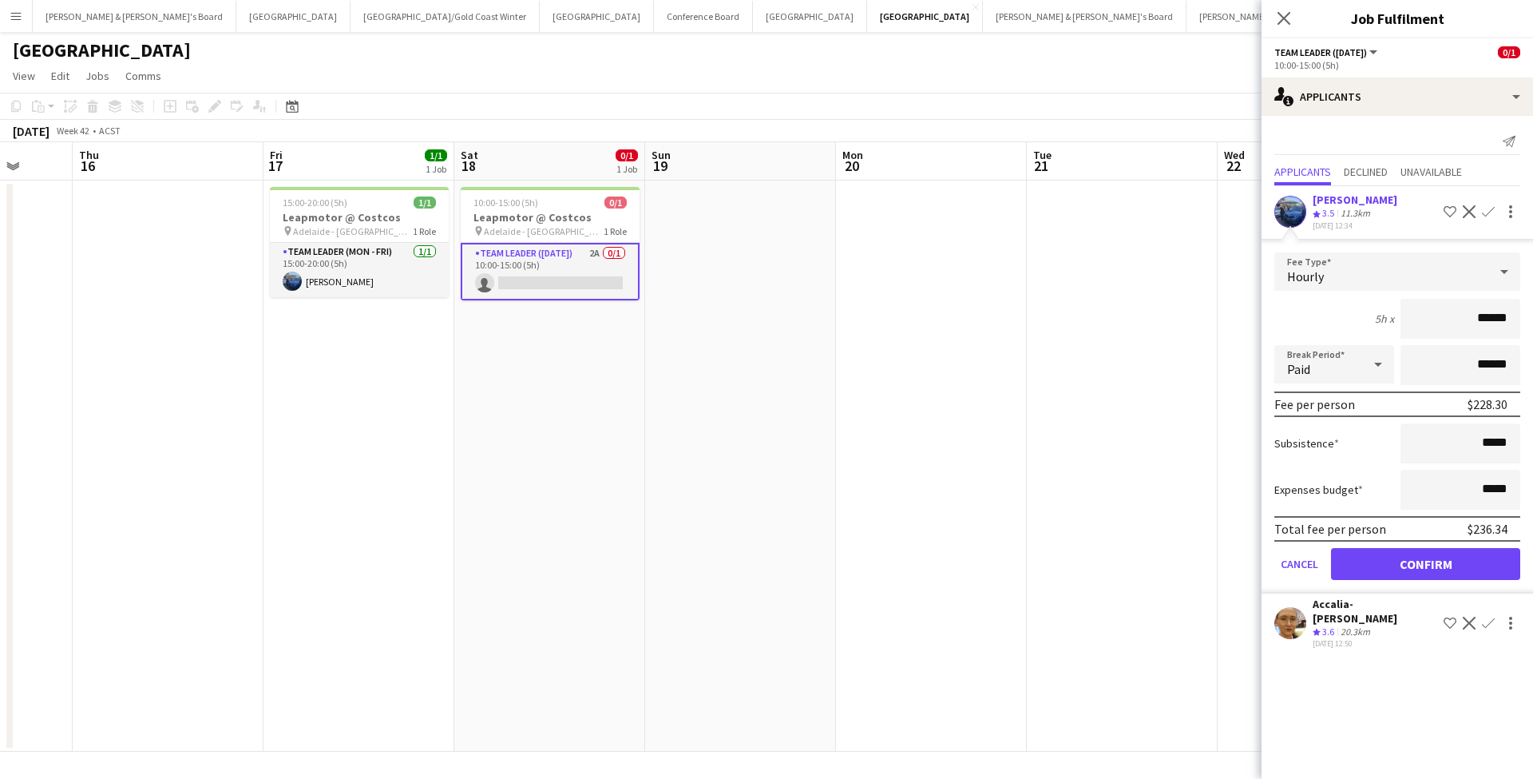
click at [1389, 566] on button "Confirm" at bounding box center [1425, 564] width 189 height 32
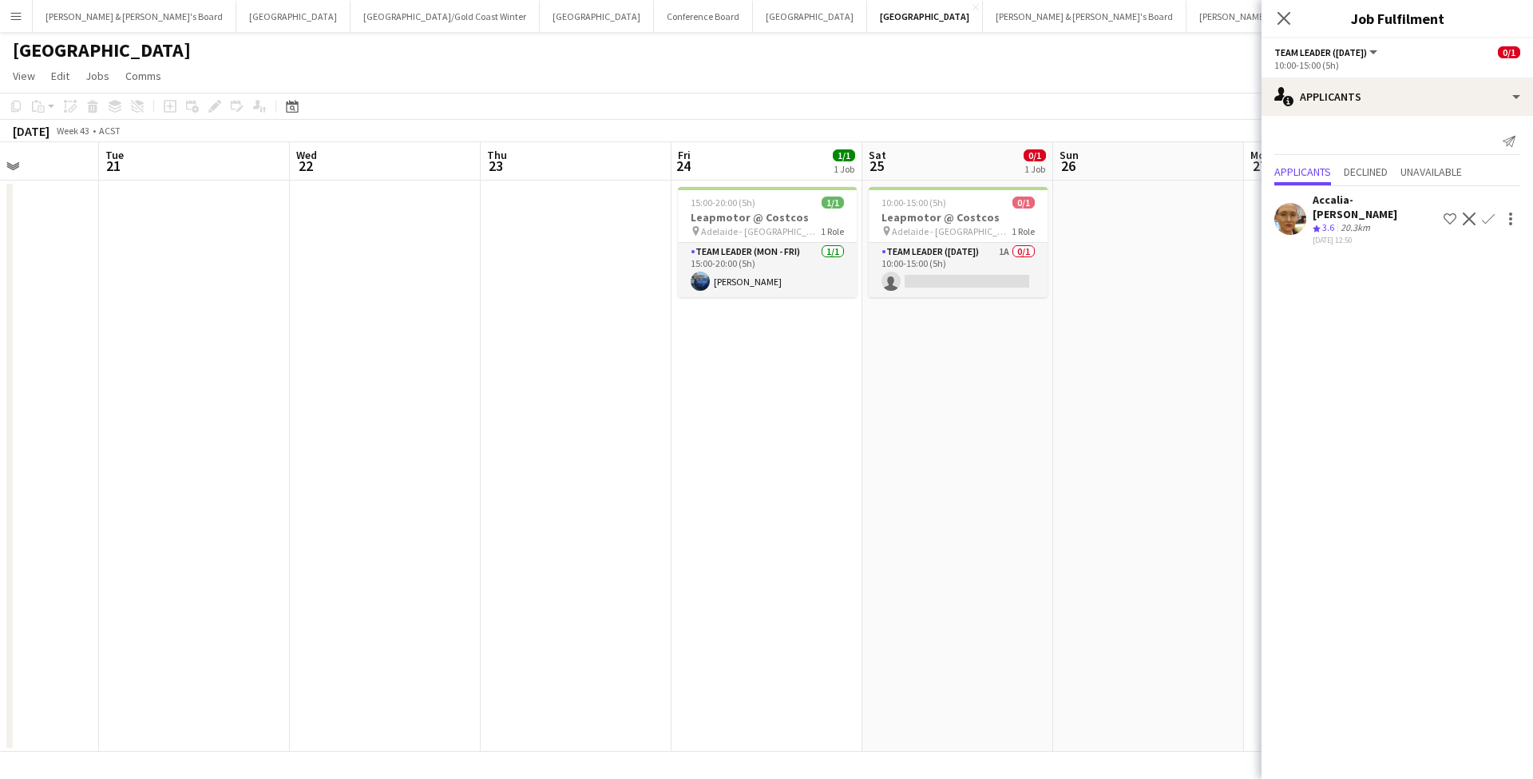
scroll to position [0, 756]
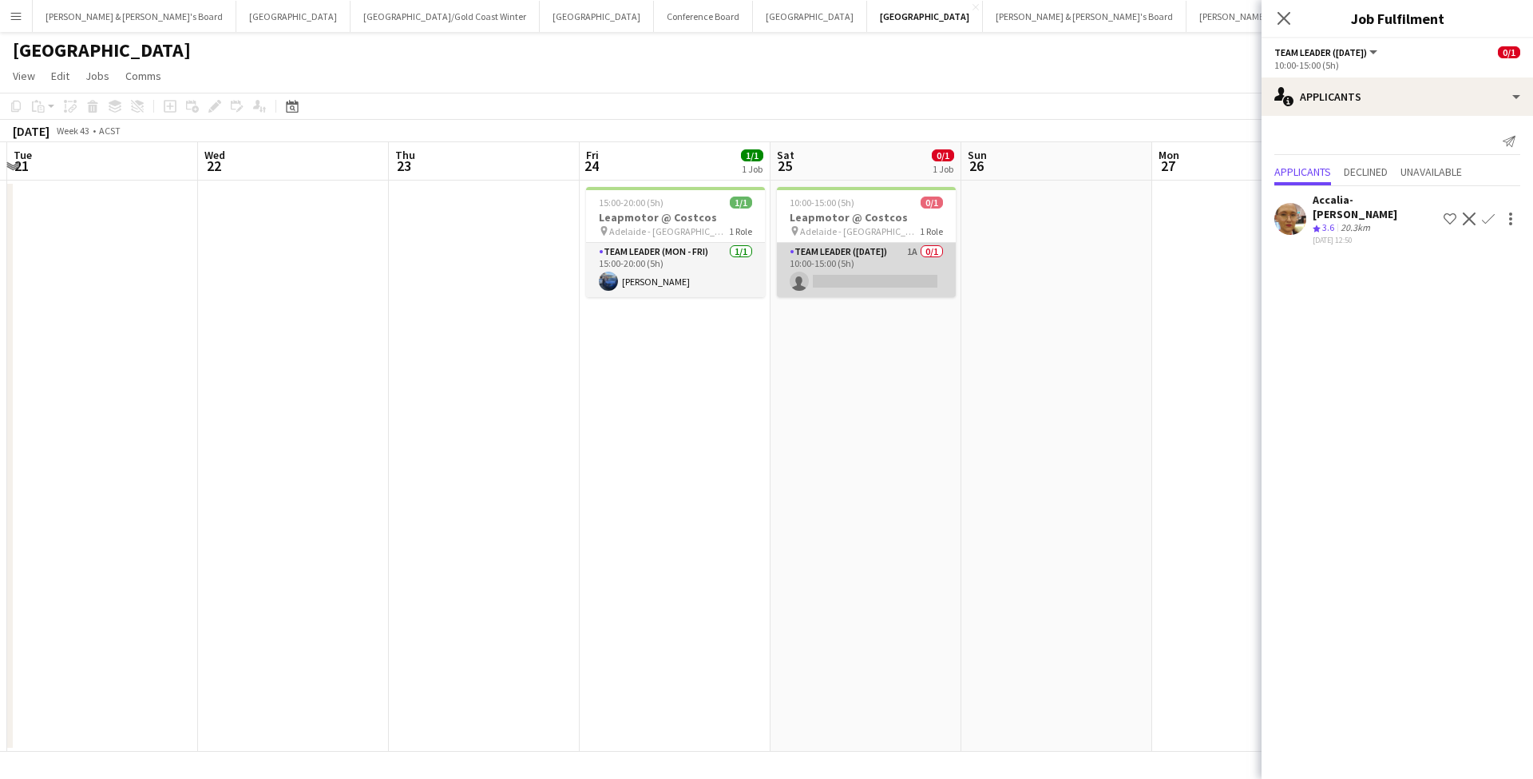
click at [881, 268] on app-card-role "Team Leader ([DATE]) 1A 0/1 10:00-15:00 (5h) single-neutral-actions" at bounding box center [866, 270] width 179 height 54
click at [1026, 398] on app-date-cell at bounding box center [1057, 465] width 191 height 571
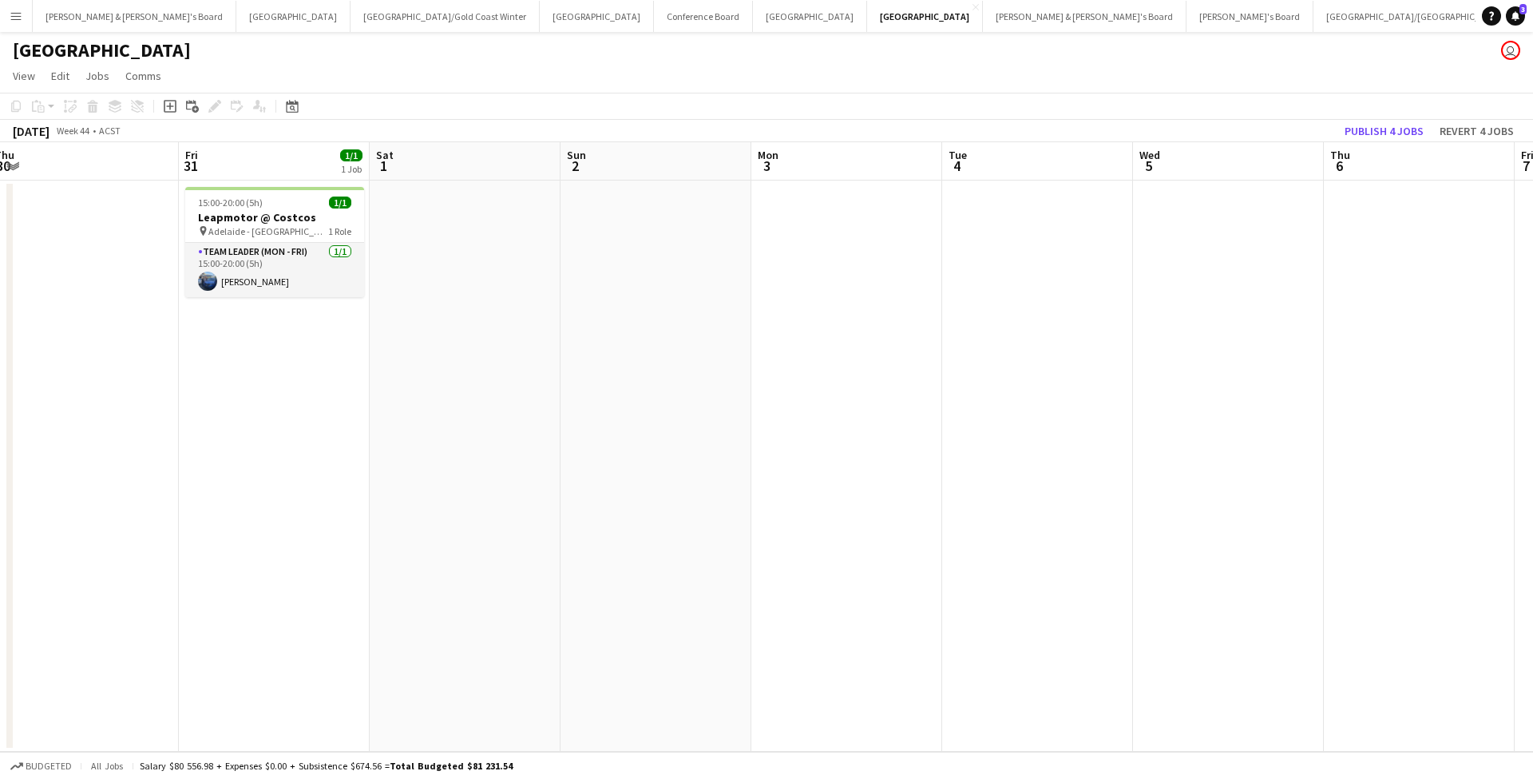
scroll to position [0, 588]
click at [1391, 133] on button "Publish 4 jobs" at bounding box center [1384, 131] width 92 height 21
click at [96, 22] on button "[PERSON_NAME] & [PERSON_NAME]'s Board Close" at bounding box center [135, 16] width 204 height 31
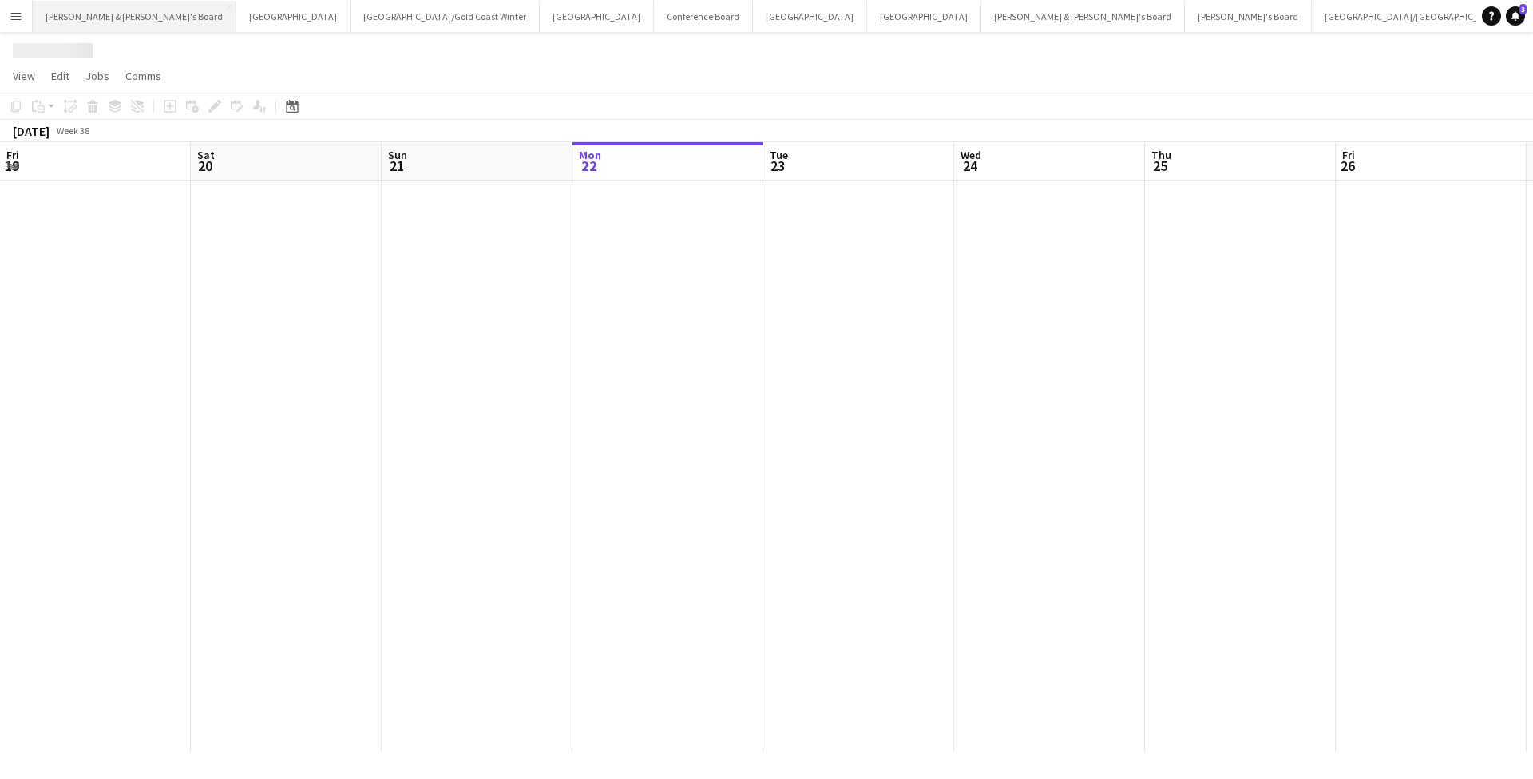
click at [96, 22] on button "[PERSON_NAME] & [PERSON_NAME]'s Board Close" at bounding box center [135, 16] width 204 height 31
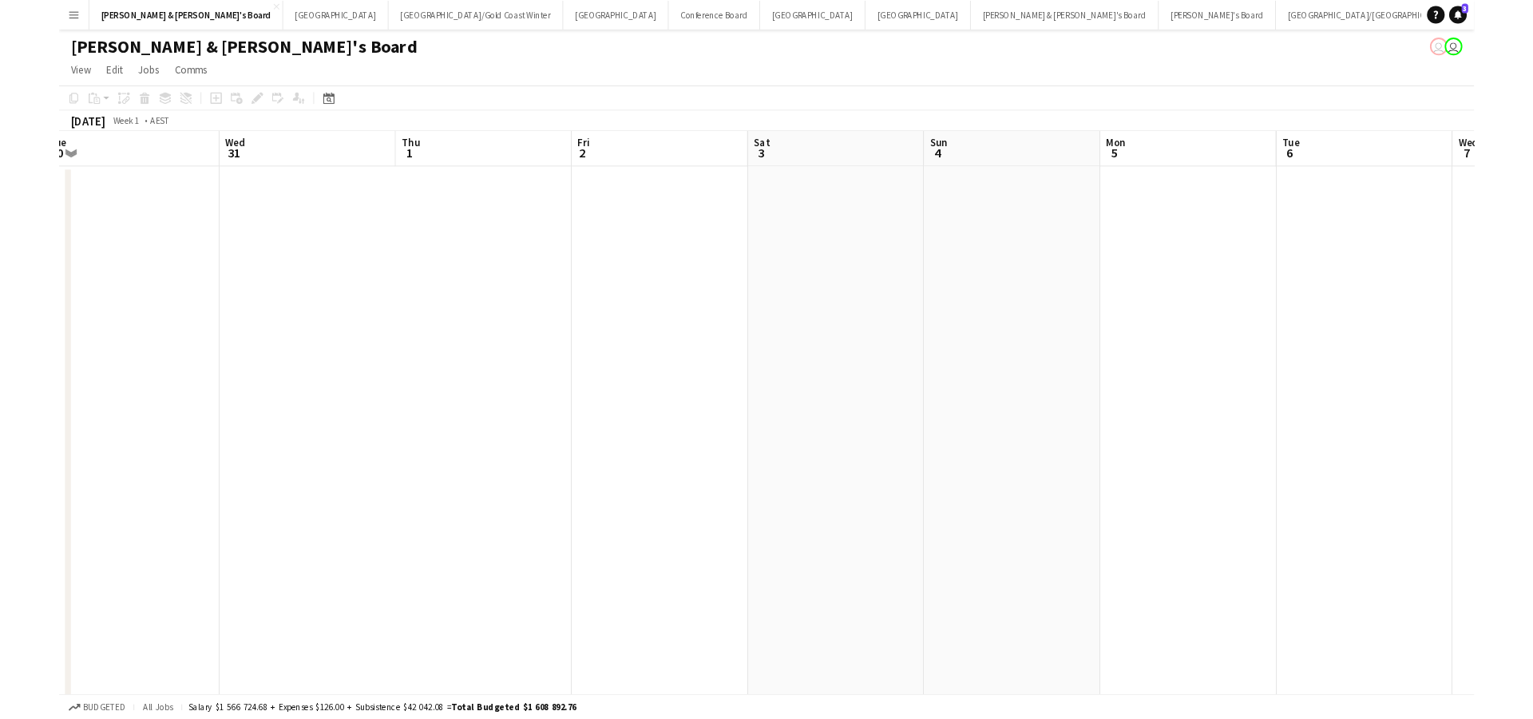
scroll to position [0, 396]
